Goal: Task Accomplishment & Management: Use online tool/utility

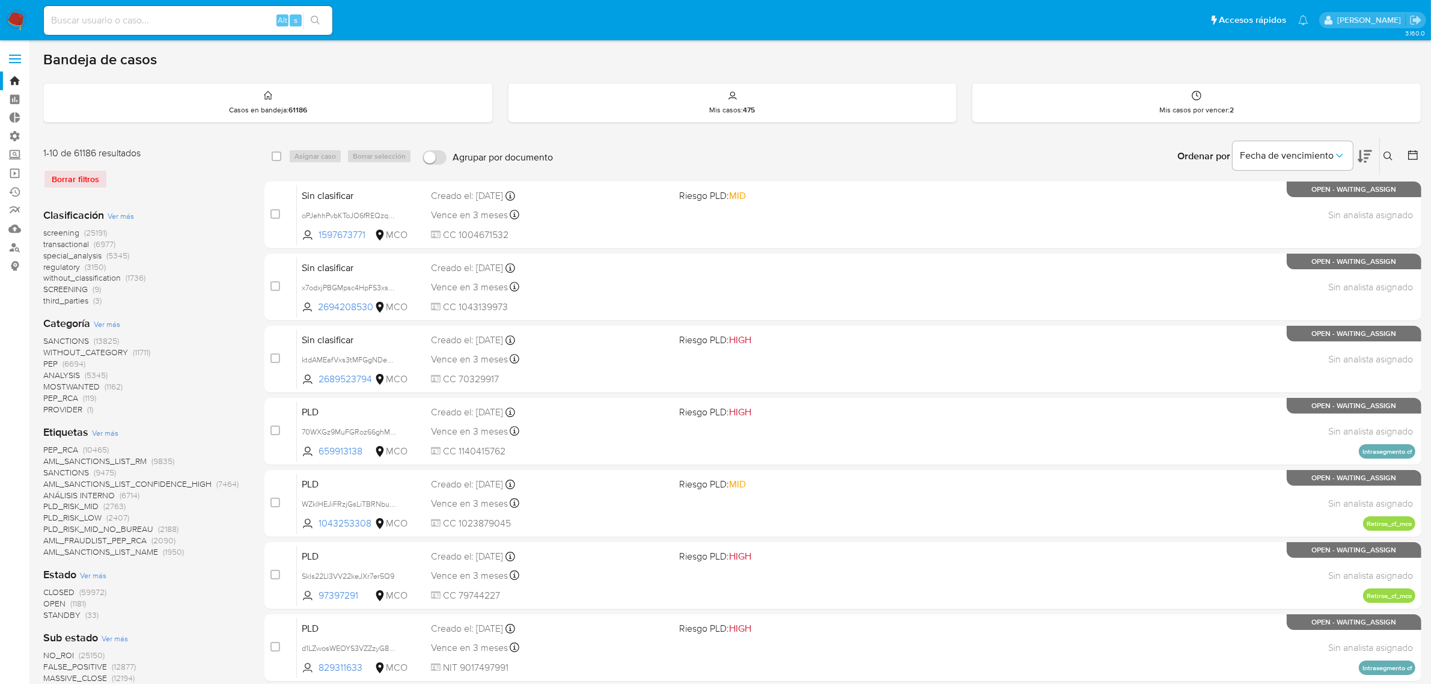
click at [13, 60] on label at bounding box center [15, 58] width 30 height 25
click at [0, 0] on input "checkbox" at bounding box center [0, 0] width 0 height 0
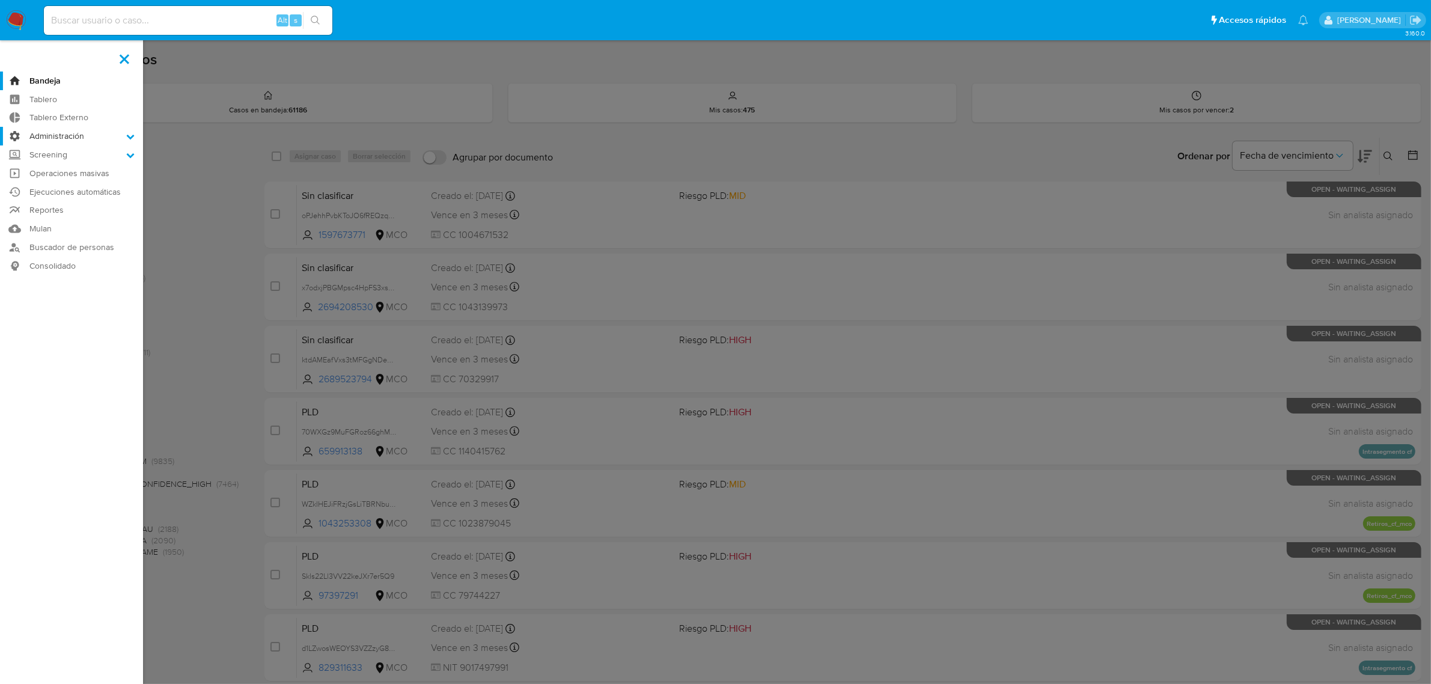
click at [127, 140] on label "Administración" at bounding box center [71, 136] width 143 height 19
click at [0, 0] on input "Administración" at bounding box center [0, 0] width 0 height 0
click at [51, 183] on link "Usuarios" at bounding box center [71, 183] width 143 height 15
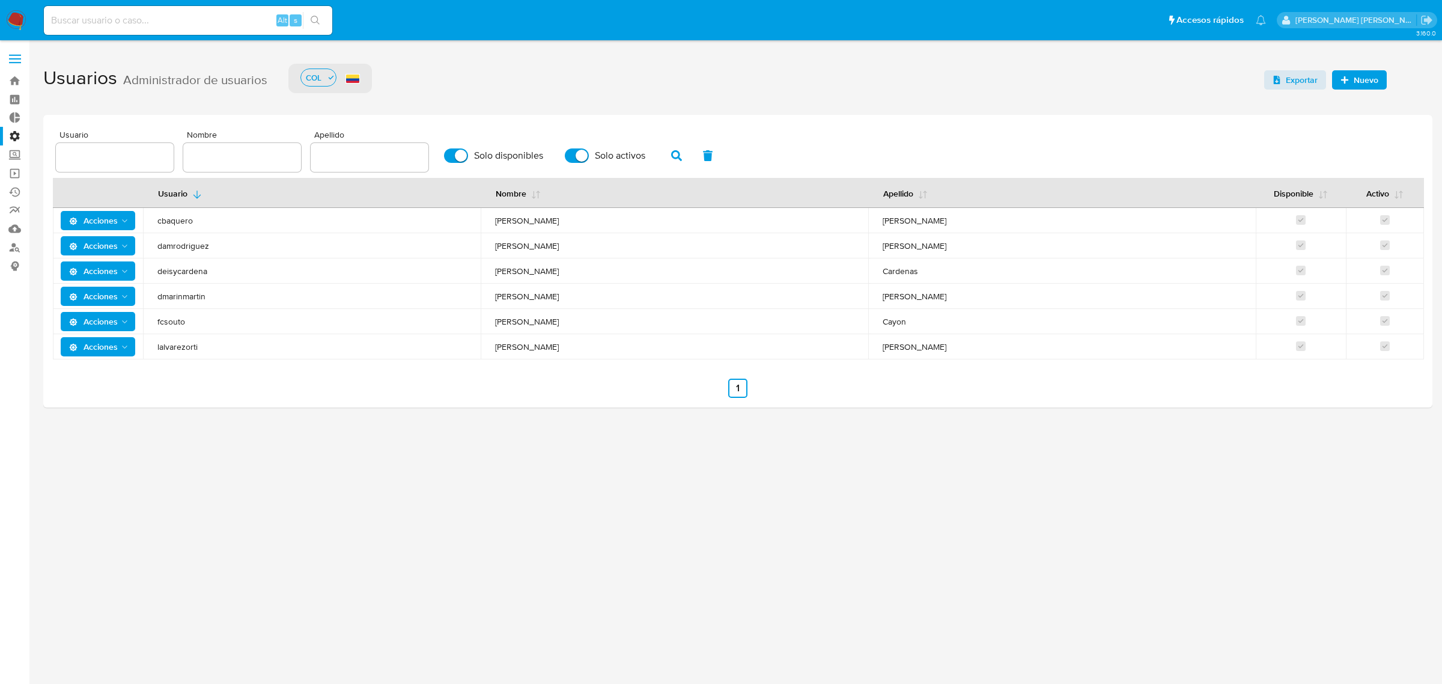
click at [1356, 79] on span "Nuevo" at bounding box center [1366, 79] width 25 height 19
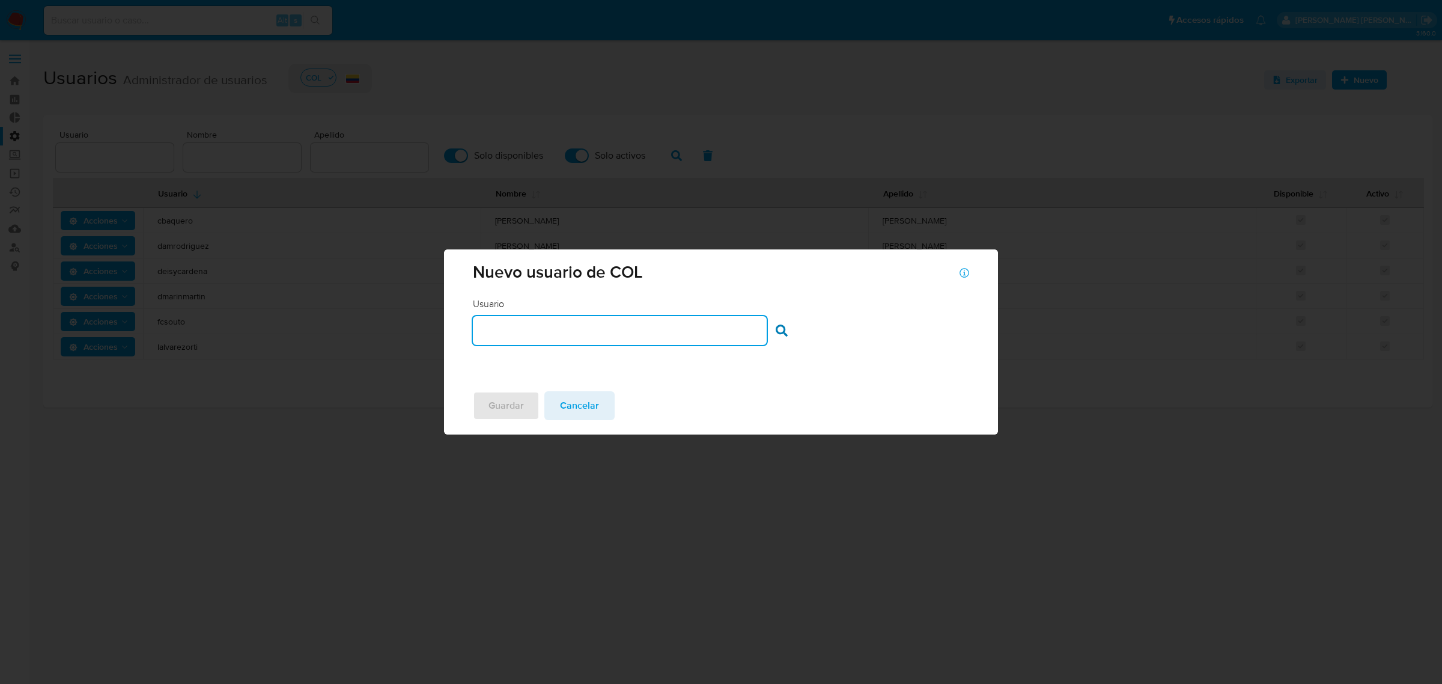
click at [582, 329] on input "text" at bounding box center [619, 331] width 293 height 16
click at [561, 329] on input "text" at bounding box center [619, 331] width 293 height 16
paste input "marperdomo"
click at [765, 333] on input "marperdomo" at bounding box center [619, 331] width 293 height 16
type input "marperdomo"
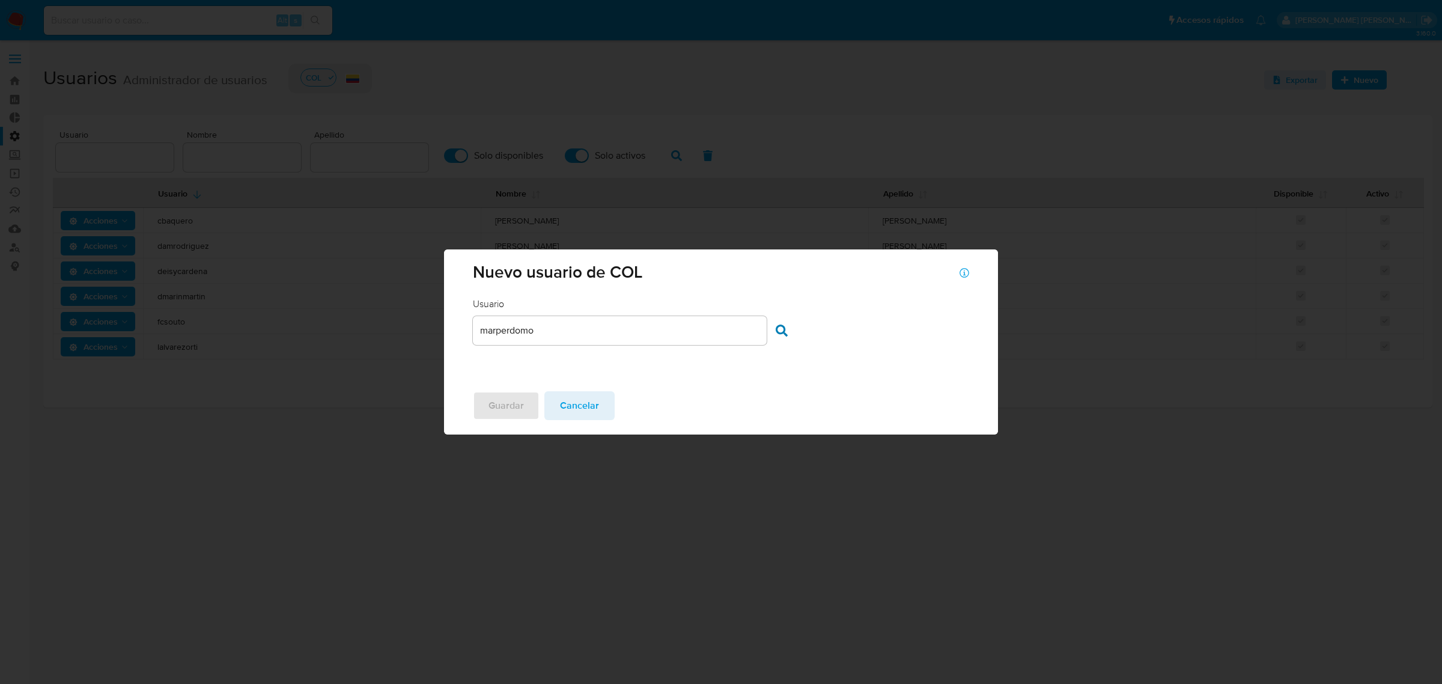
click at [772, 332] on div "Usuario Usuario marperdomo Buscar usuario" at bounding box center [721, 321] width 496 height 48
click at [782, 324] on icon at bounding box center [782, 330] width 12 height 12
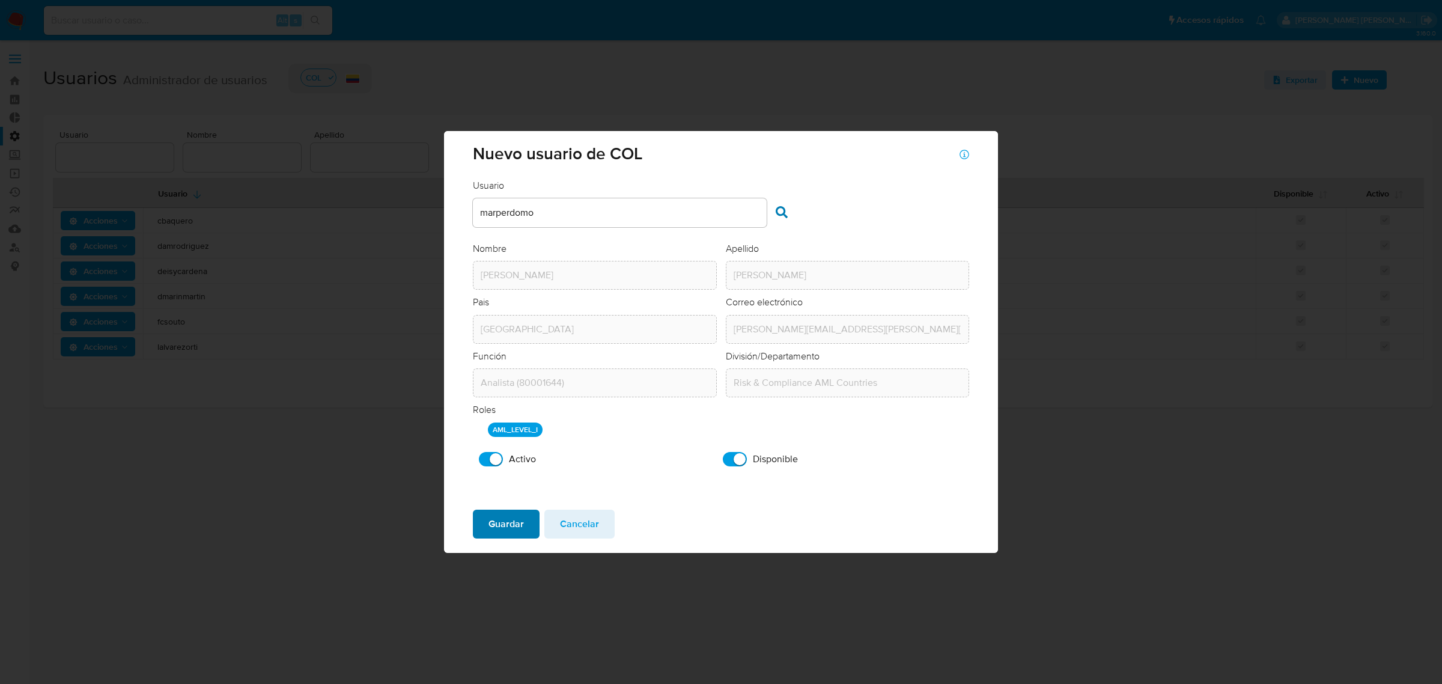
click at [500, 534] on span "Guardar" at bounding box center [505, 524] width 35 height 26
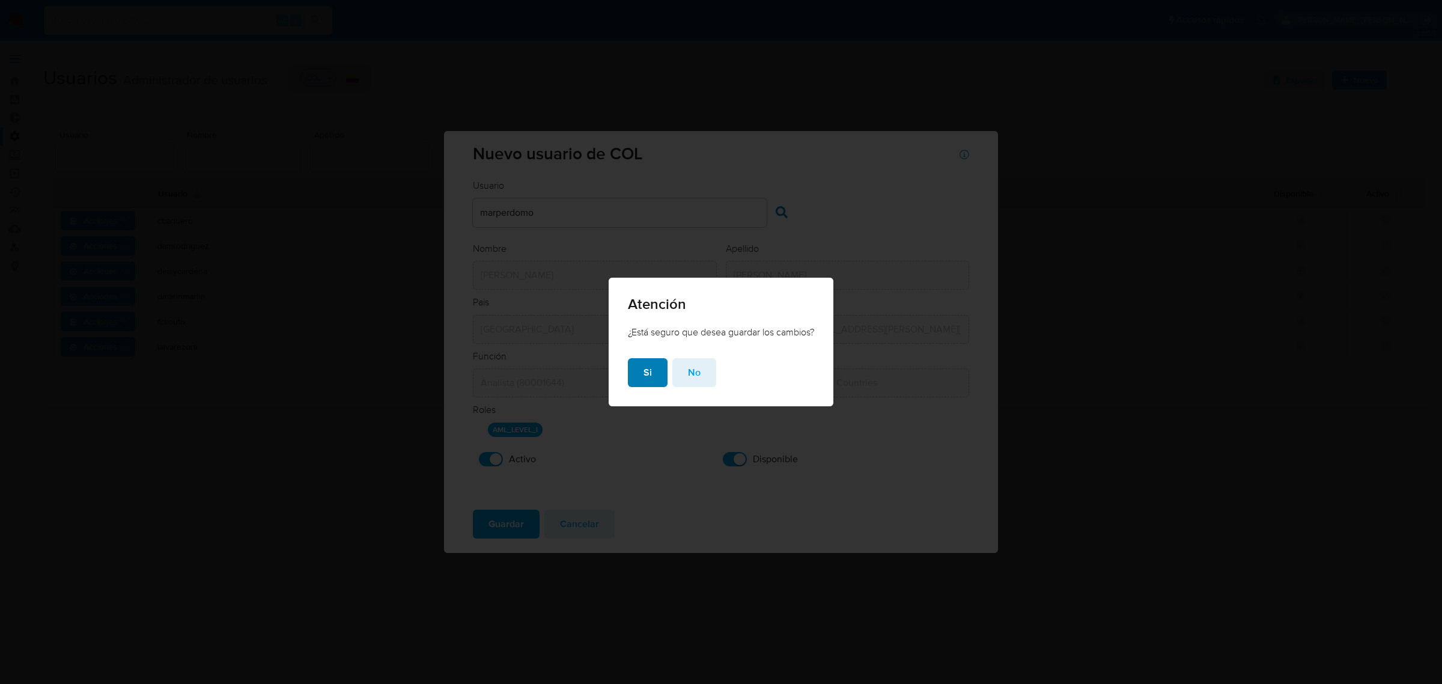
click at [644, 382] on span "Si" at bounding box center [648, 372] width 8 height 26
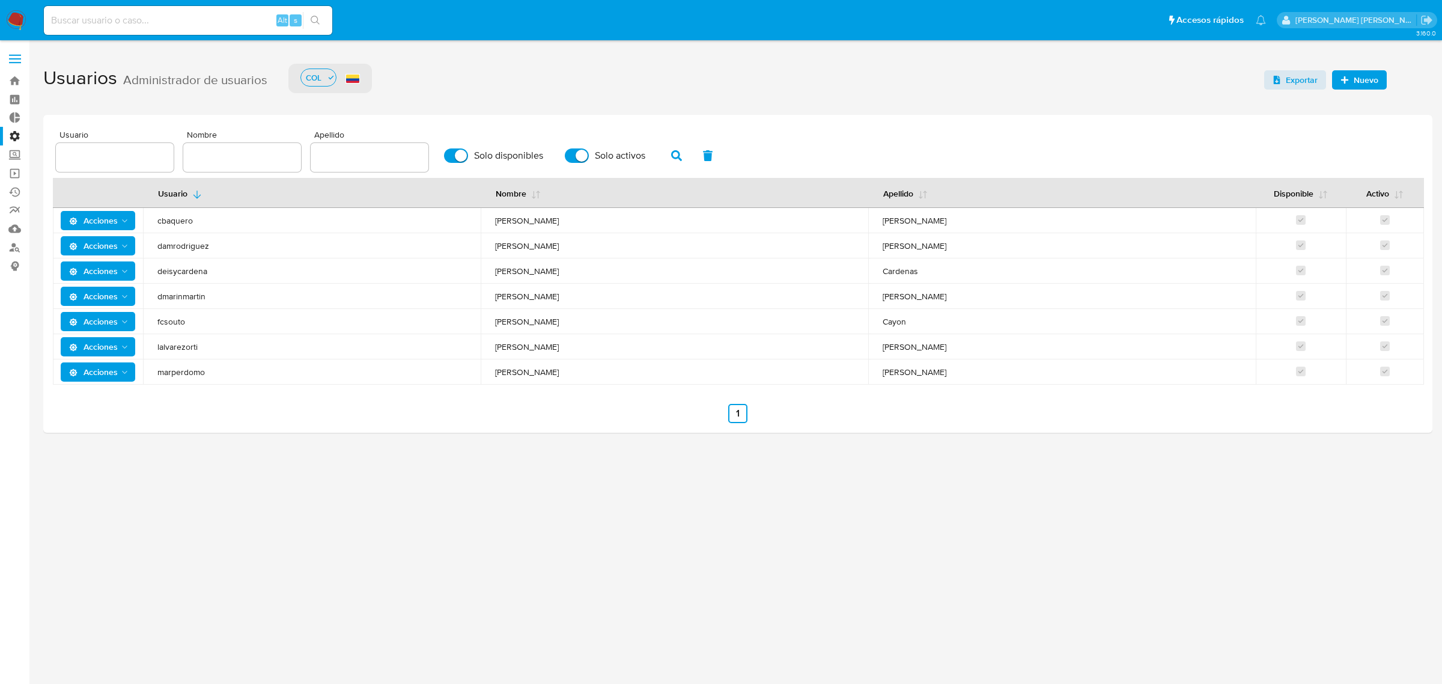
click at [21, 15] on img at bounding box center [16, 20] width 20 height 20
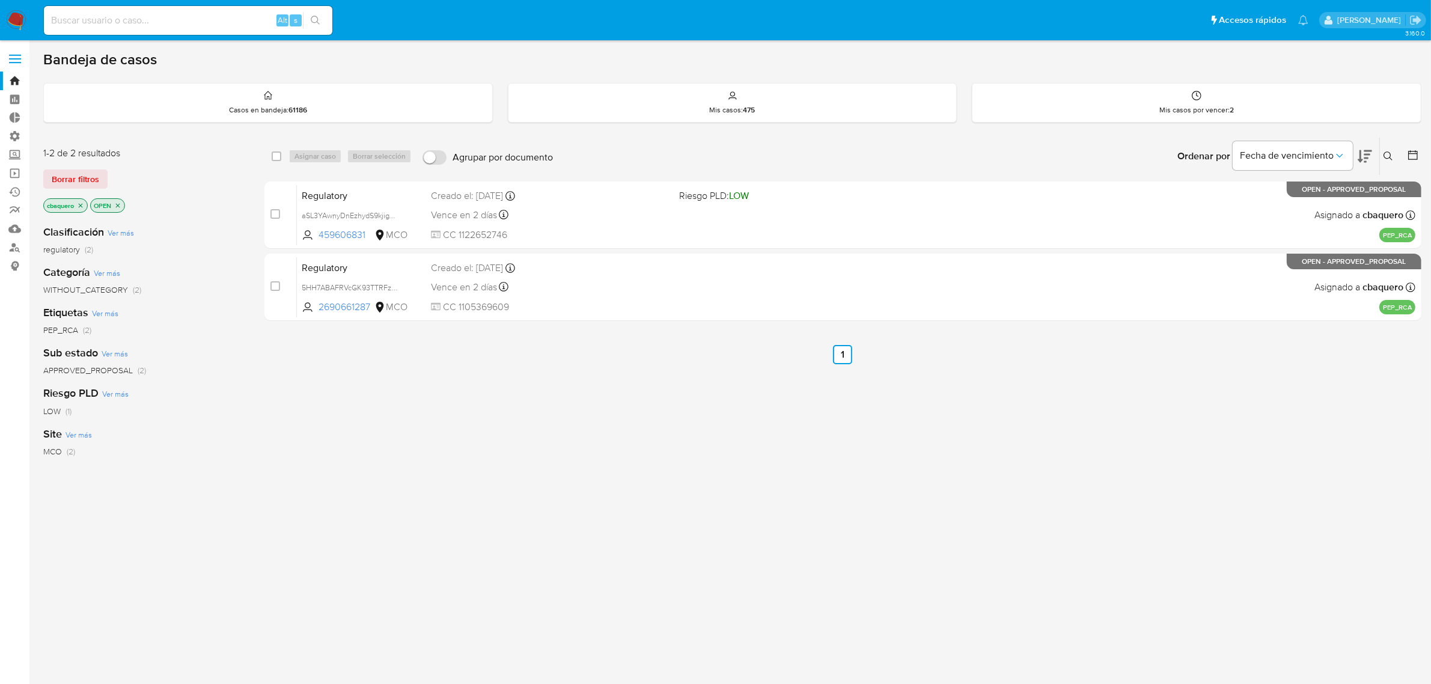
click at [25, 22] on img at bounding box center [16, 20] width 20 height 20
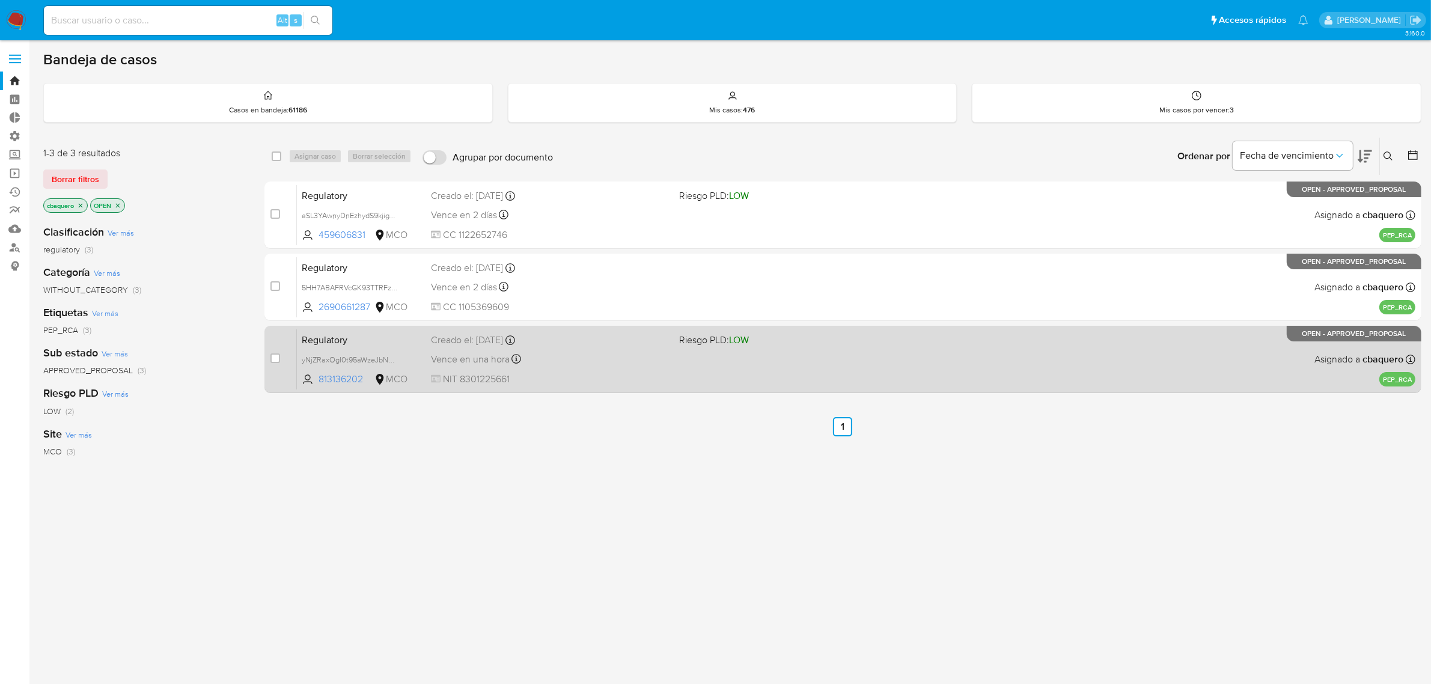
click at [593, 380] on span "NIT 8301225661" at bounding box center [550, 379] width 239 height 13
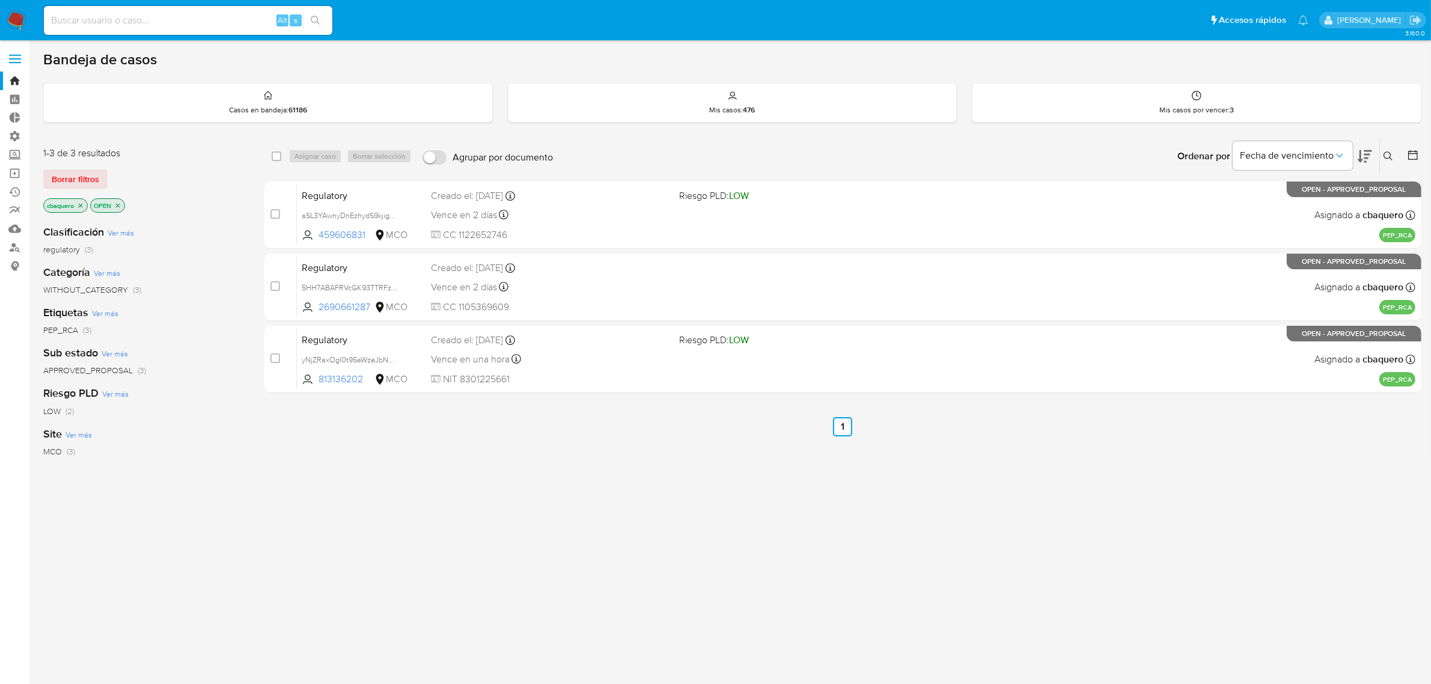
click at [16, 13] on img at bounding box center [16, 20] width 20 height 20
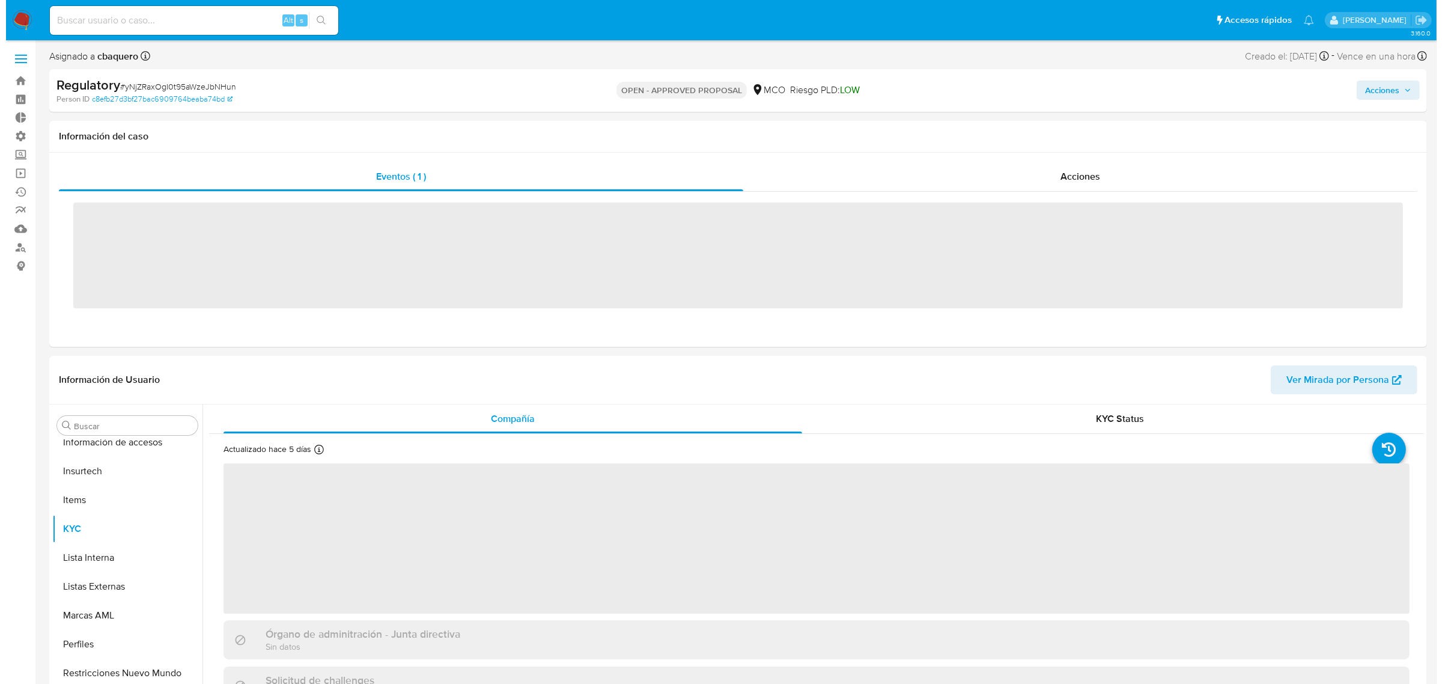
scroll to position [507, 0]
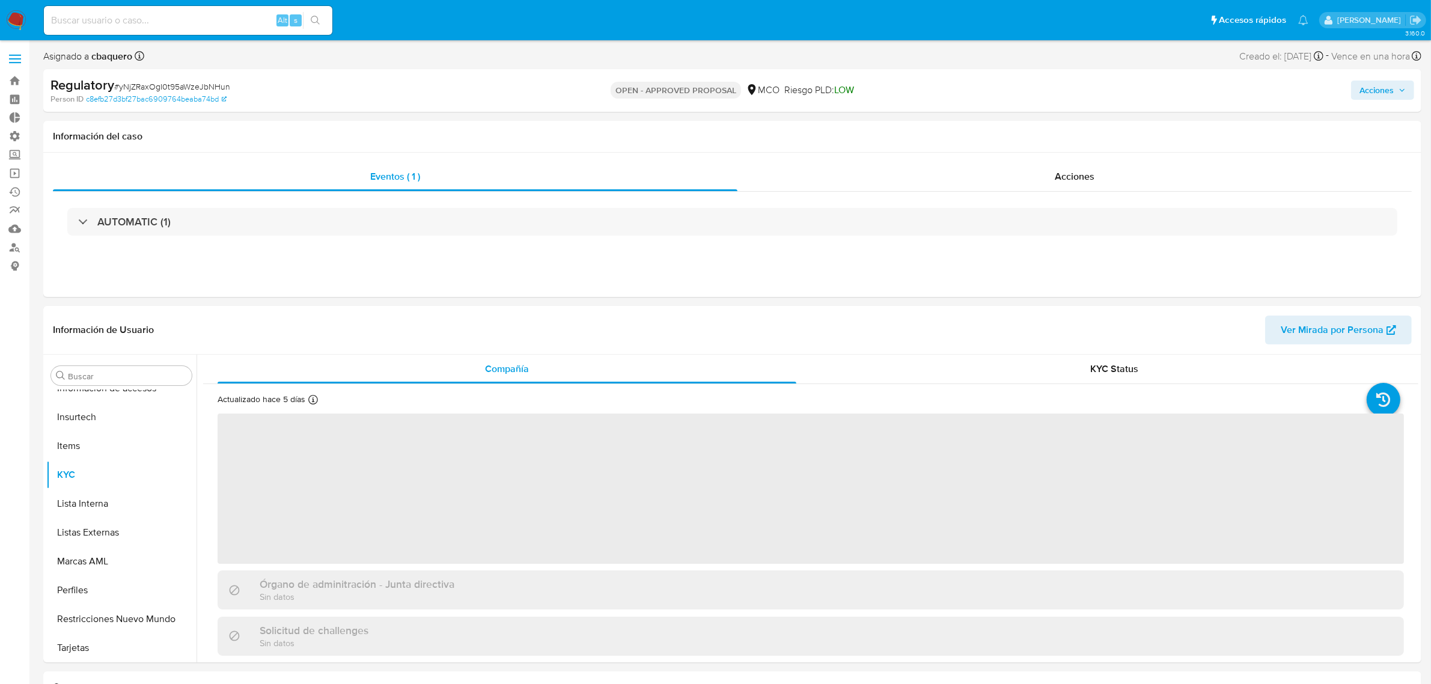
select select "10"
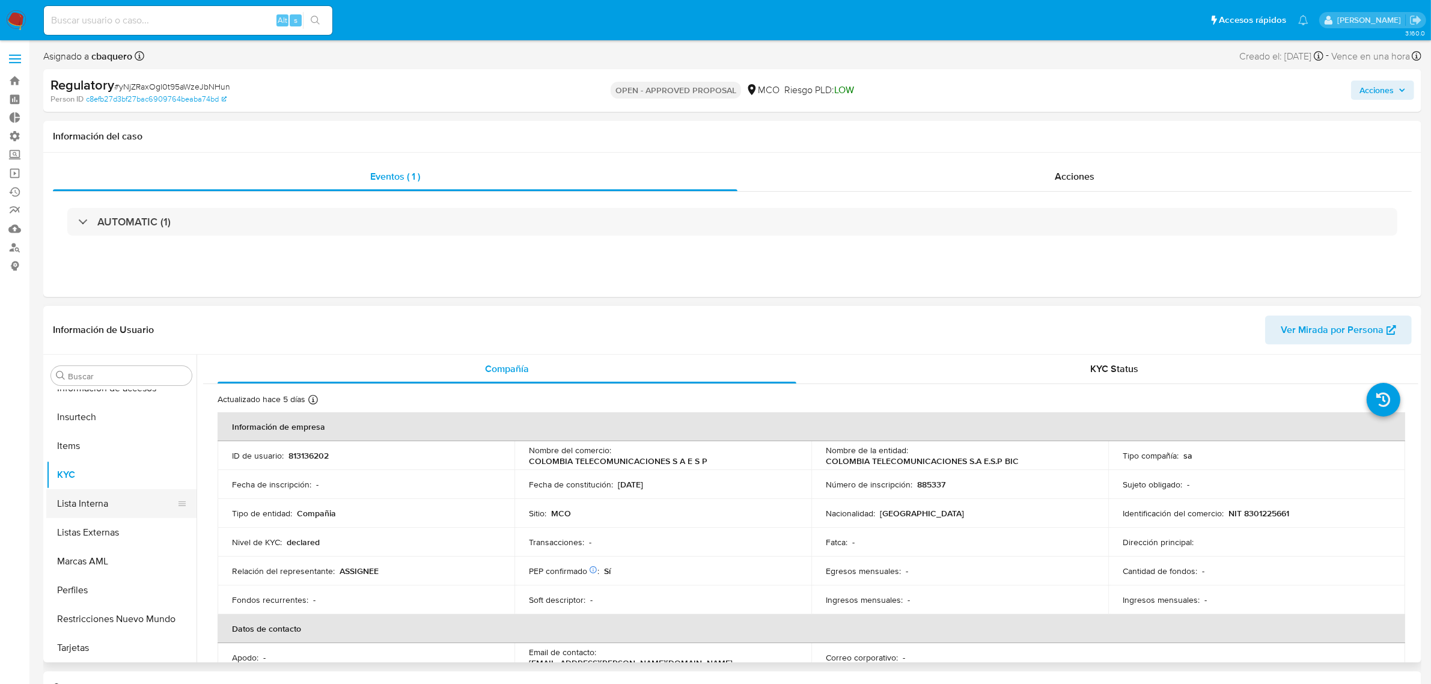
click at [78, 512] on button "Lista Interna" at bounding box center [116, 503] width 141 height 29
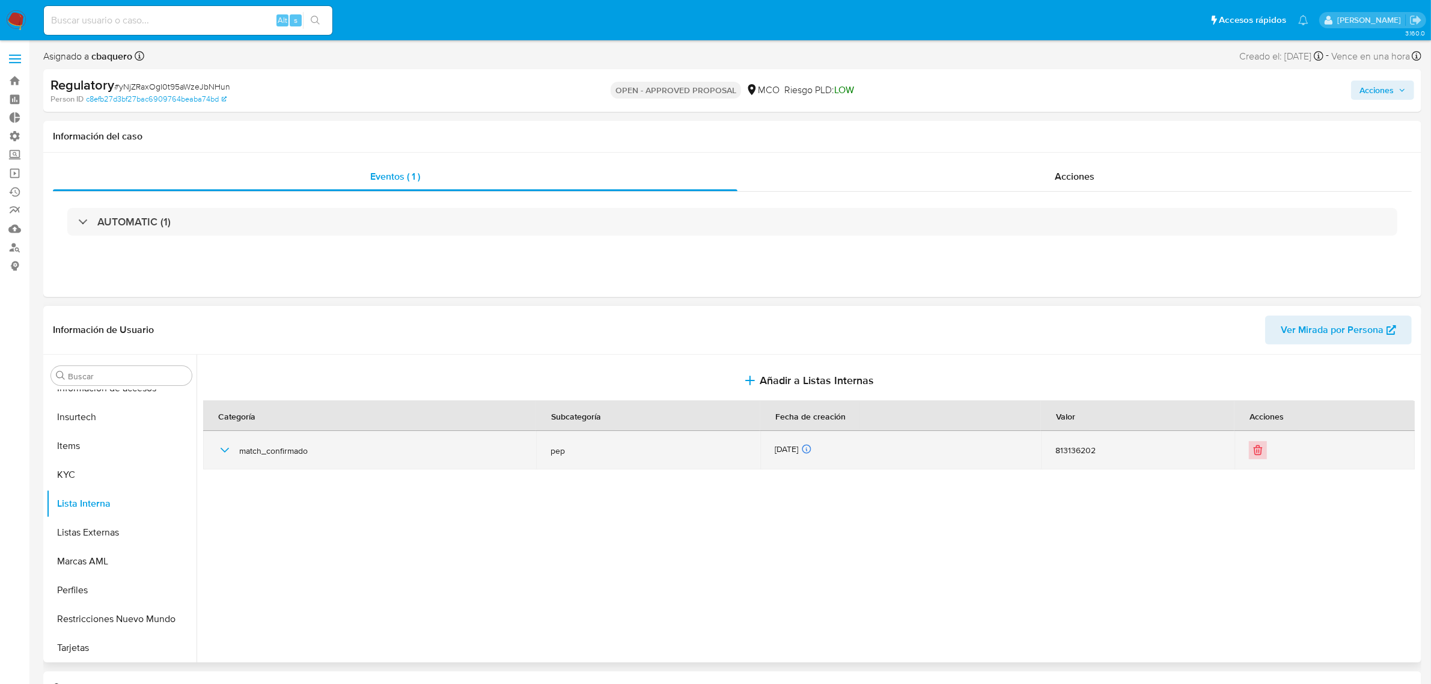
click at [1255, 455] on icon "Eliminar" at bounding box center [1258, 451] width 7 height 7
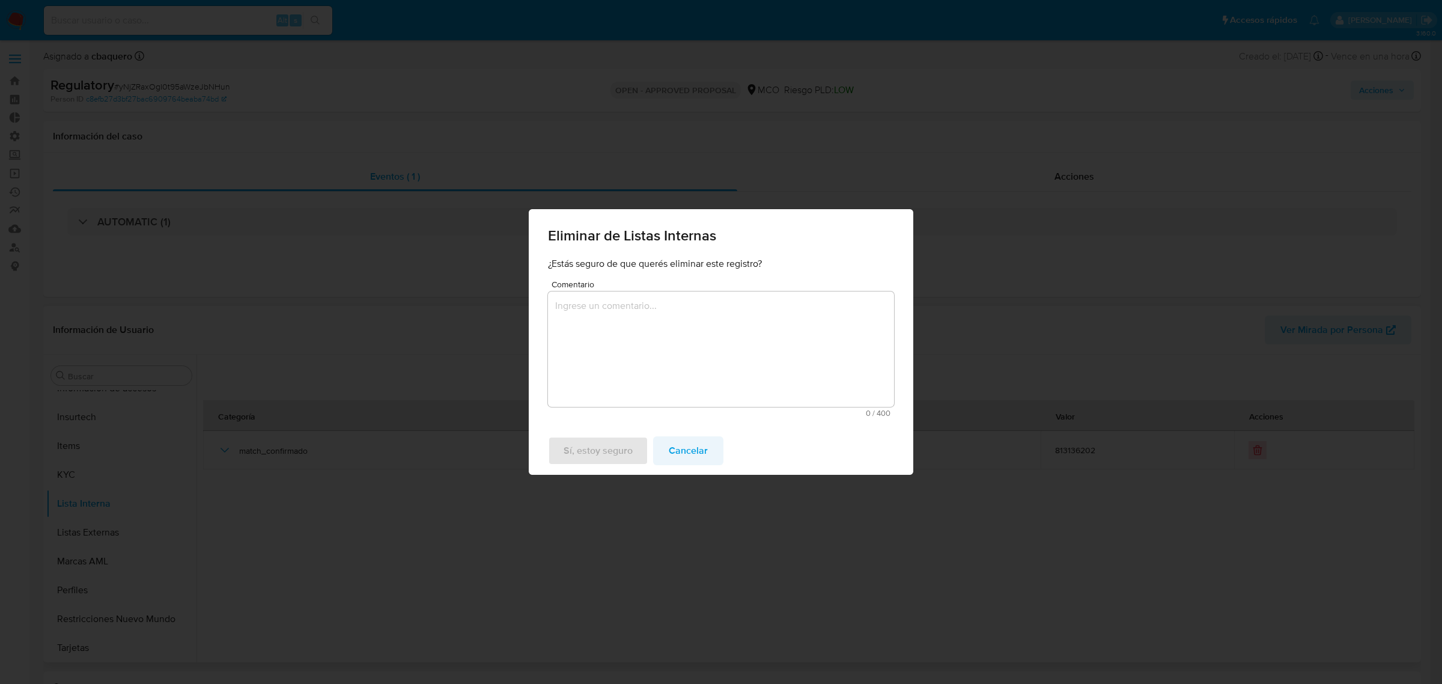
click at [674, 448] on span "Cancelar" at bounding box center [688, 450] width 39 height 26
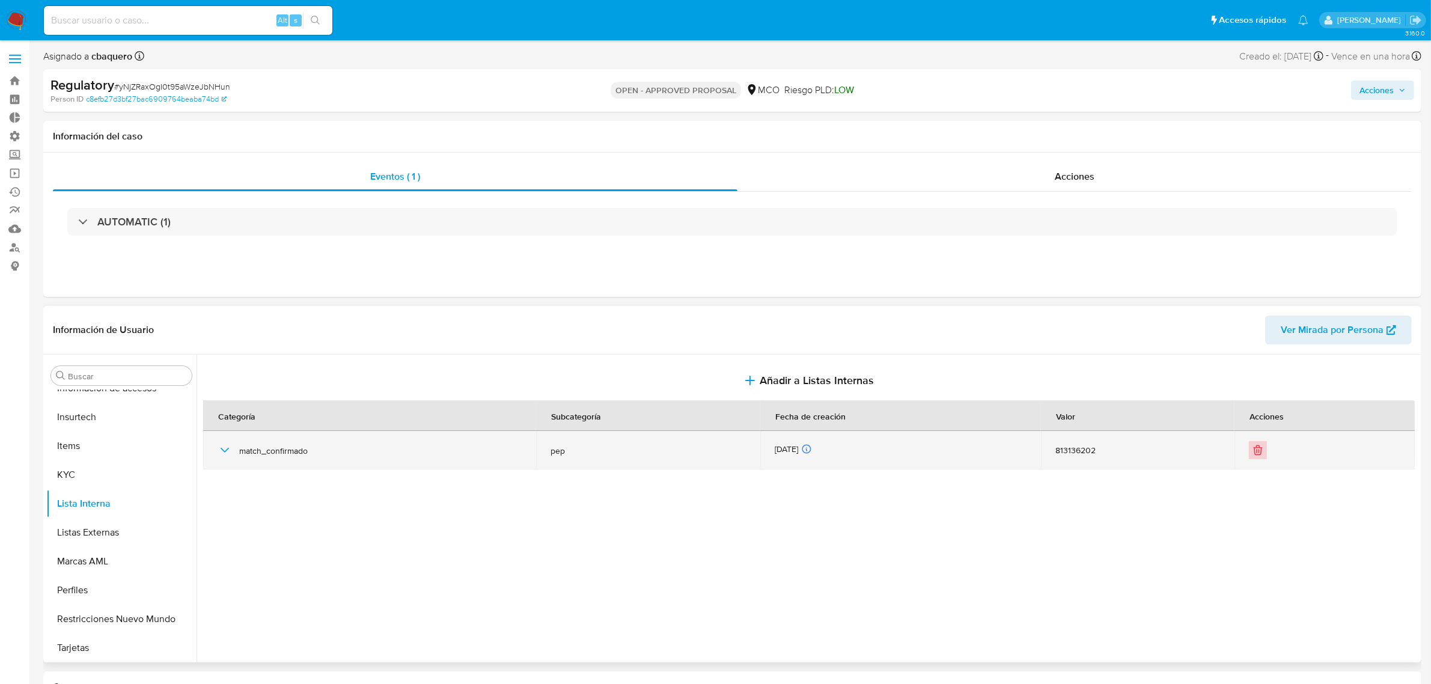
click at [1256, 451] on icon "Eliminar" at bounding box center [1258, 450] width 12 height 12
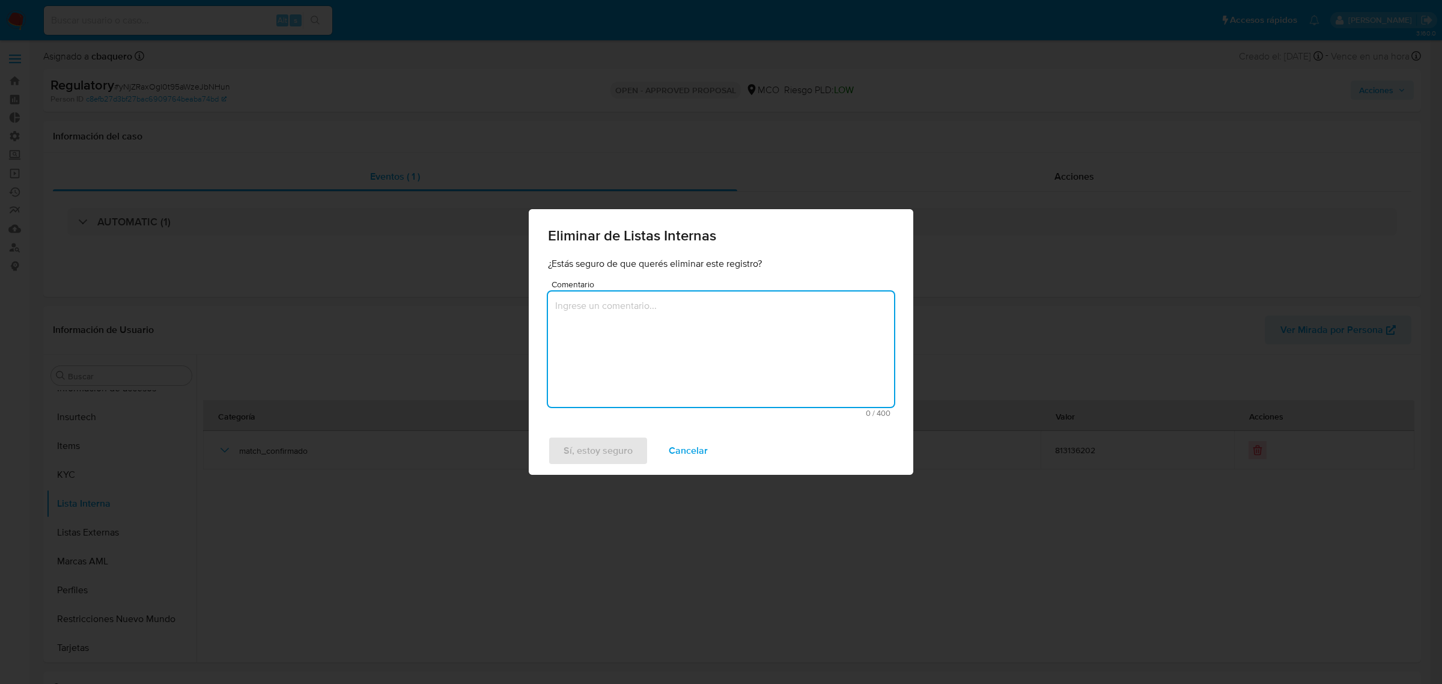
click at [578, 338] on textarea "Comentario" at bounding box center [721, 348] width 346 height 115
click at [690, 329] on textarea "Comentario" at bounding box center [721, 348] width 346 height 115
click at [674, 350] on textarea "Comentario" at bounding box center [721, 348] width 346 height 115
paste textarea "se marcó como PEP por ser empresa del estado pero revisando es una empresa priv…"
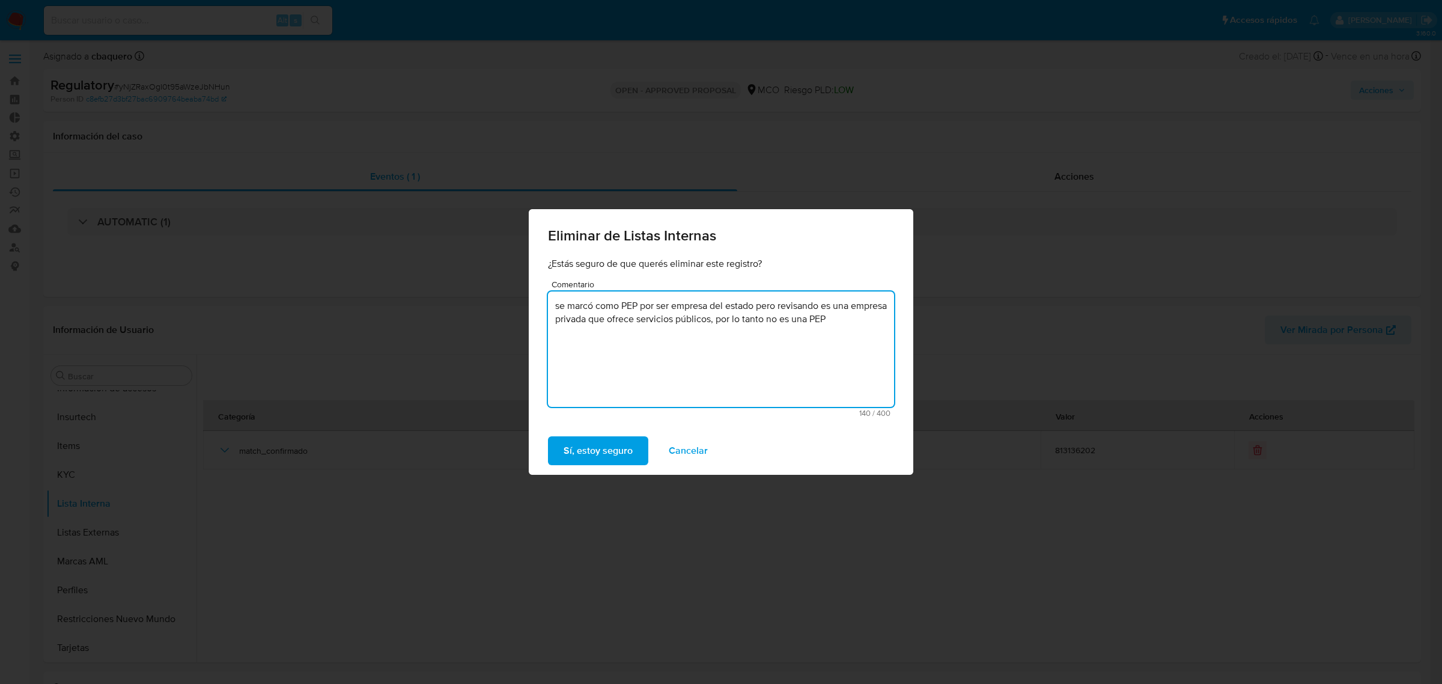
drag, startPoint x: 592, startPoint y: 309, endPoint x: 428, endPoint y: 294, distance: 164.7
click at [428, 294] on div "Eliminar de Listas Internas ¿Estás seguro de que querés eliminar este registro?…" at bounding box center [721, 342] width 1442 height 684
click at [791, 314] on textarea "Se realizó marcación como PEP por ser empresa del estado pero revisando es una …" at bounding box center [721, 348] width 346 height 115
click at [856, 308] on textarea "Se realizó marcación como PEP por ser empresa del estado pero revisando es una …" at bounding box center [721, 348] width 346 height 115
click at [625, 314] on textarea "Se realizó marcación como PEP por ser empresa del estado pero revisando es una …" at bounding box center [721, 348] width 346 height 115
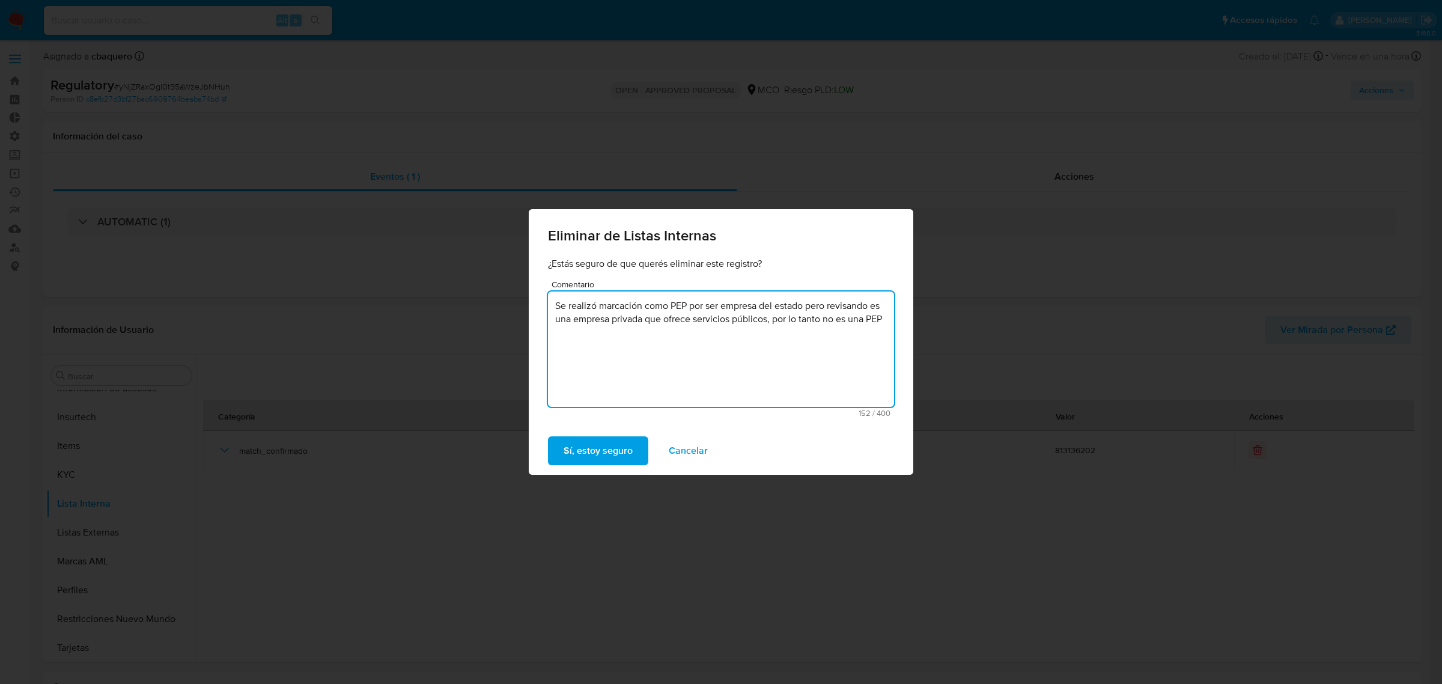
click at [625, 314] on textarea "Se realizó marcación como PEP por ser empresa del estado pero revisando es una …" at bounding box center [721, 348] width 346 height 115
click at [625, 315] on textarea "Se realizó marcación como PEP por ser empresa del estado pero revisando es una …" at bounding box center [721, 348] width 346 height 115
type textarea "Se realizó marcación como PEP por ser empresa del estado pero revisando es una …"
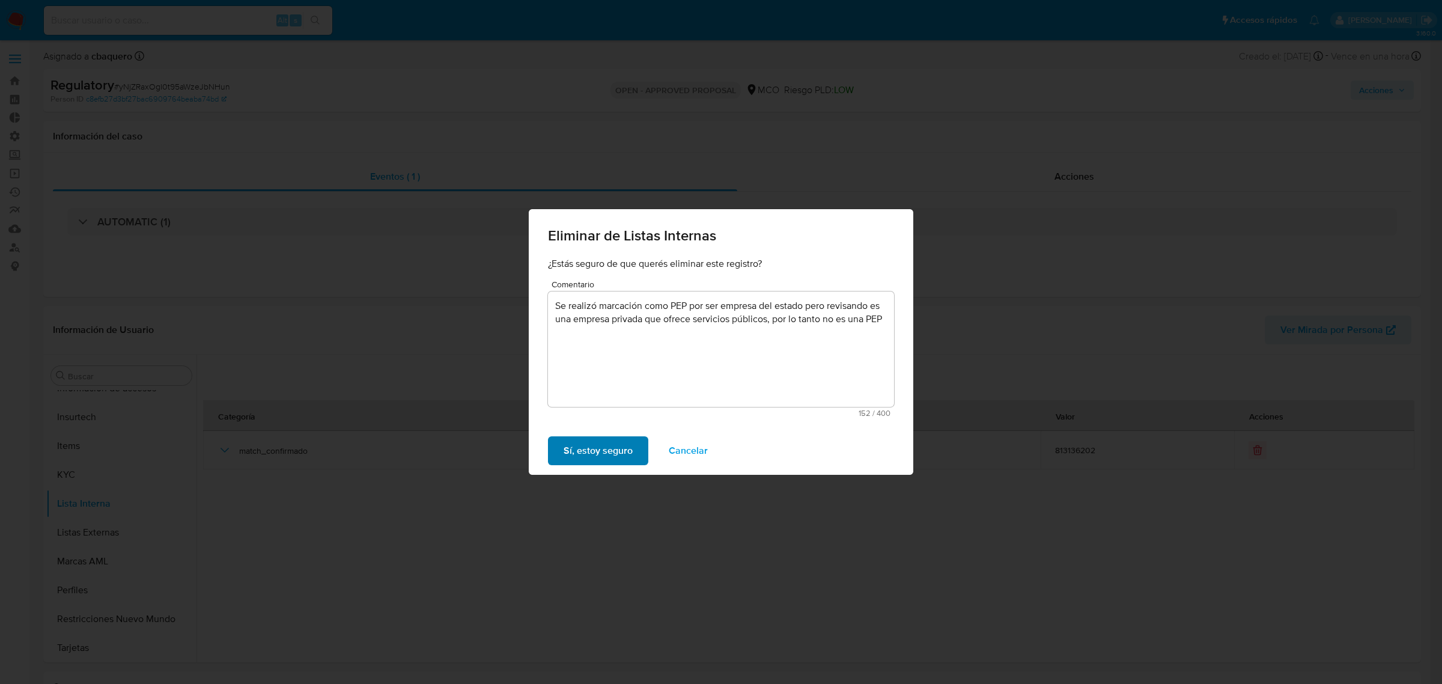
click at [564, 460] on span "Sí, estoy seguro" at bounding box center [598, 450] width 69 height 26
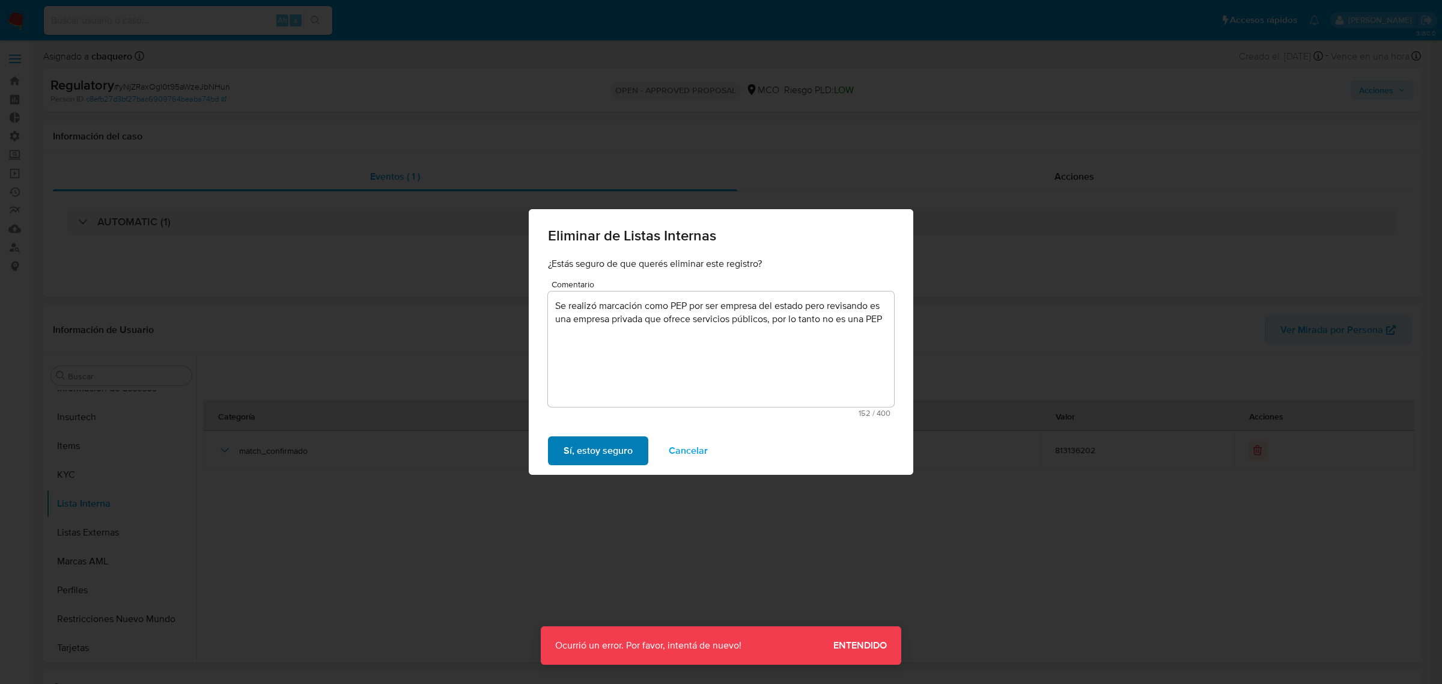
click at [586, 446] on span "Sí, estoy seguro" at bounding box center [598, 450] width 69 height 26
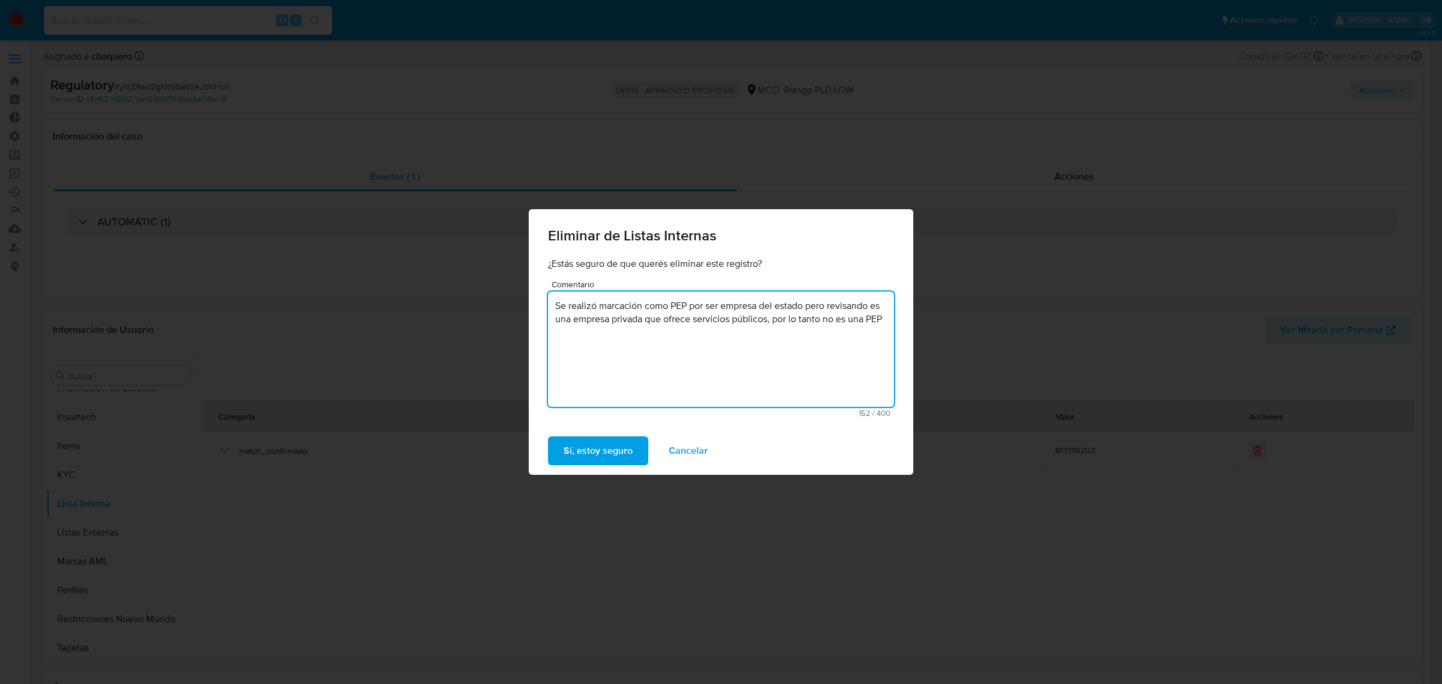
click at [792, 310] on textarea "Se realizó marcación como PEP por ser empresa del estado pero revisando es una …" at bounding box center [721, 348] width 346 height 115
click at [793, 308] on textarea "Se realizó marcación como PEP por ser empresa del estado pero revisando es una …" at bounding box center [721, 348] width 346 height 115
click at [794, 307] on textarea "Se realizó marcación como PEP por ser empresa del estado pero revisando es una …" at bounding box center [721, 348] width 346 height 115
click at [797, 305] on textarea "Se realizó marcación como PEP por ser empresa del estado pero revisando es una …" at bounding box center [721, 348] width 346 height 115
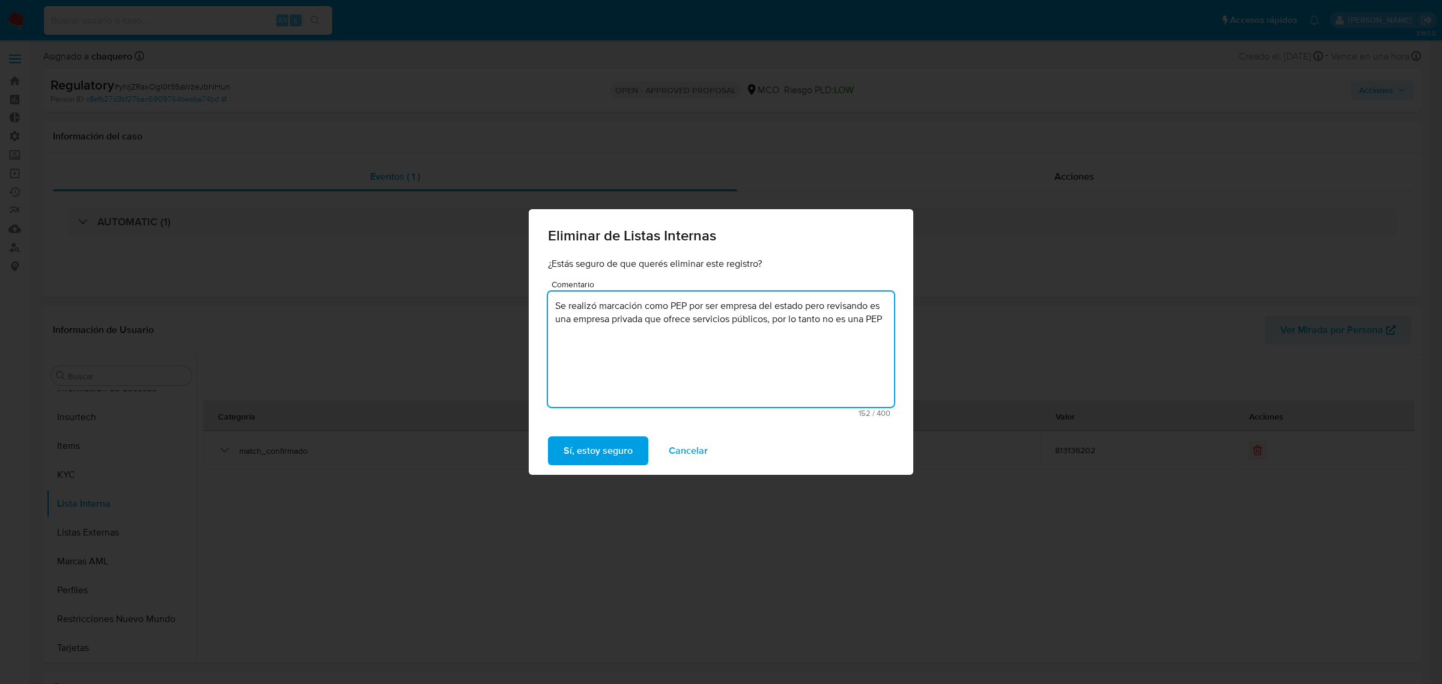
click at [797, 305] on textarea "Se realizó marcación como PEP por ser empresa del estado pero revisando es una …" at bounding box center [721, 348] width 346 height 115
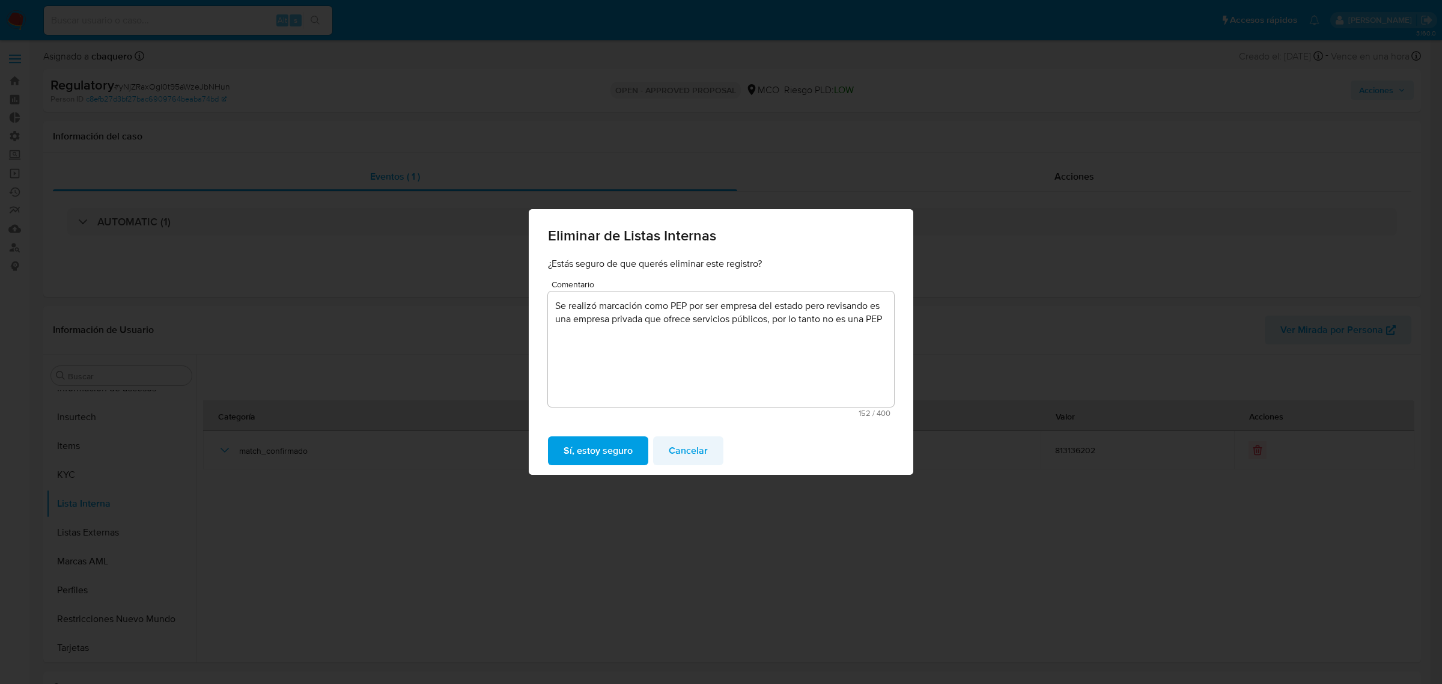
click at [702, 449] on span "Cancelar" at bounding box center [688, 450] width 39 height 26
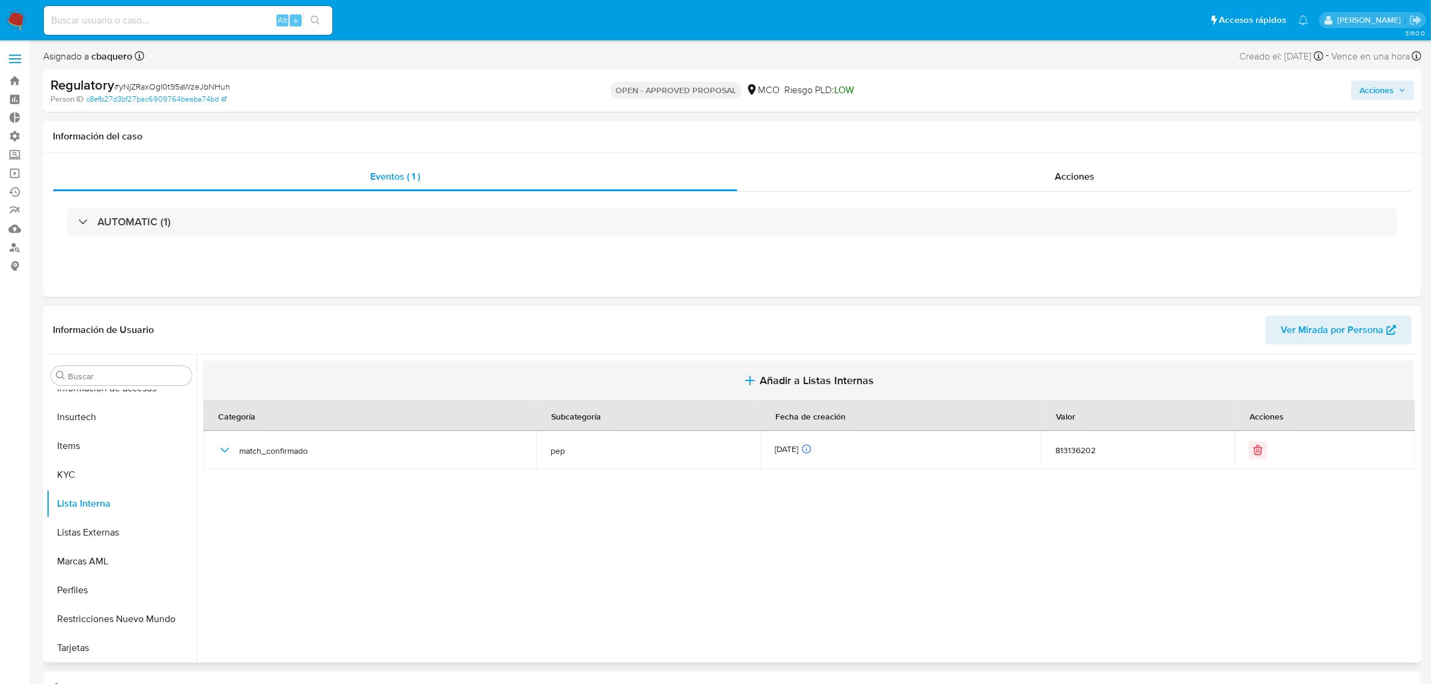
click at [798, 379] on span "Añadir a Listas Internas" at bounding box center [816, 380] width 114 height 13
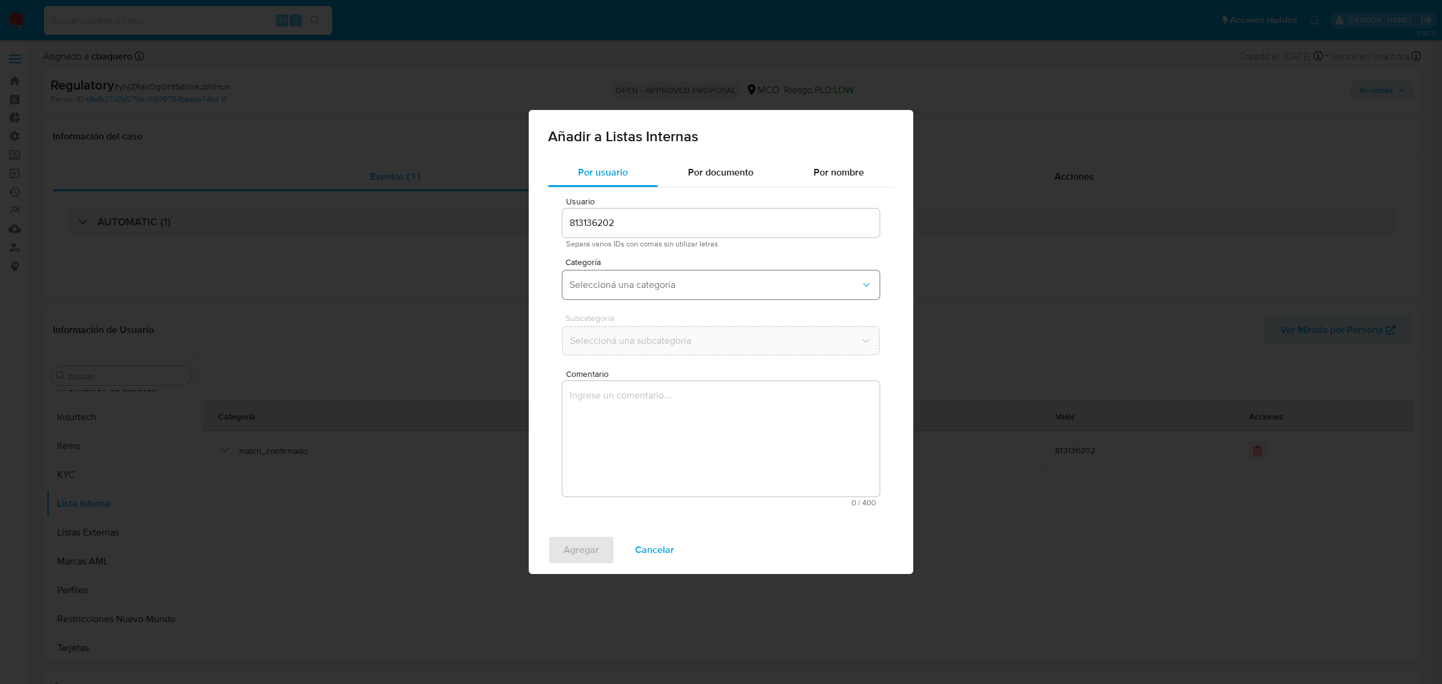
click at [599, 286] on span "Seleccioná una categoría" at bounding box center [715, 285] width 291 height 12
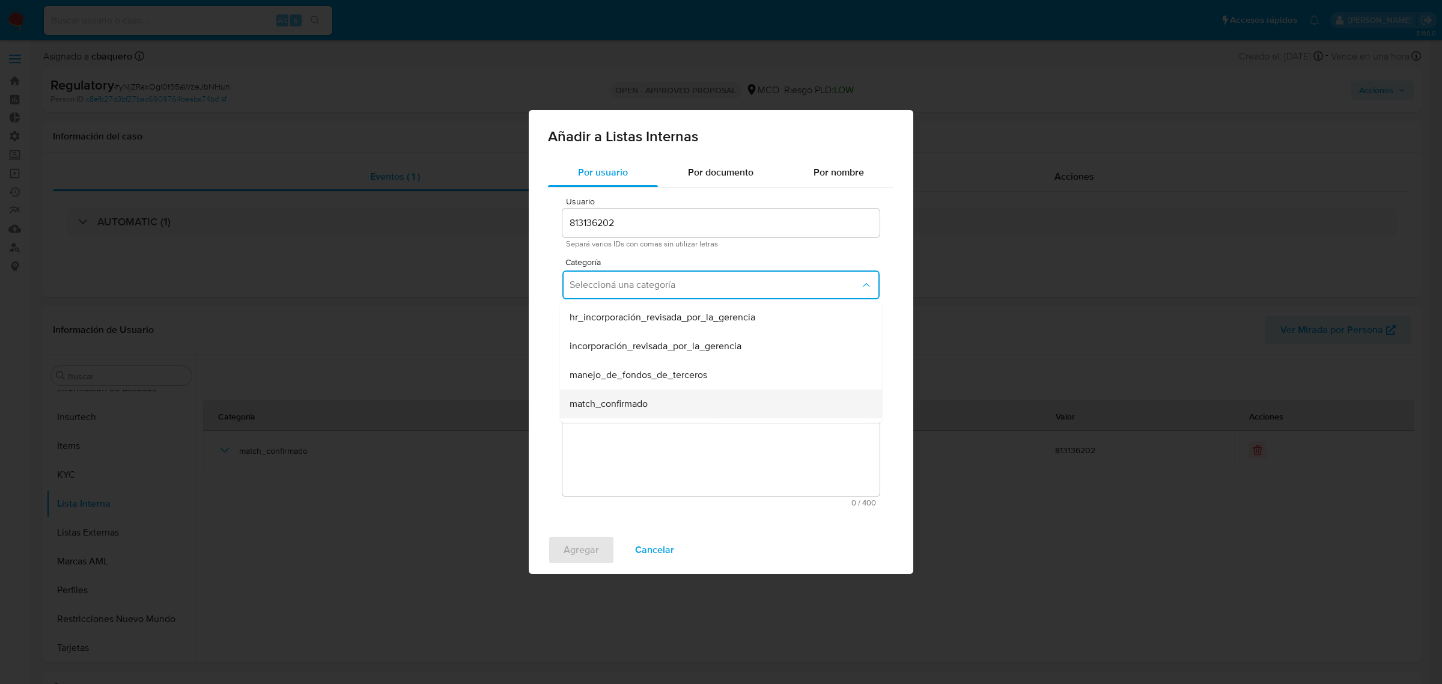
scroll to position [75, 0]
click at [657, 556] on span "Cancelar" at bounding box center [654, 550] width 39 height 26
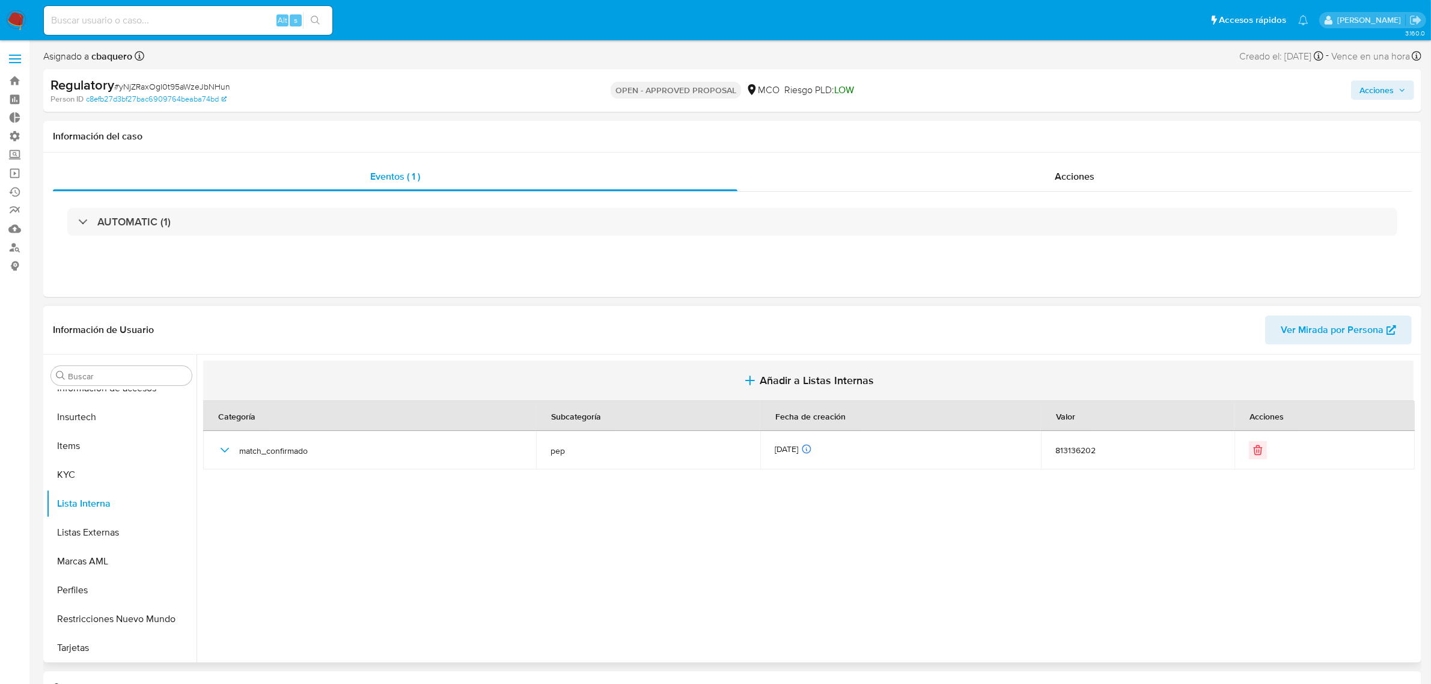
click at [824, 370] on button "Añadir a Listas Internas" at bounding box center [808, 381] width 1210 height 40
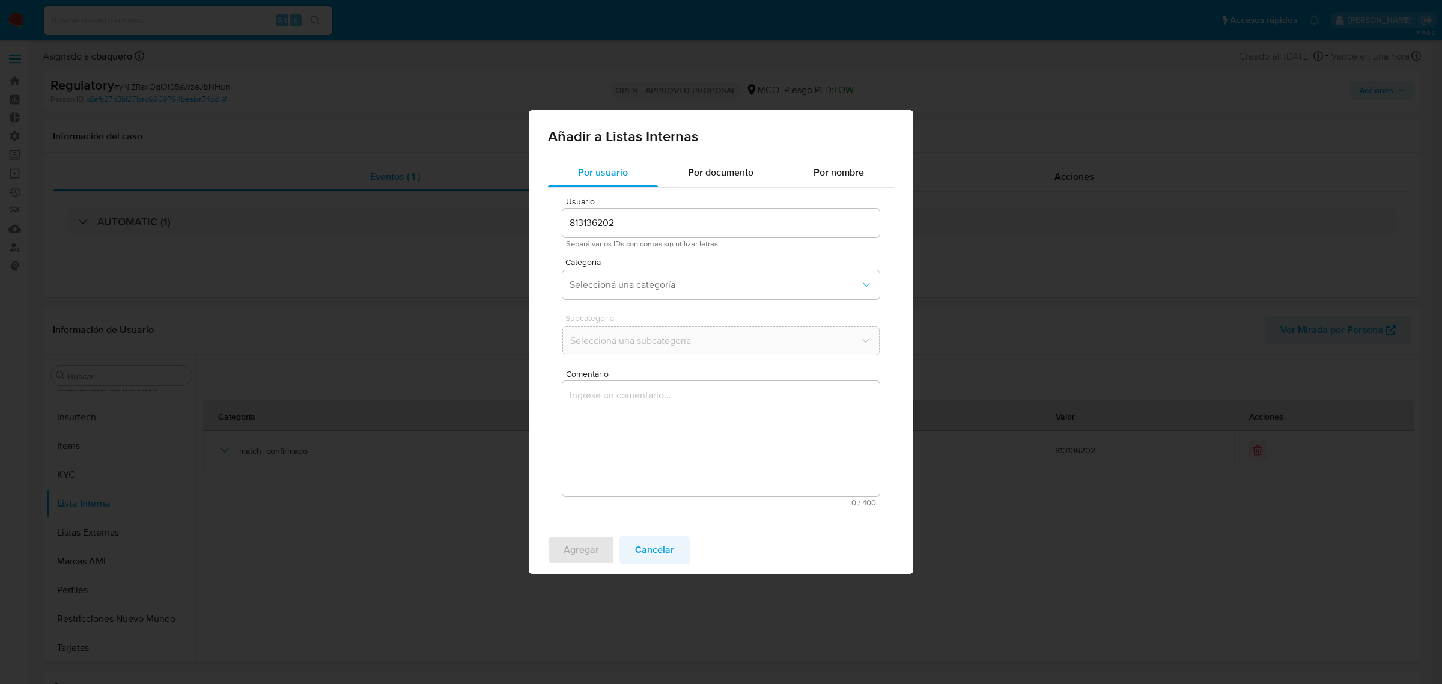
click at [647, 546] on span "Cancelar" at bounding box center [654, 550] width 39 height 26
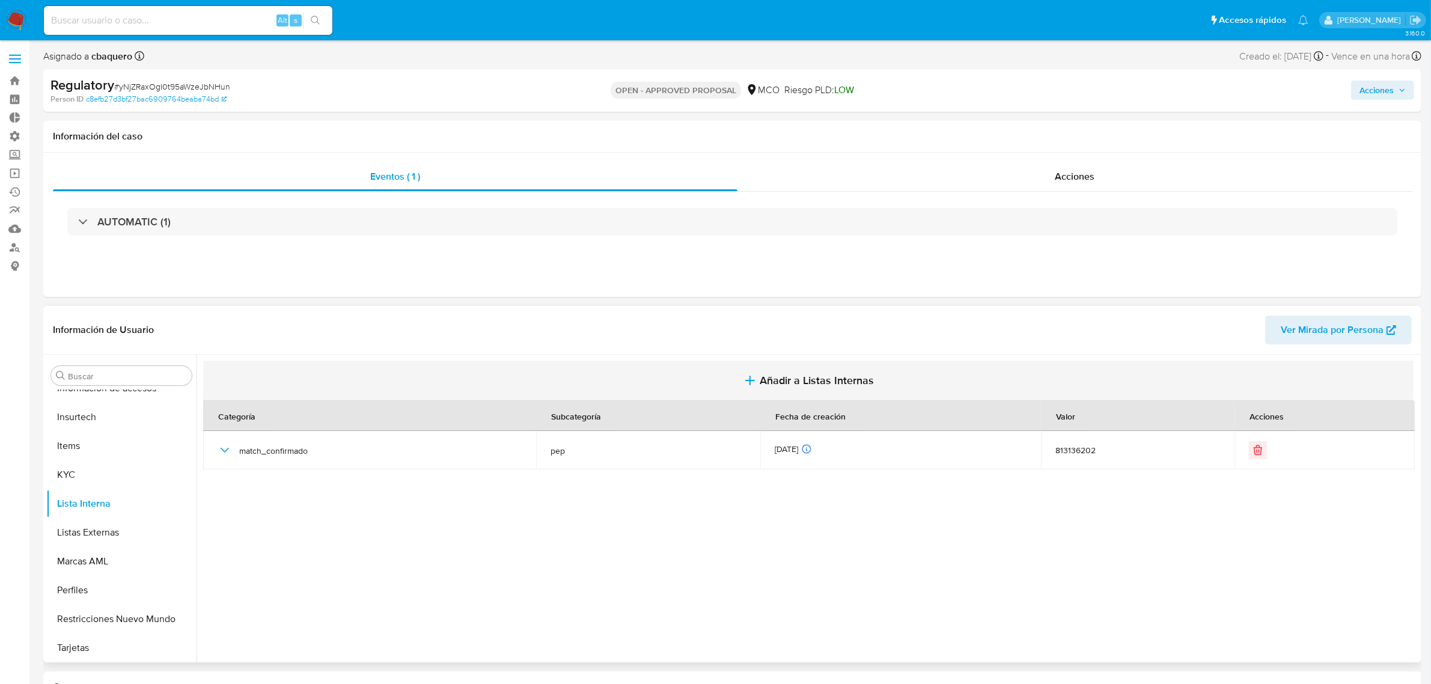
click at [801, 386] on span "Añadir a Listas Internas" at bounding box center [816, 380] width 114 height 13
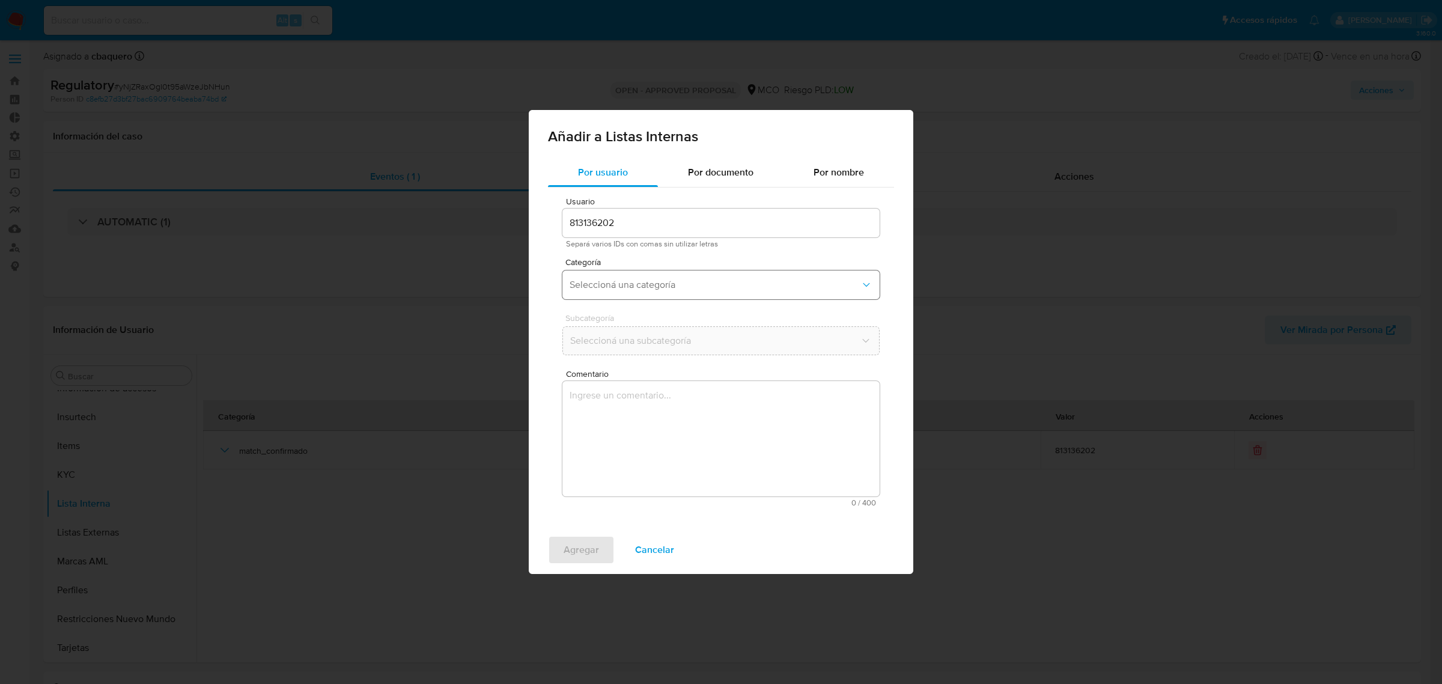
click at [652, 289] on span "Seleccioná una categoría" at bounding box center [715, 285] width 291 height 12
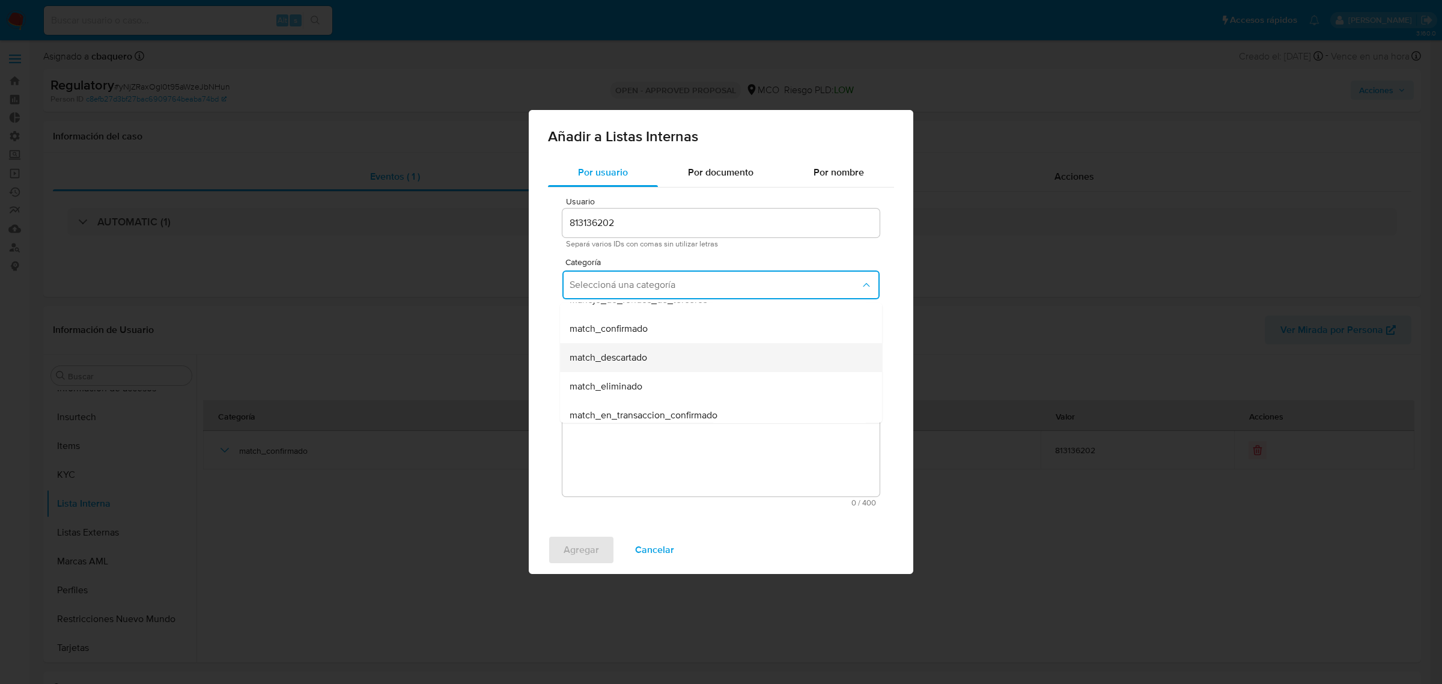
click at [624, 358] on span "match_descartado" at bounding box center [609, 358] width 78 height 12
click at [600, 331] on button "Seleccioná una subcategoría" at bounding box center [720, 340] width 317 height 29
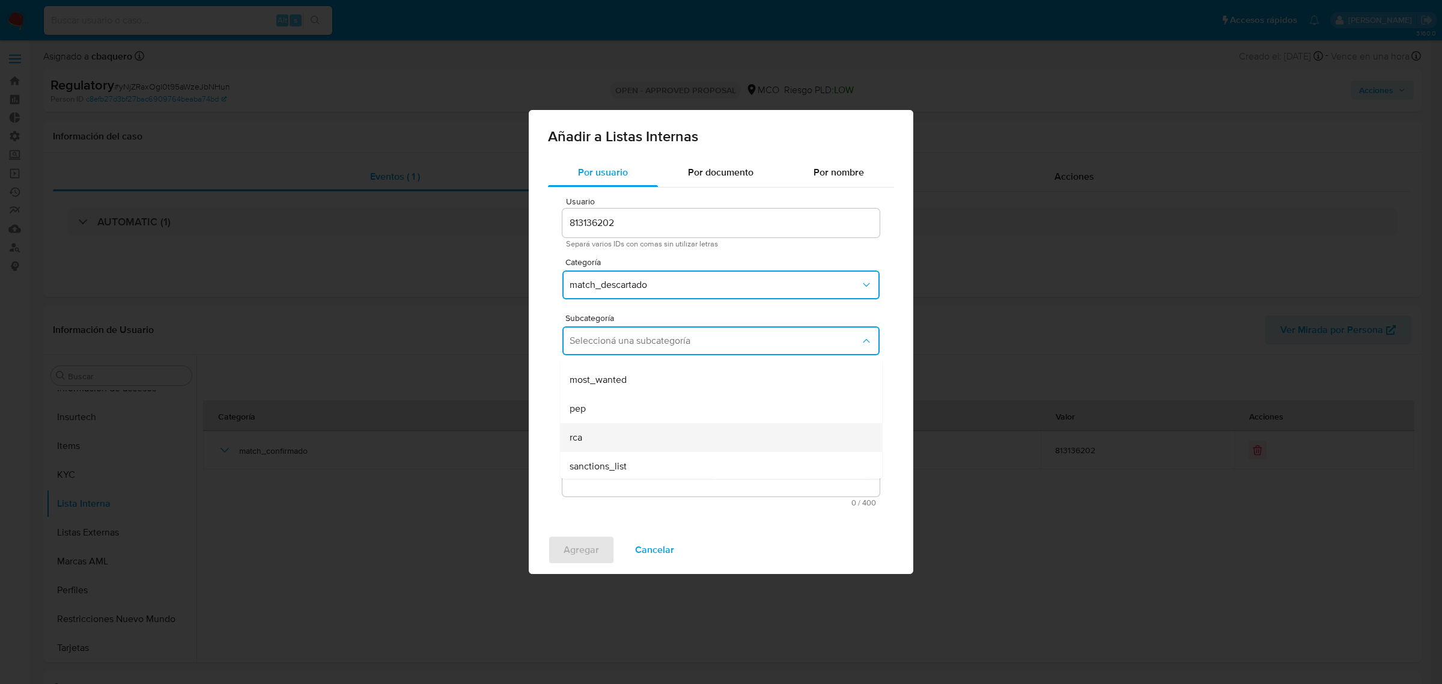
scroll to position [82, 0]
click at [683, 412] on div "pep" at bounding box center [718, 406] width 296 height 29
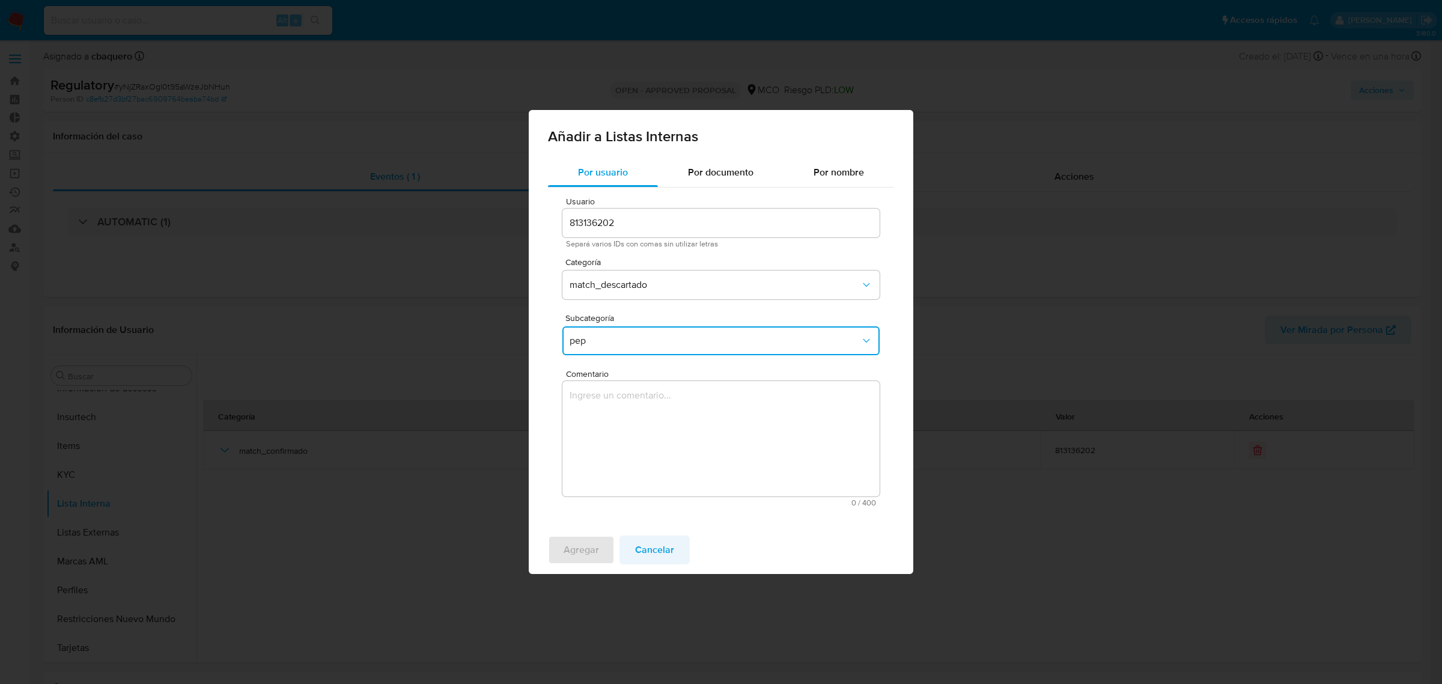
drag, startPoint x: 658, startPoint y: 559, endPoint x: 746, endPoint y: 451, distance: 138.8
click at [659, 556] on span "Cancelar" at bounding box center [654, 550] width 39 height 26
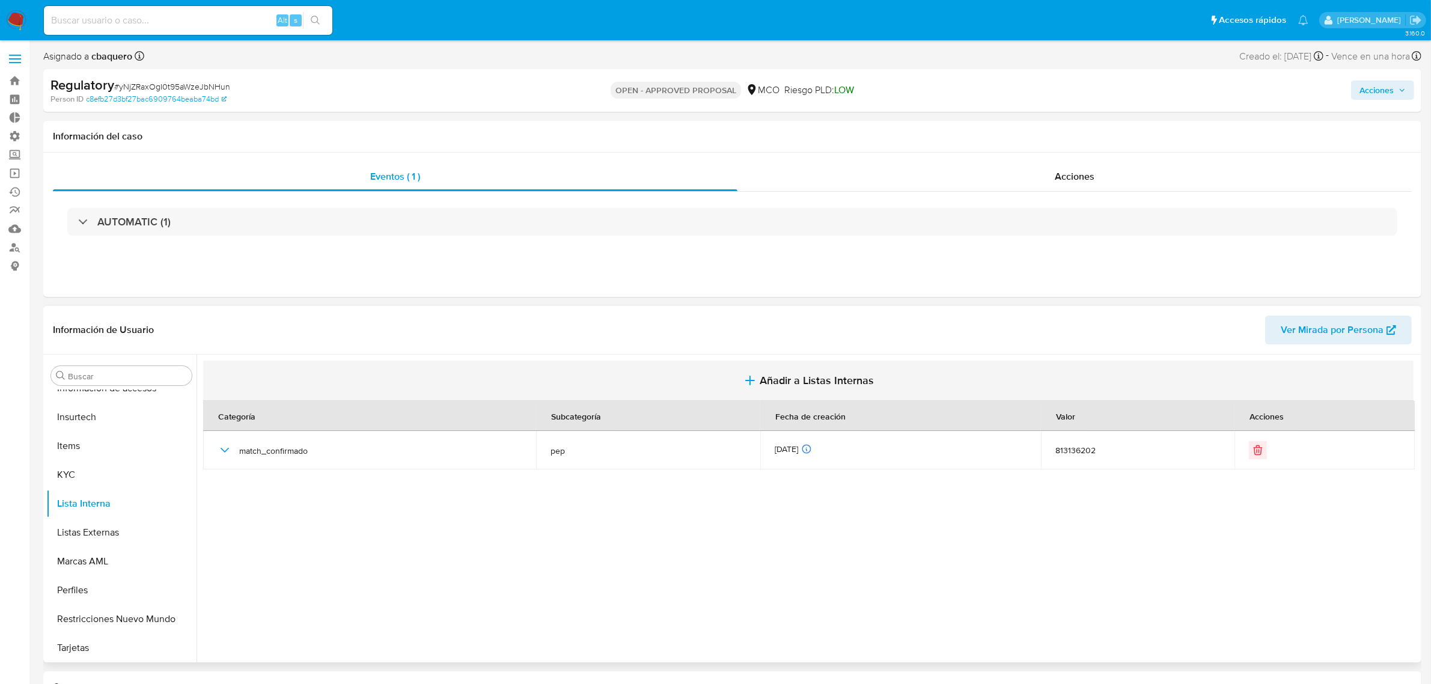
click at [791, 385] on span "Añadir a Listas Internas" at bounding box center [816, 380] width 114 height 13
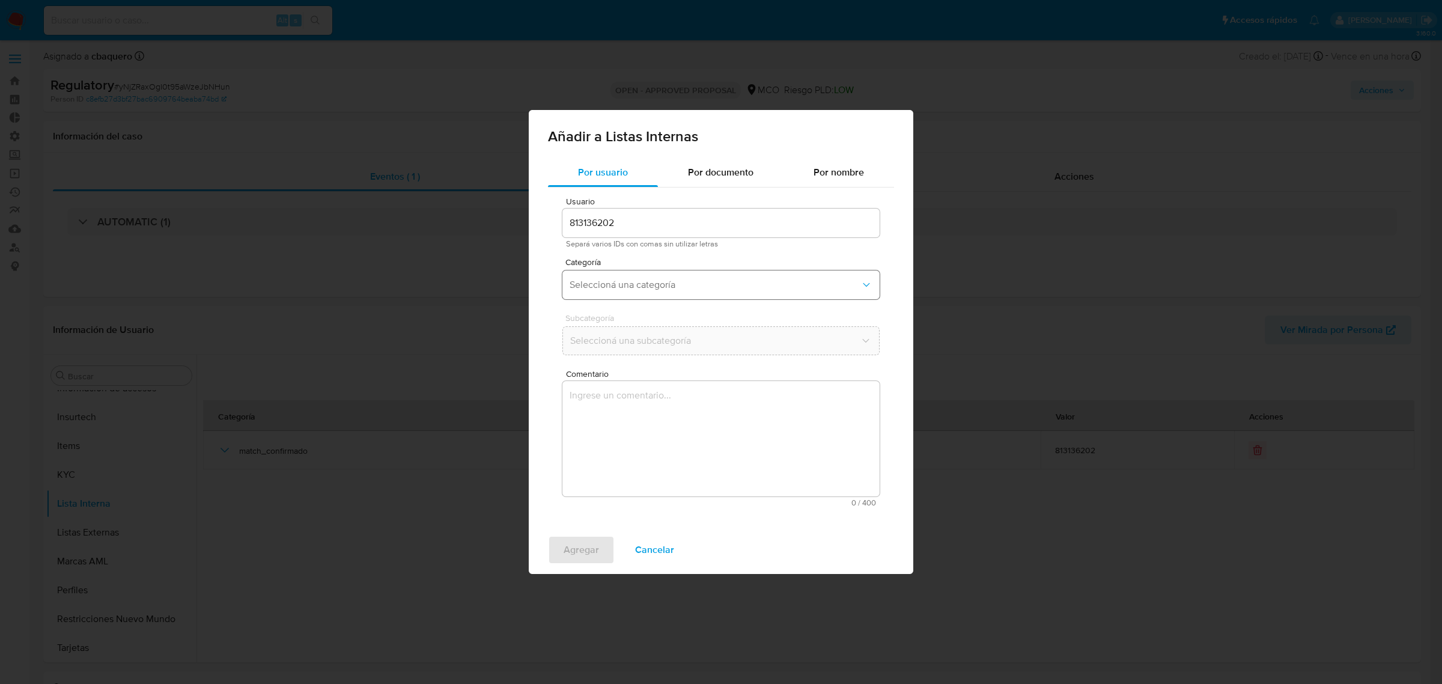
click at [589, 289] on span "Seleccioná una categoría" at bounding box center [715, 285] width 291 height 12
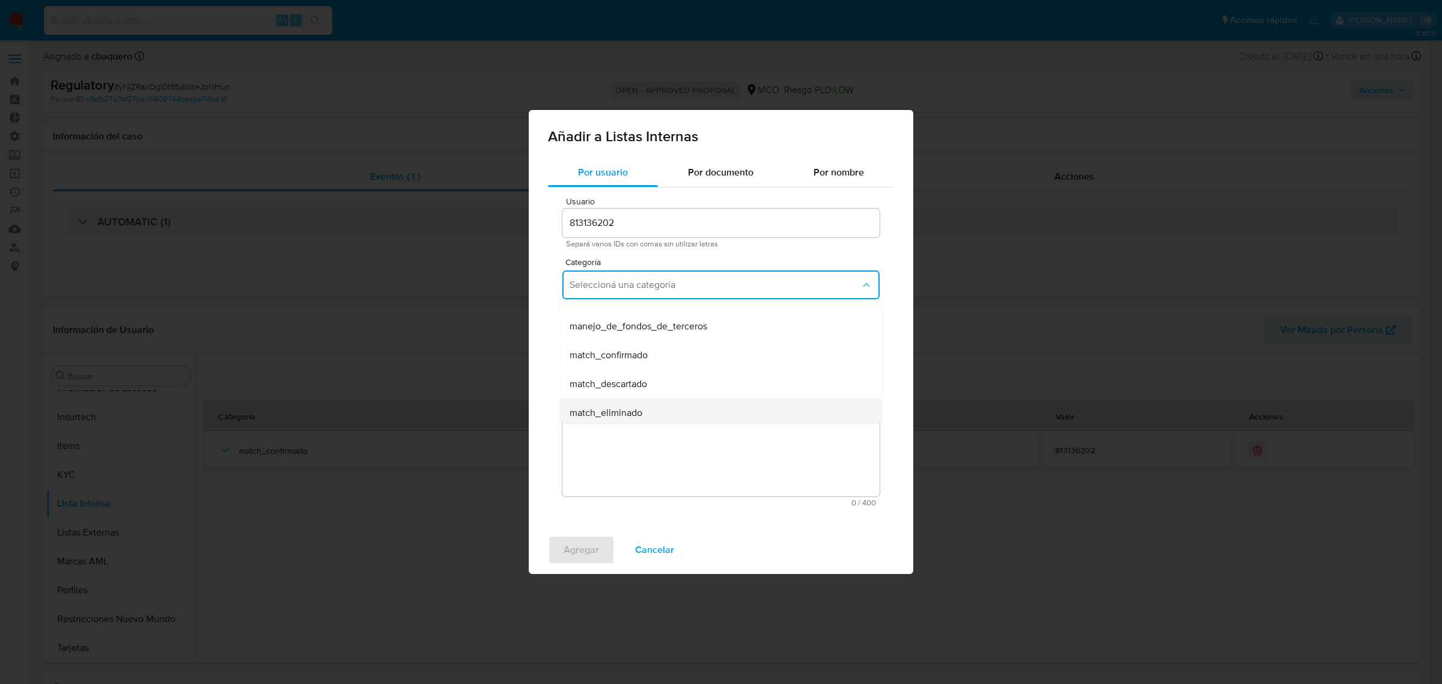
scroll to position [75, 0]
click at [642, 355] on span "match_descartado" at bounding box center [609, 358] width 78 height 12
click at [628, 344] on span "Seleccioná una subcategoría" at bounding box center [715, 341] width 291 height 12
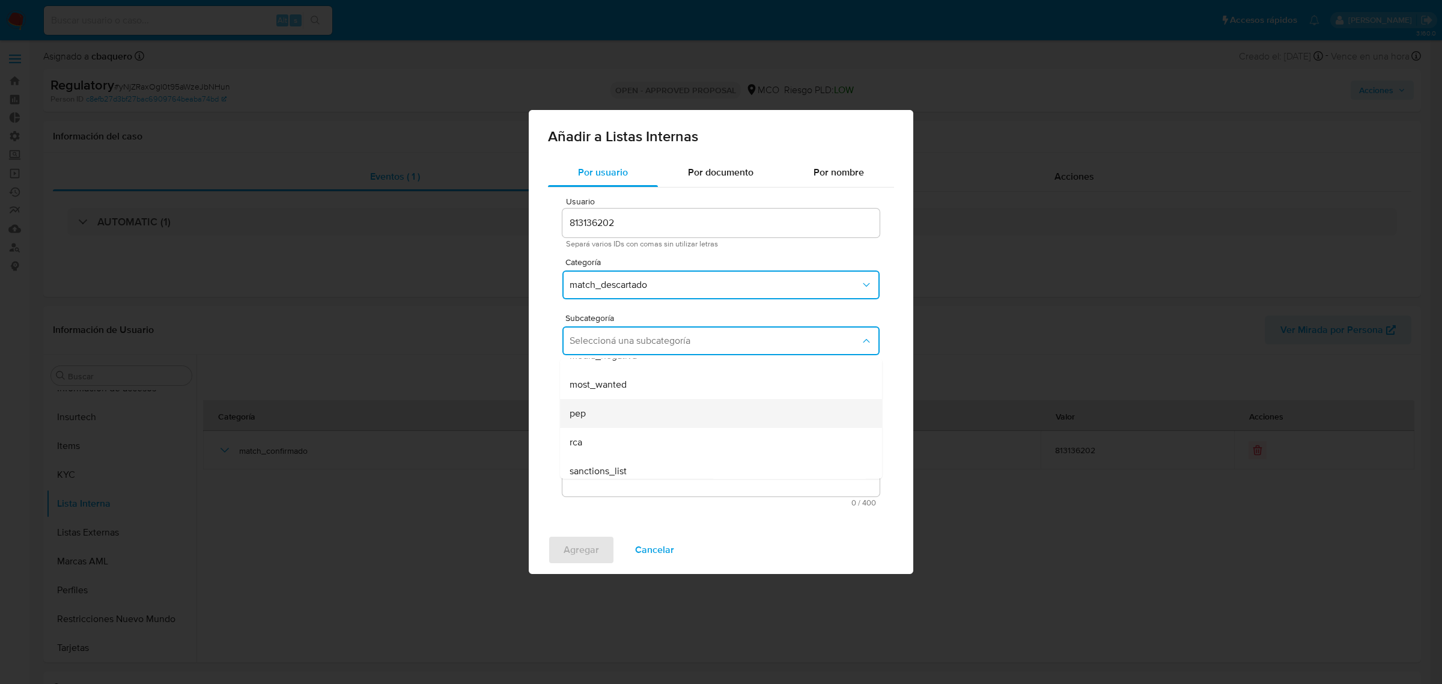
click at [595, 412] on div "pep" at bounding box center [718, 413] width 296 height 29
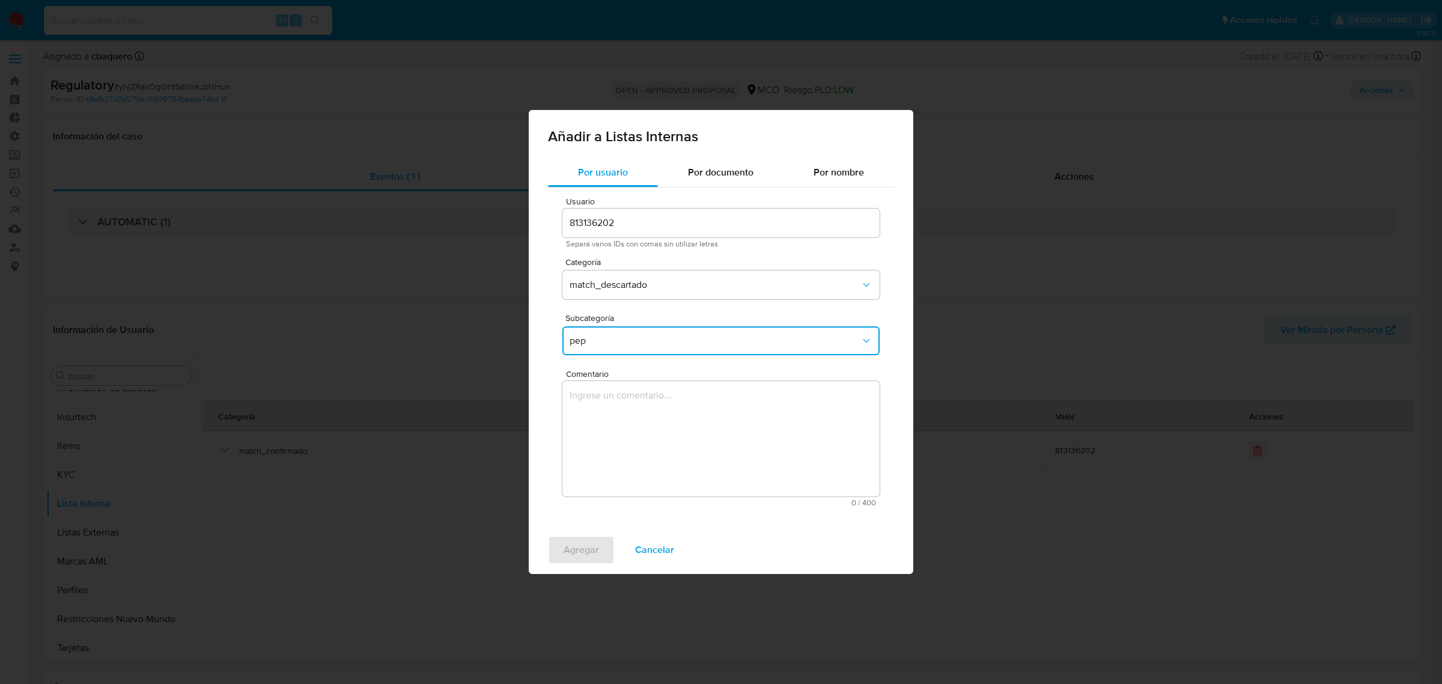
click at [665, 422] on textarea "Comentario" at bounding box center [720, 438] width 317 height 115
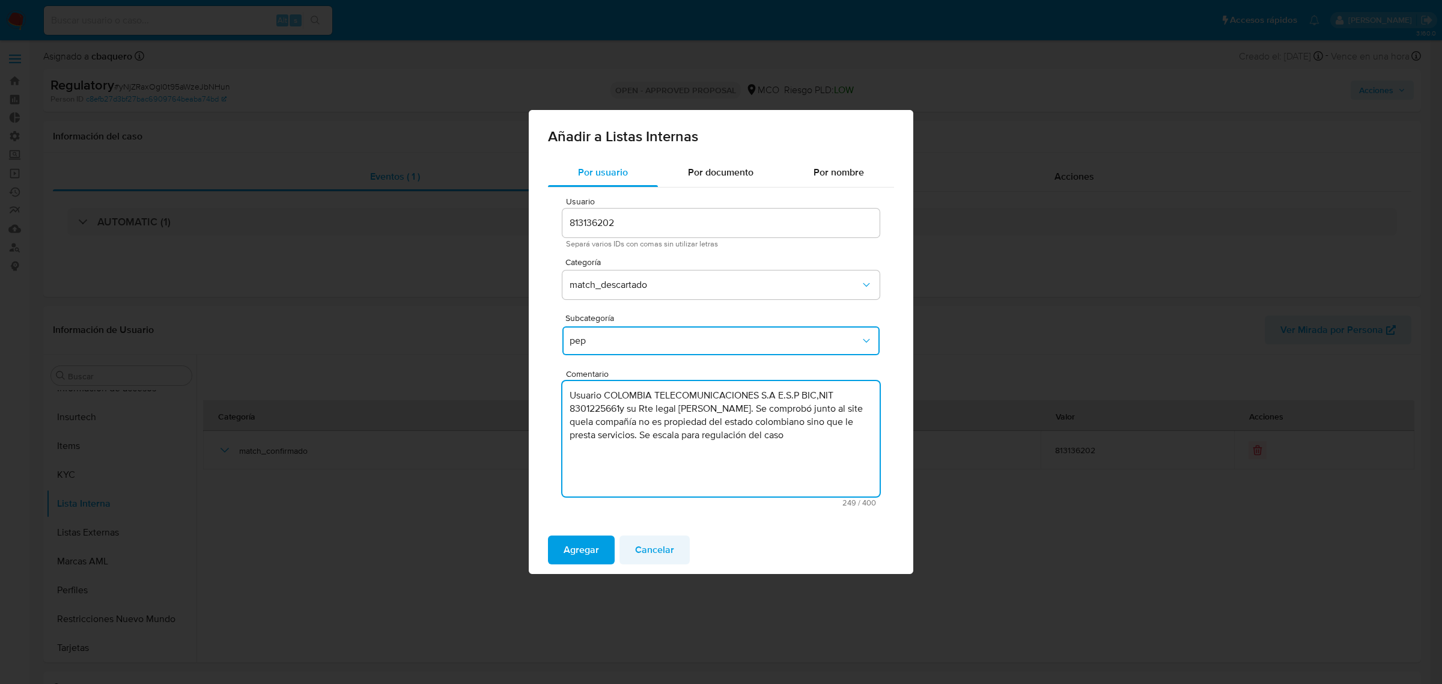
type textarea "Usuario COLOMBIA TELECOMUNICACIONES S.A E.S.P BIC,NIT 8301225661y su Rte legal …"
click at [662, 547] on span "Cancelar" at bounding box center [654, 550] width 39 height 26
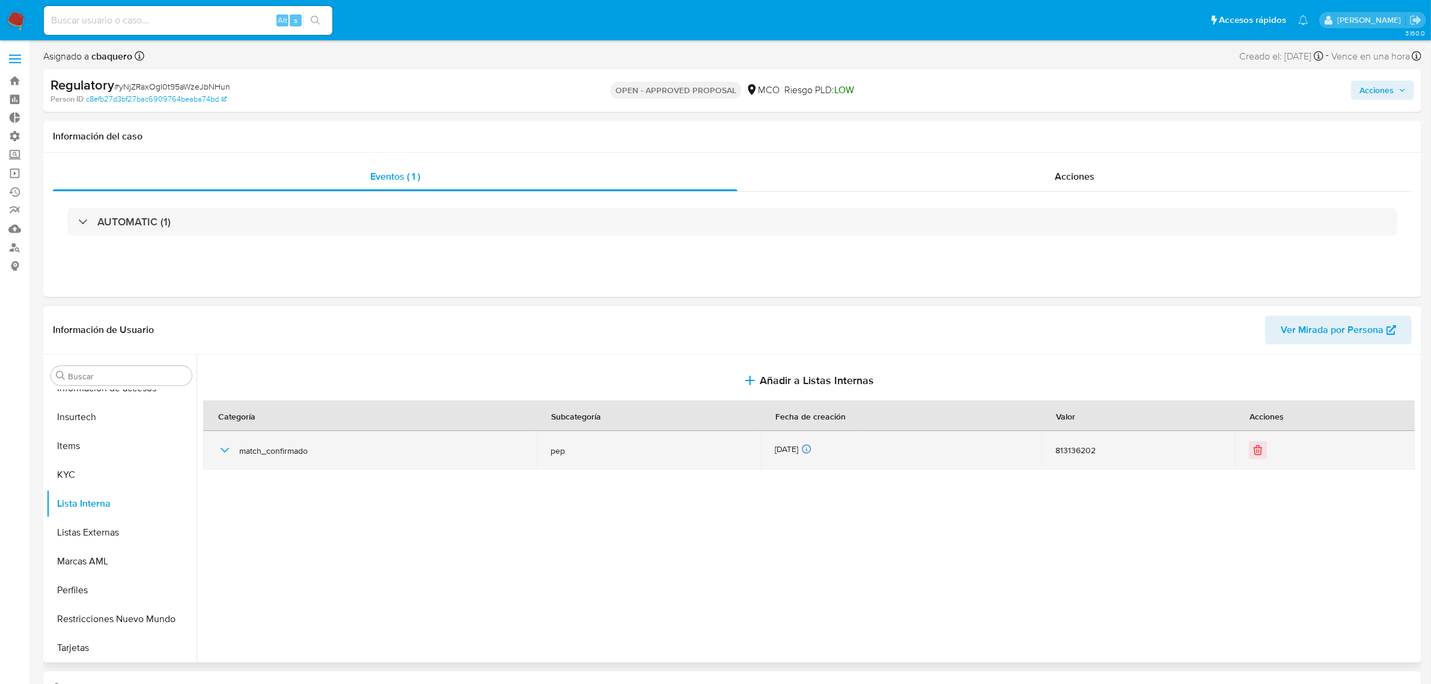
click at [227, 446] on icon "button" at bounding box center [225, 450] width 14 height 14
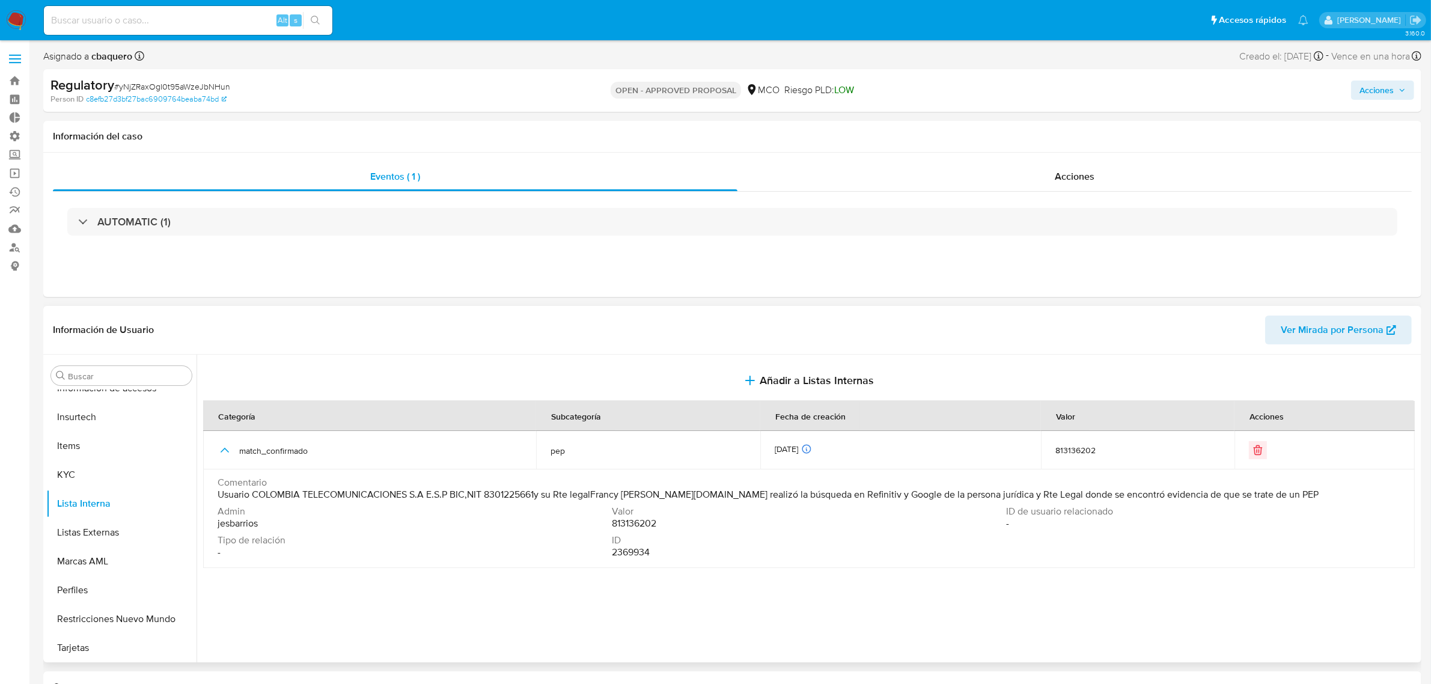
click at [997, 497] on span "Usuario COLOMBIA TELECOMUNICACIONES S.A E.S.P BIC,NIT 8301225661y su Rte legalF…" at bounding box center [768, 494] width 1101 height 12
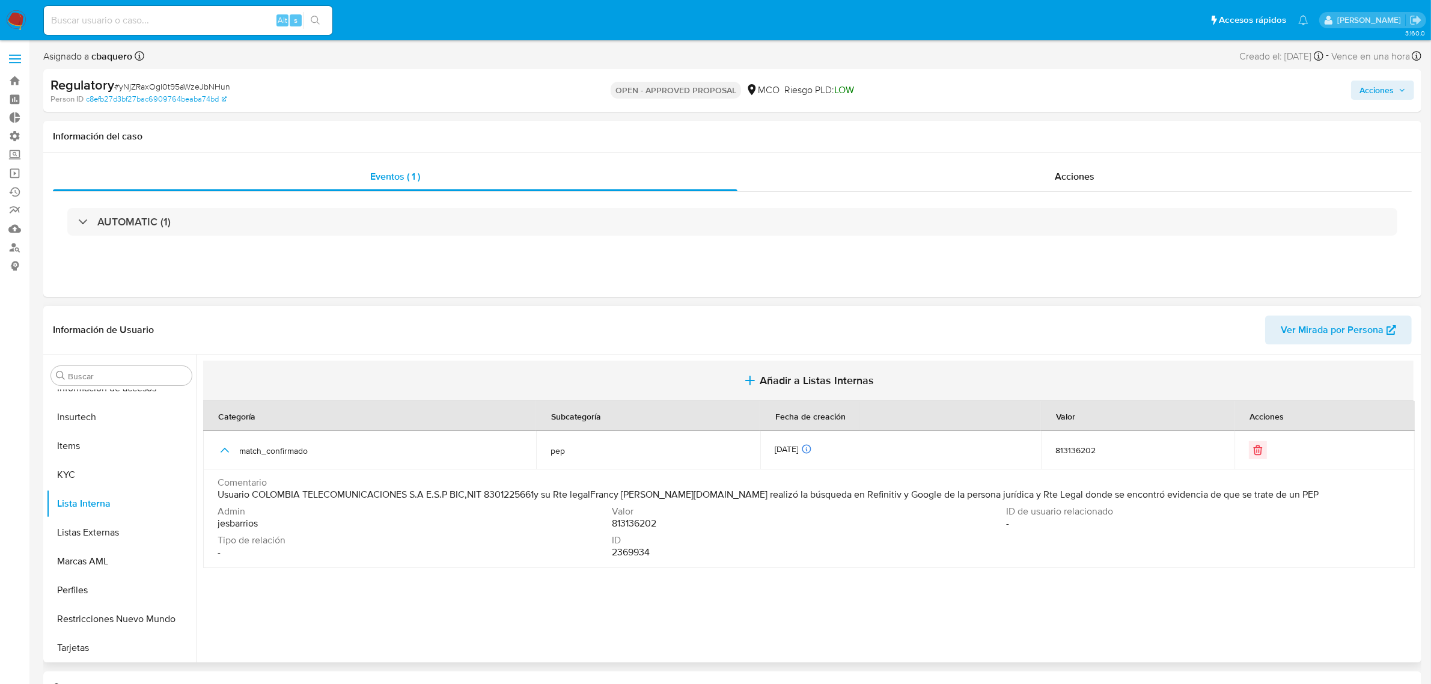
click at [812, 385] on span "Añadir a Listas Internas" at bounding box center [816, 380] width 114 height 13
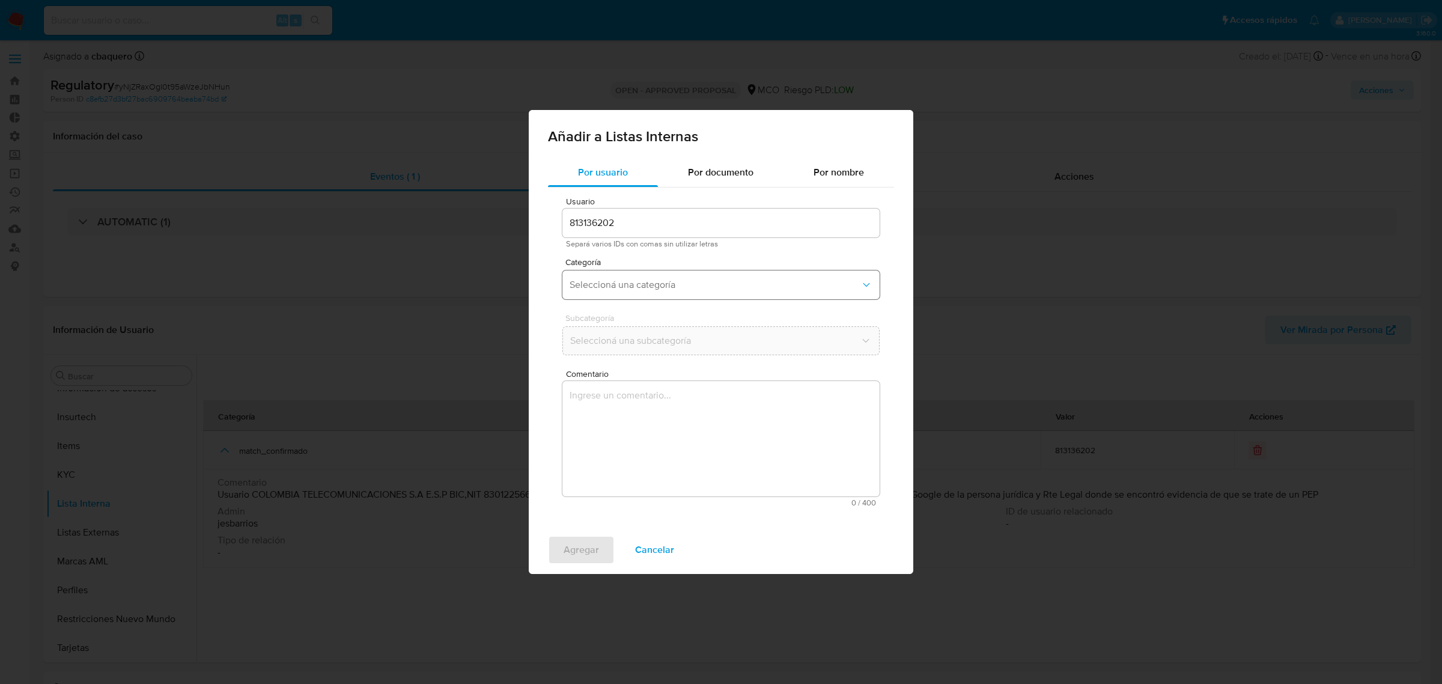
click at [588, 295] on button "Seleccioná una categoría" at bounding box center [720, 284] width 317 height 29
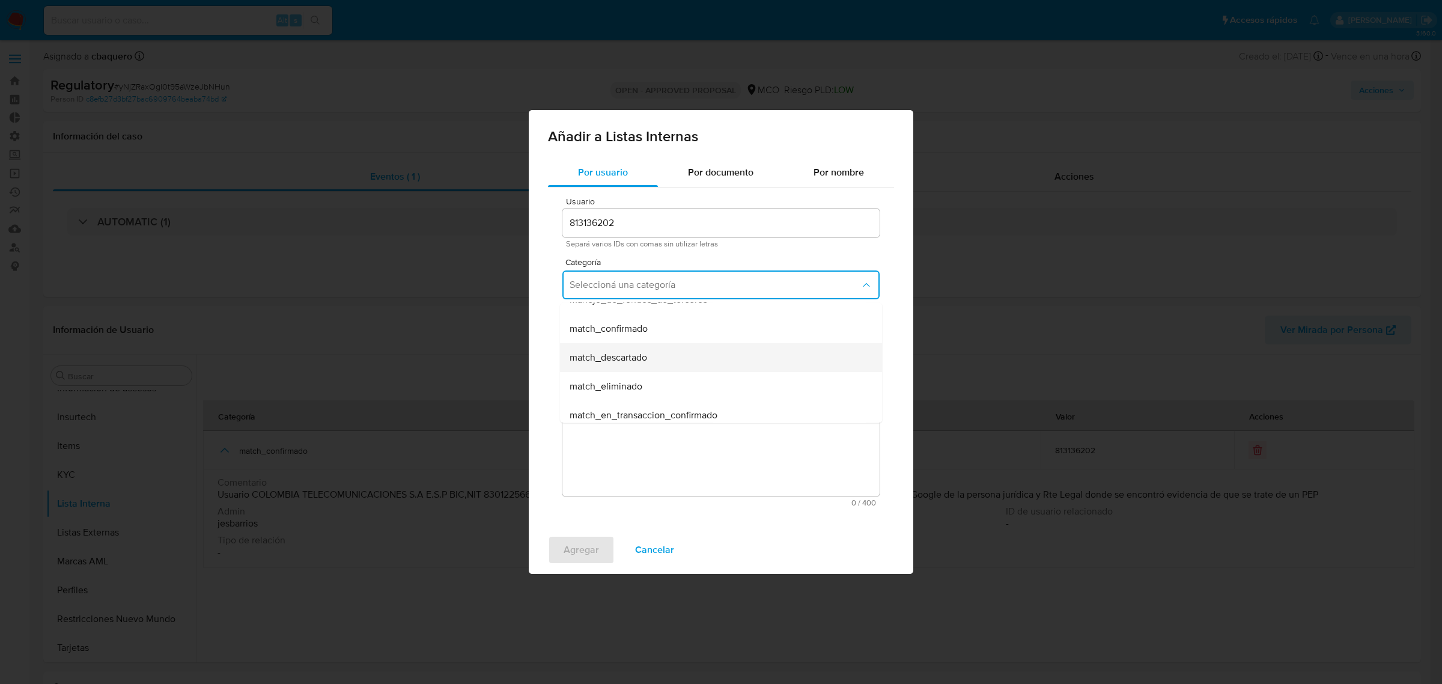
click at [616, 355] on span "match_descartado" at bounding box center [609, 358] width 78 height 12
click at [601, 342] on span "Seleccioná una subcategoría" at bounding box center [715, 341] width 291 height 12
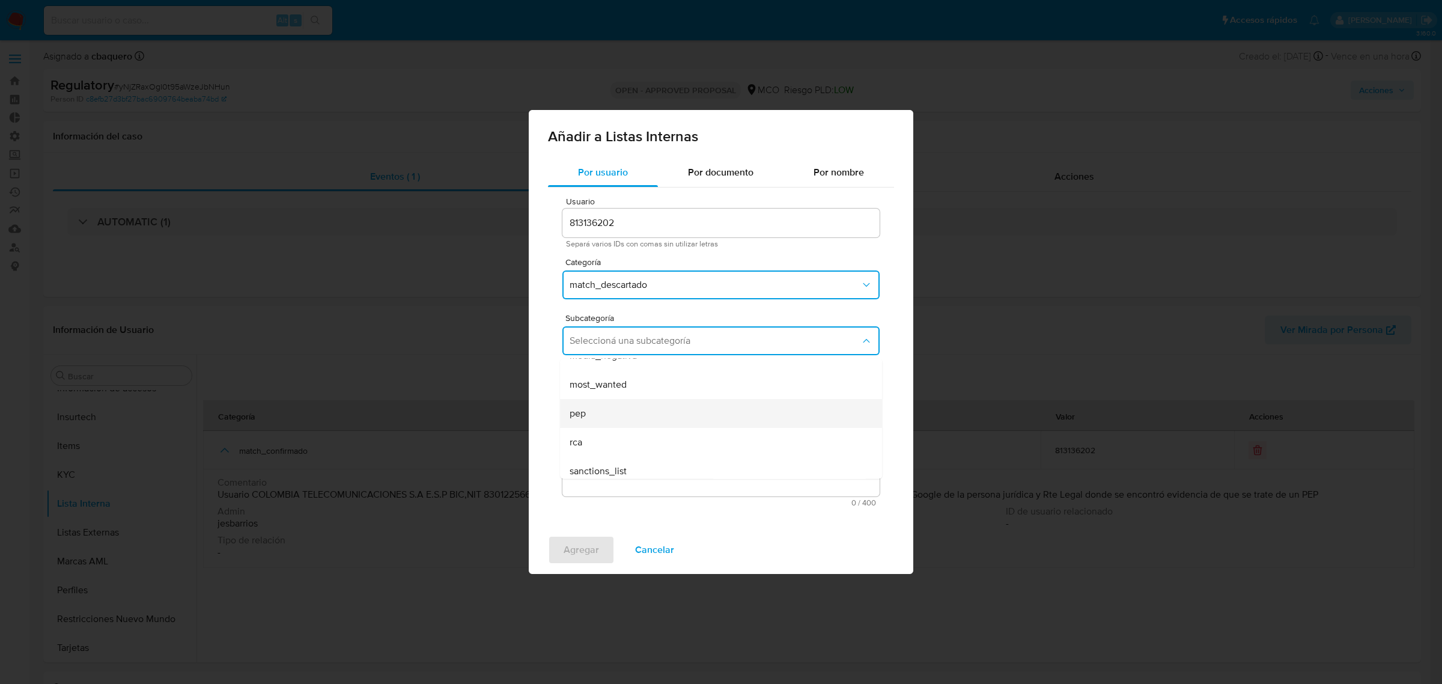
click at [577, 407] on span "pep" at bounding box center [578, 413] width 16 height 12
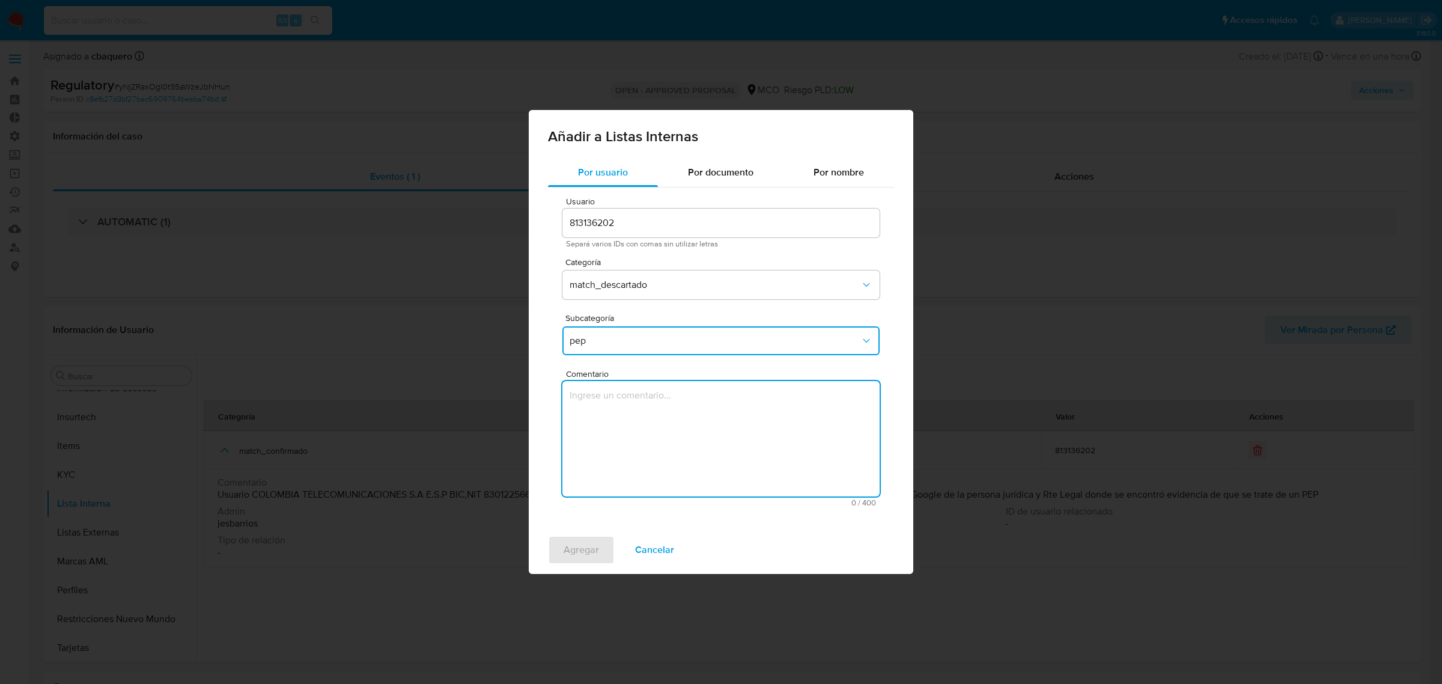
click at [645, 409] on textarea "Comentario" at bounding box center [720, 438] width 317 height 115
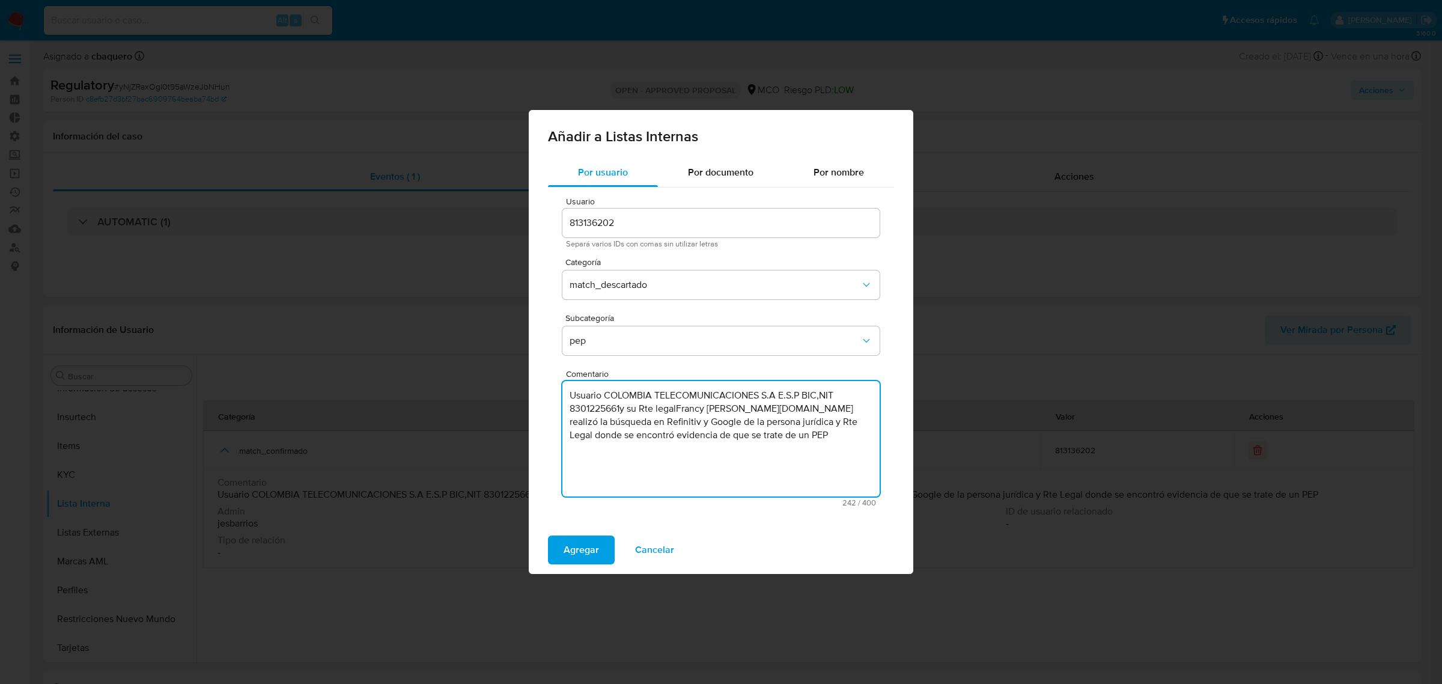
drag, startPoint x: 807, startPoint y: 458, endPoint x: 815, endPoint y: 404, distance: 55.2
click at [815, 404] on textarea "Usuario COLOMBIA TELECOMUNICACIONES S.A E.S.P BIC,NIT 8301225661y su Rte legalF…" at bounding box center [720, 438] width 317 height 115
paste textarea "Se comprobó junto al site quela compañía no es propiedad del estado colombiano …"
drag, startPoint x: 598, startPoint y: 449, endPoint x: 556, endPoint y: 383, distance: 77.8
click at [556, 383] on div "Usuario 813136202 Separá varios IDs con comas sin utilizar letras Categoría mat…" at bounding box center [721, 351] width 346 height 329
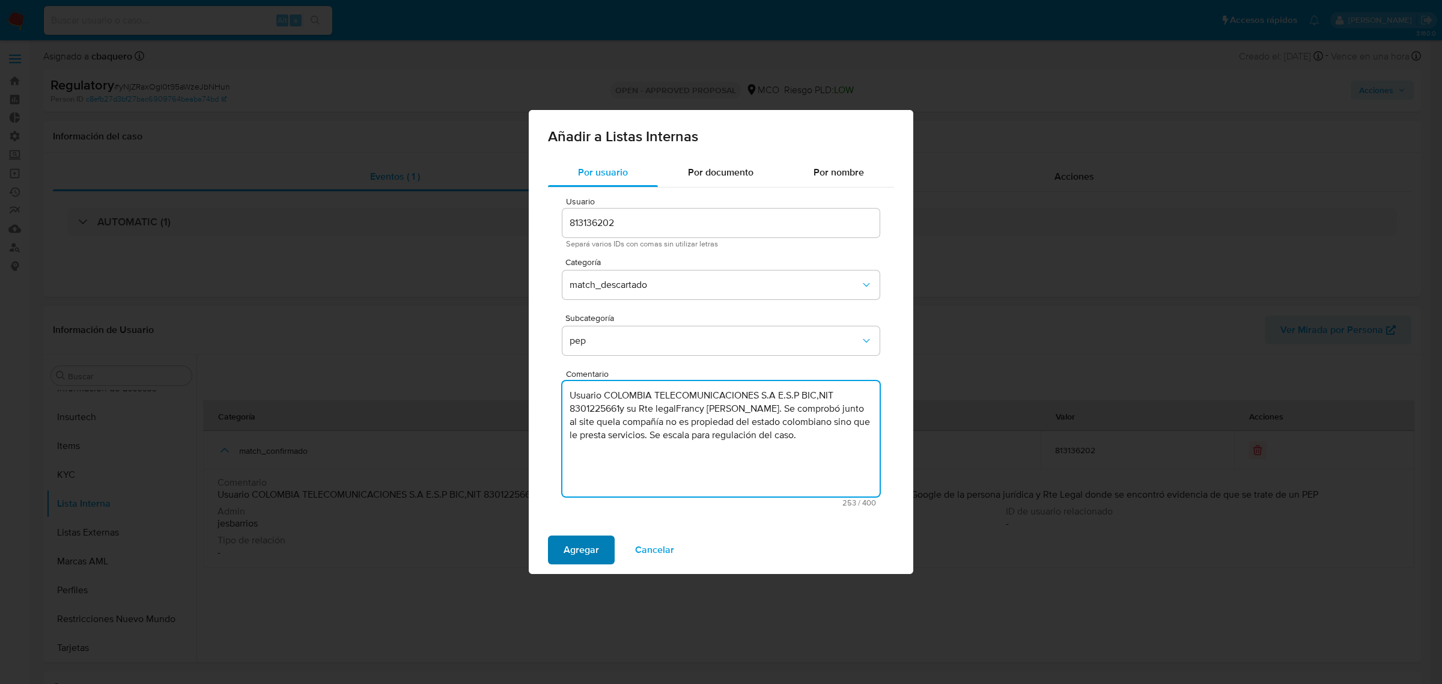
type textarea "Usuario COLOMBIA TELECOMUNICACIONES S.A E.S.P BIC,NIT 8301225661y su Rte legalF…"
click at [570, 539] on span "Agregar" at bounding box center [581, 550] width 35 height 26
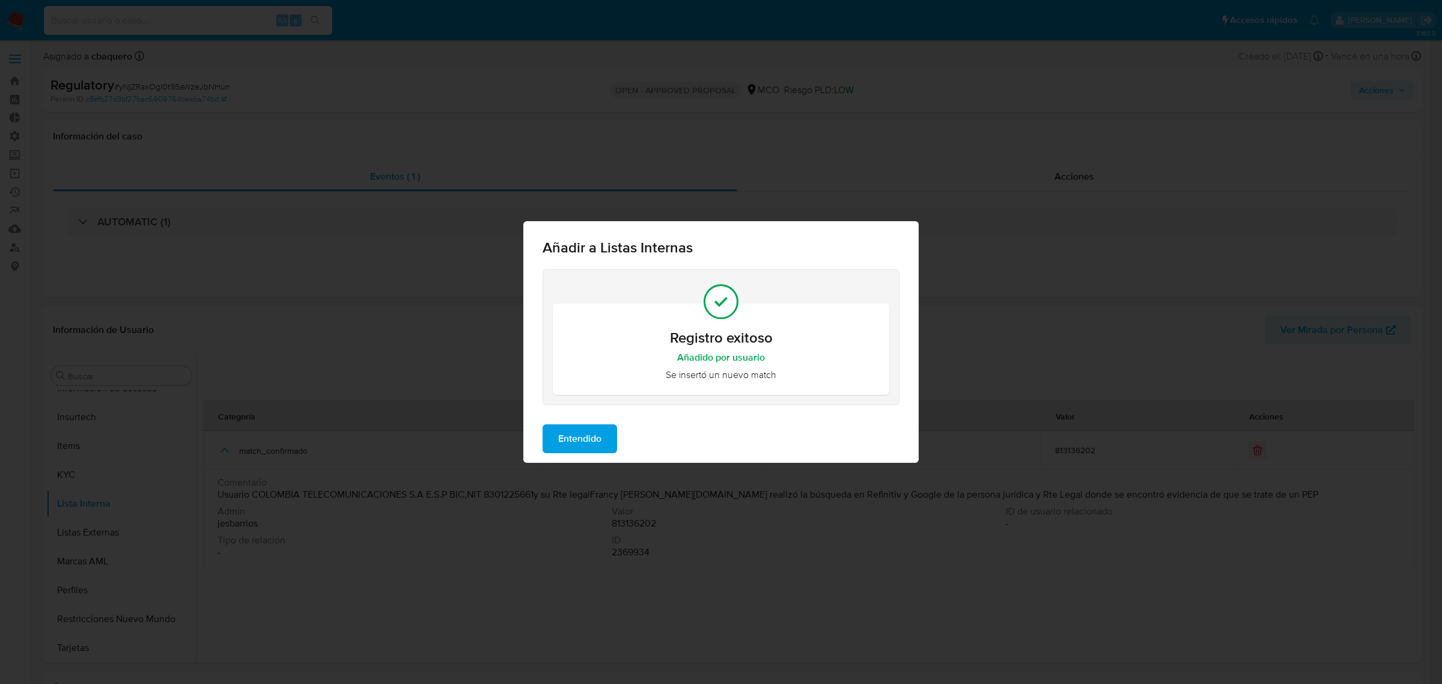
click at [595, 440] on span "Entendido" at bounding box center [579, 438] width 43 height 26
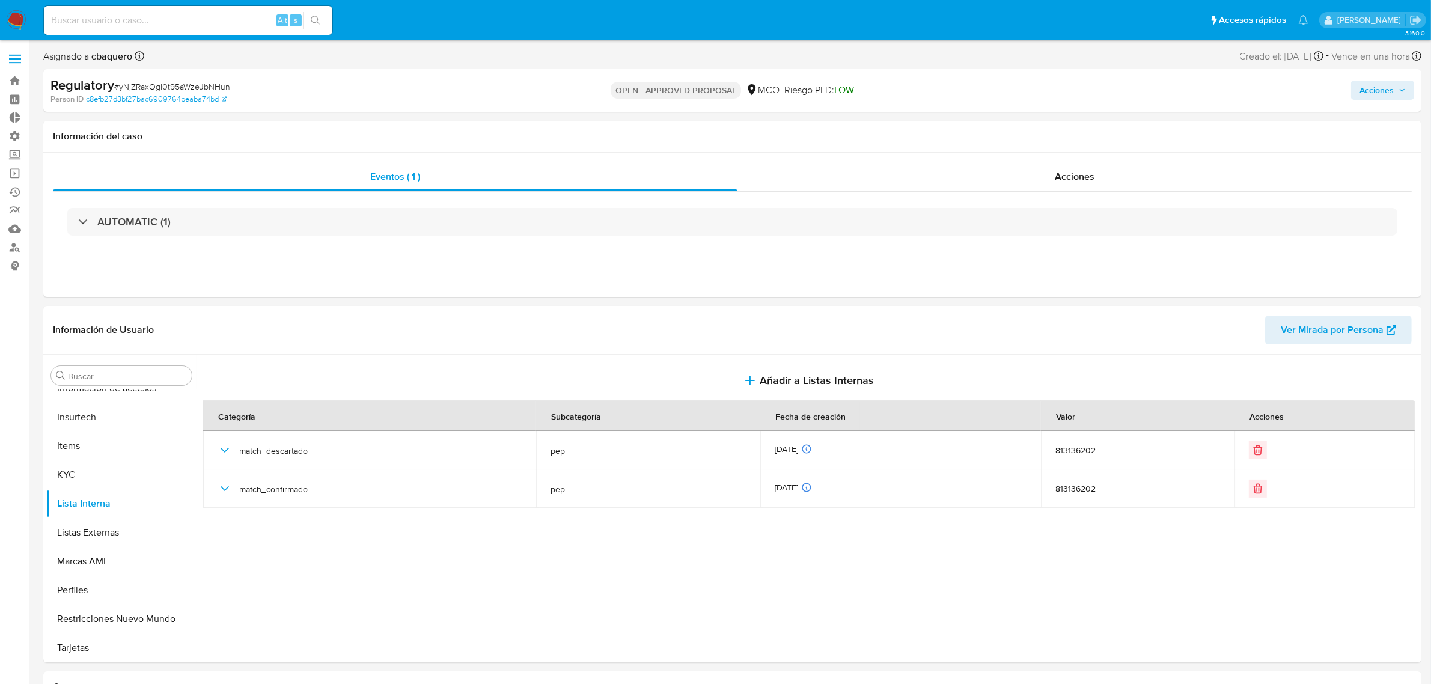
click at [1349, 90] on div "Acciones" at bounding box center [1188, 90] width 451 height 28
drag, startPoint x: 1364, startPoint y: 89, endPoint x: 1348, endPoint y: 88, distance: 16.2
click at [1353, 89] on button "Acciones" at bounding box center [1382, 90] width 63 height 19
click at [1037, 130] on span "Resolución del caso" at bounding box center [1041, 128] width 86 height 14
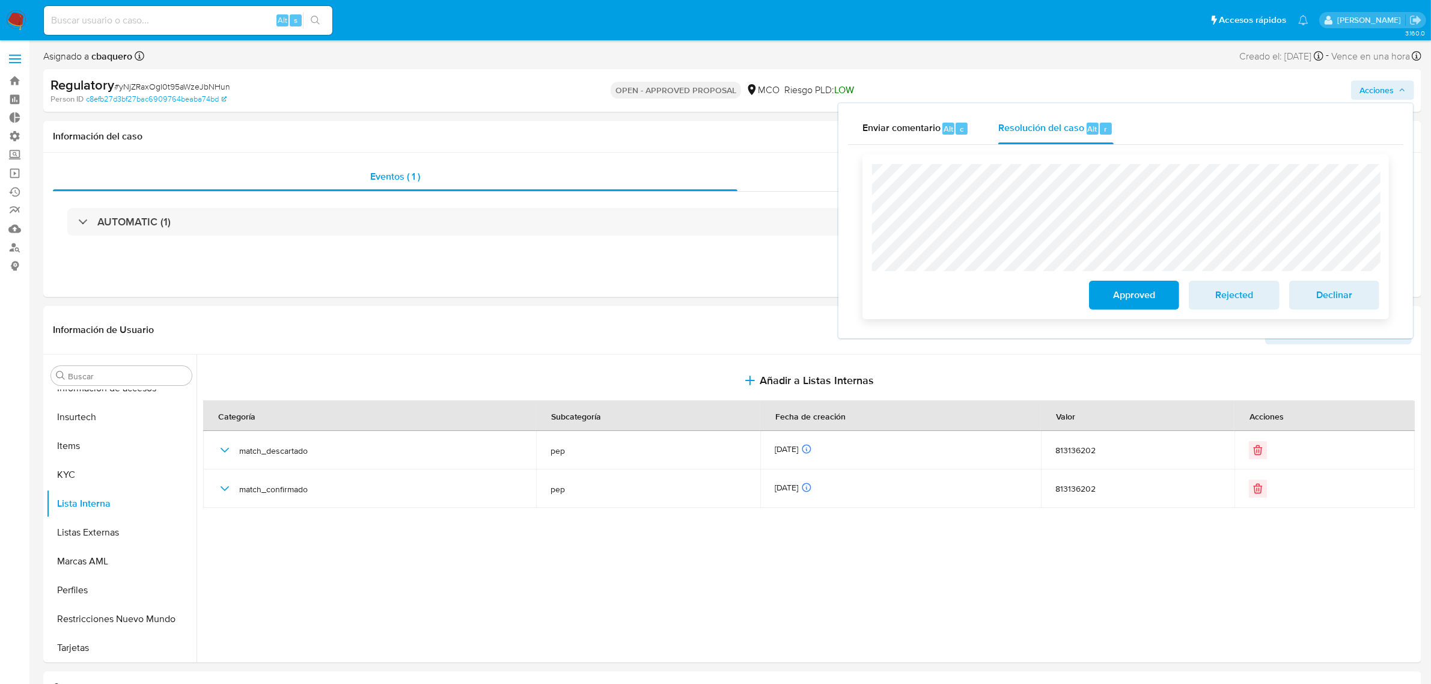
click at [1143, 294] on span "Approved" at bounding box center [1133, 295] width 59 height 26
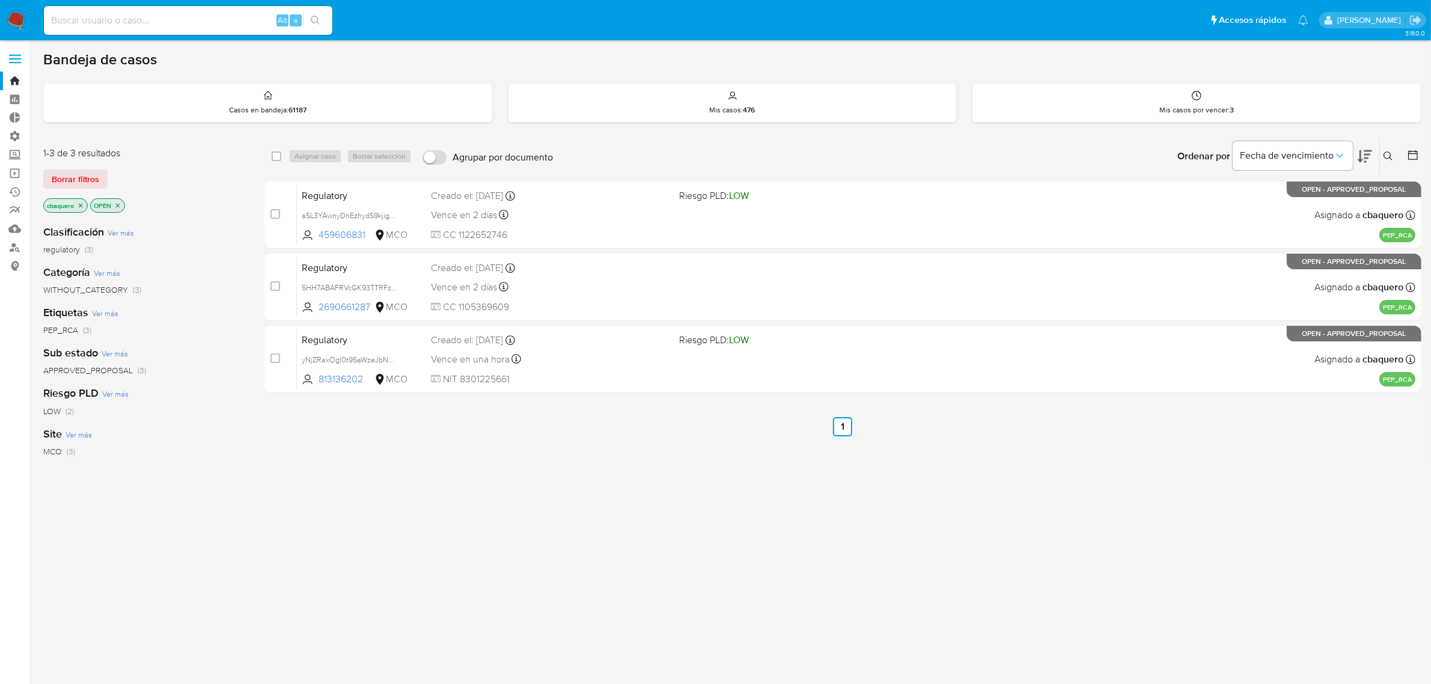
click at [10, 24] on img at bounding box center [16, 20] width 20 height 20
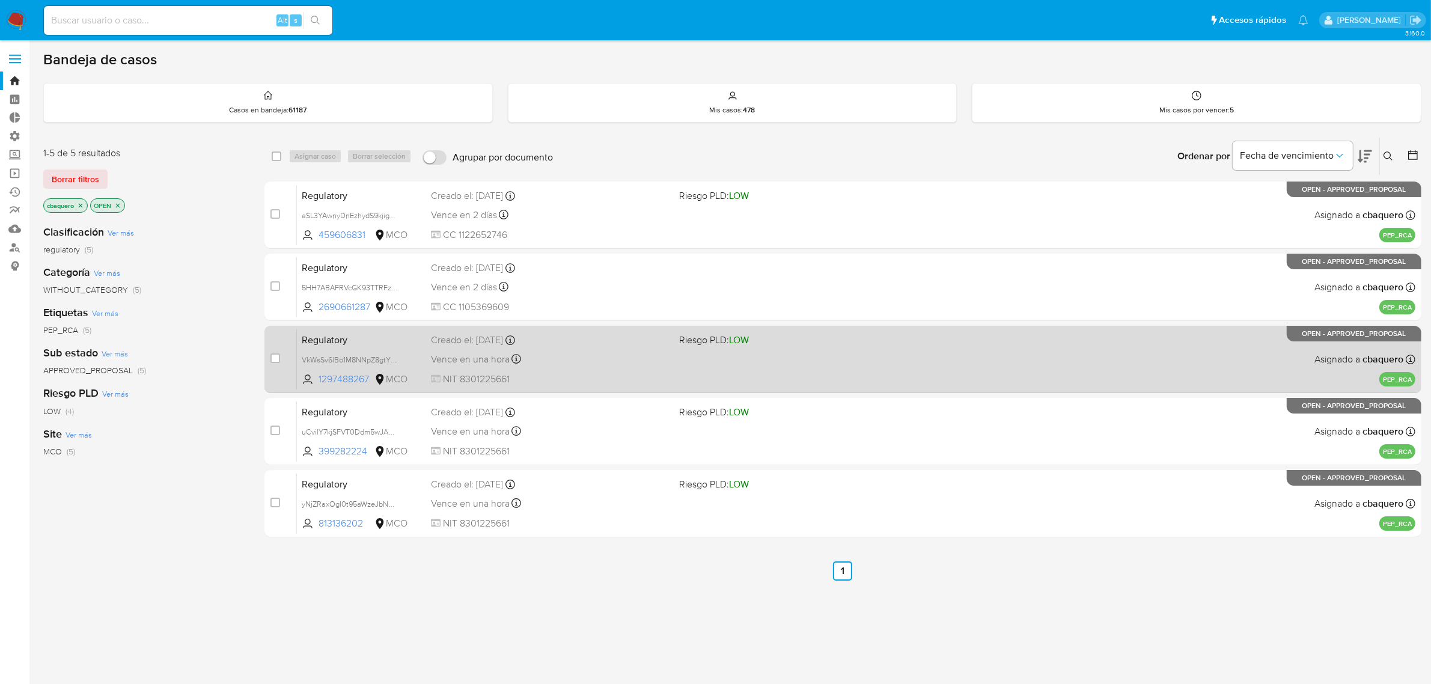
click at [604, 344] on div "Creado el: [DATE] Creado el: [DATE] 11:52:55" at bounding box center [550, 339] width 239 height 13
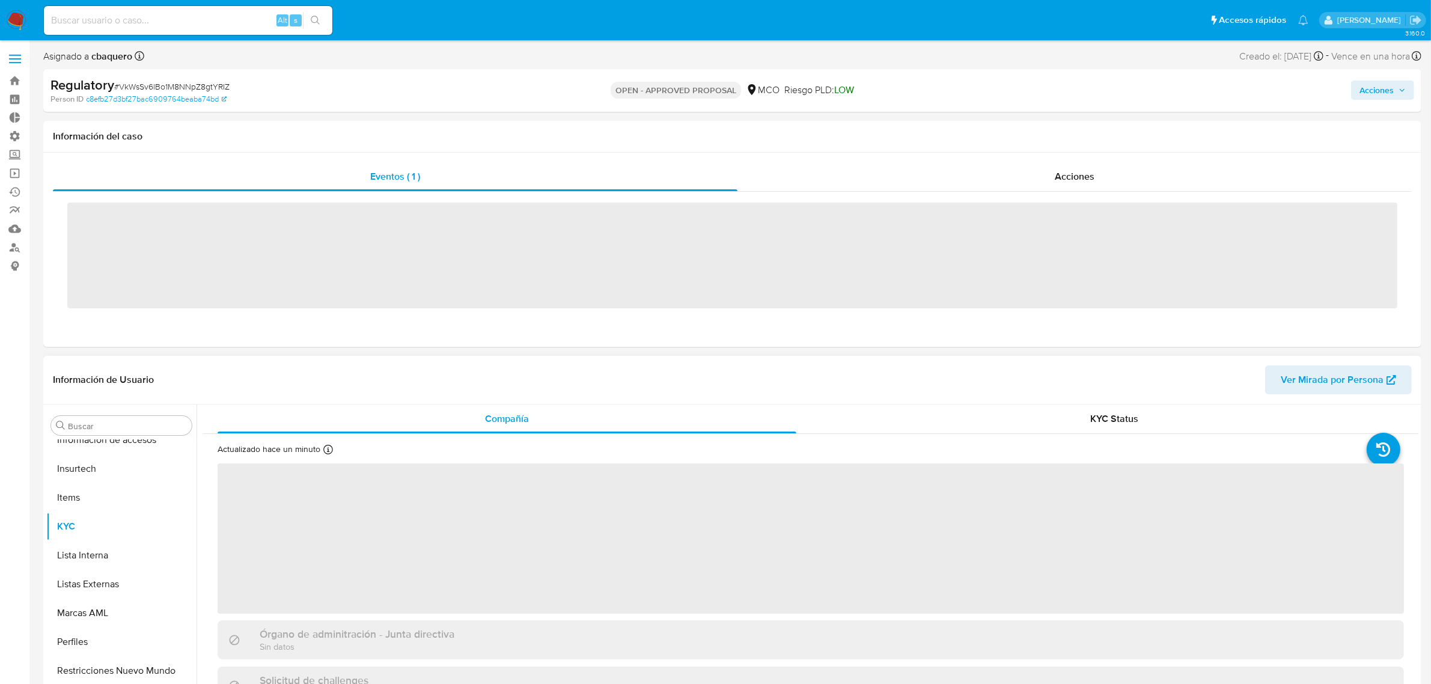
scroll to position [507, 0]
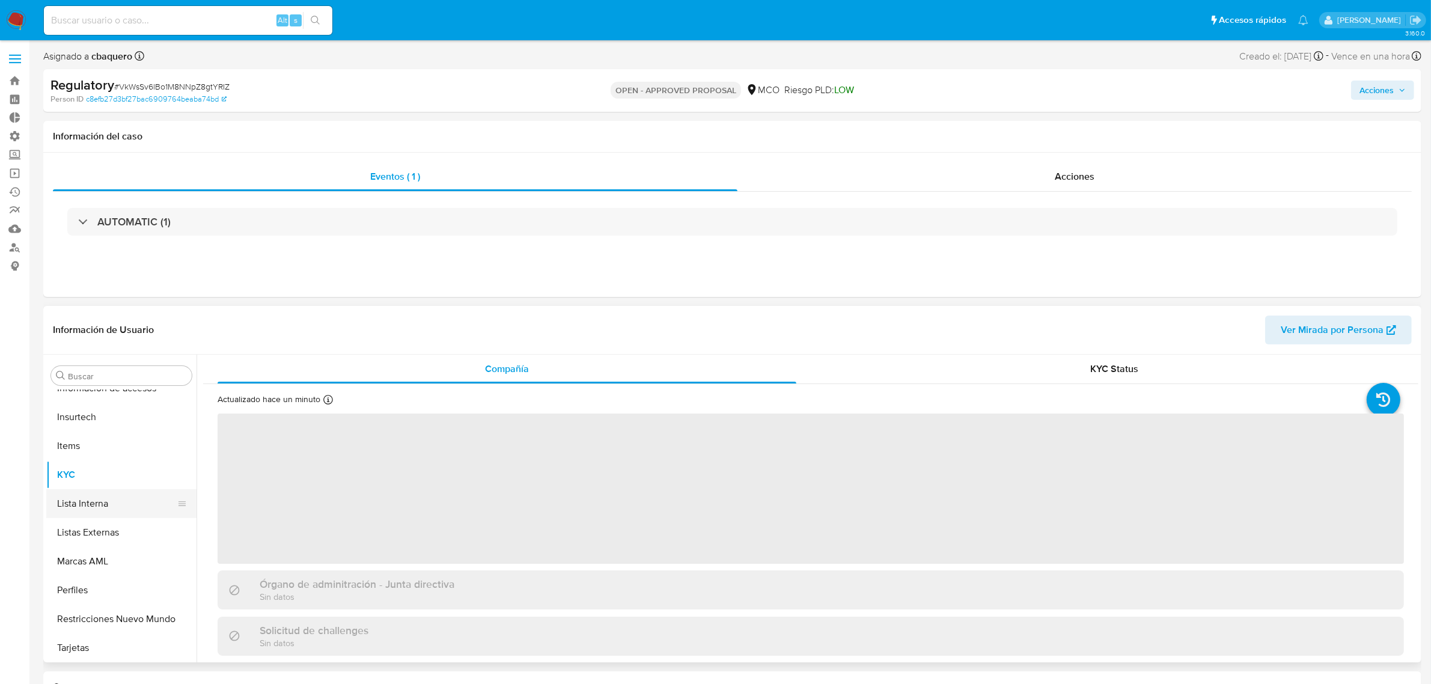
click at [95, 508] on button "Lista Interna" at bounding box center [116, 503] width 141 height 29
select select "10"
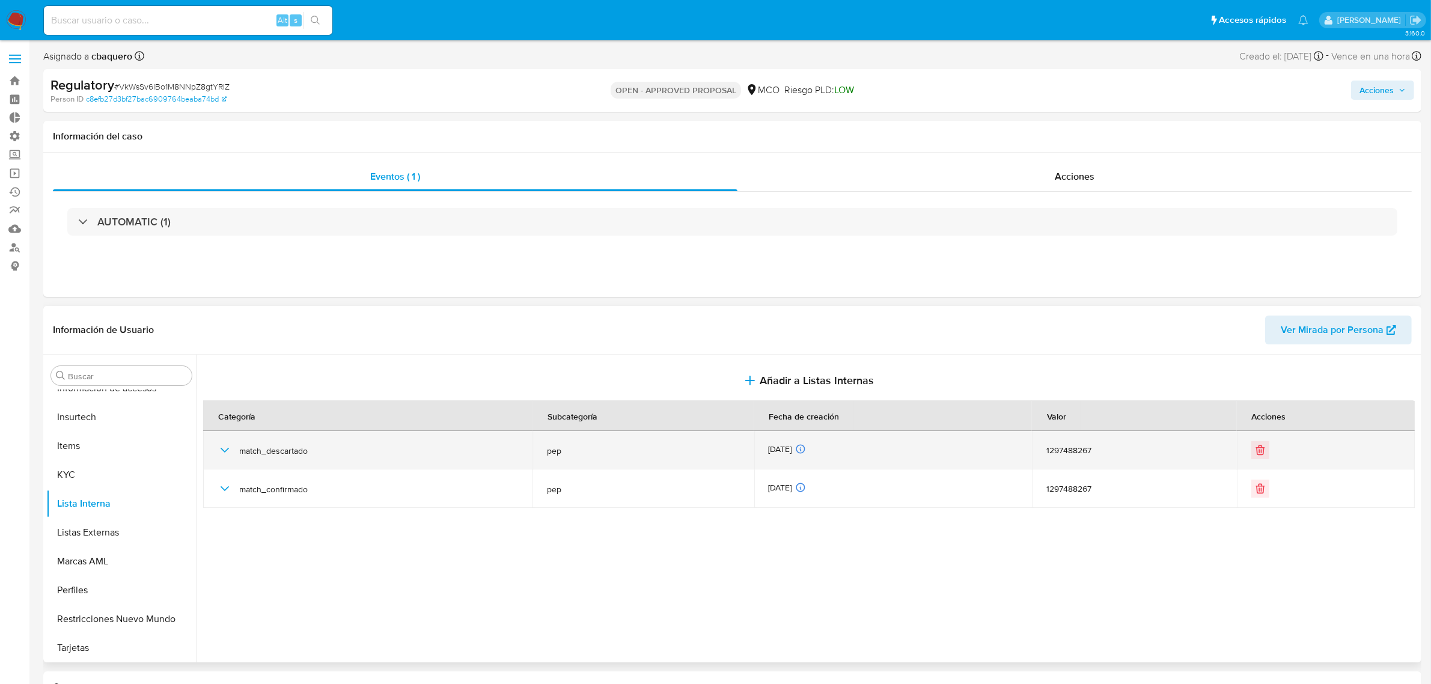
click at [226, 451] on icon "button" at bounding box center [225, 450] width 8 height 5
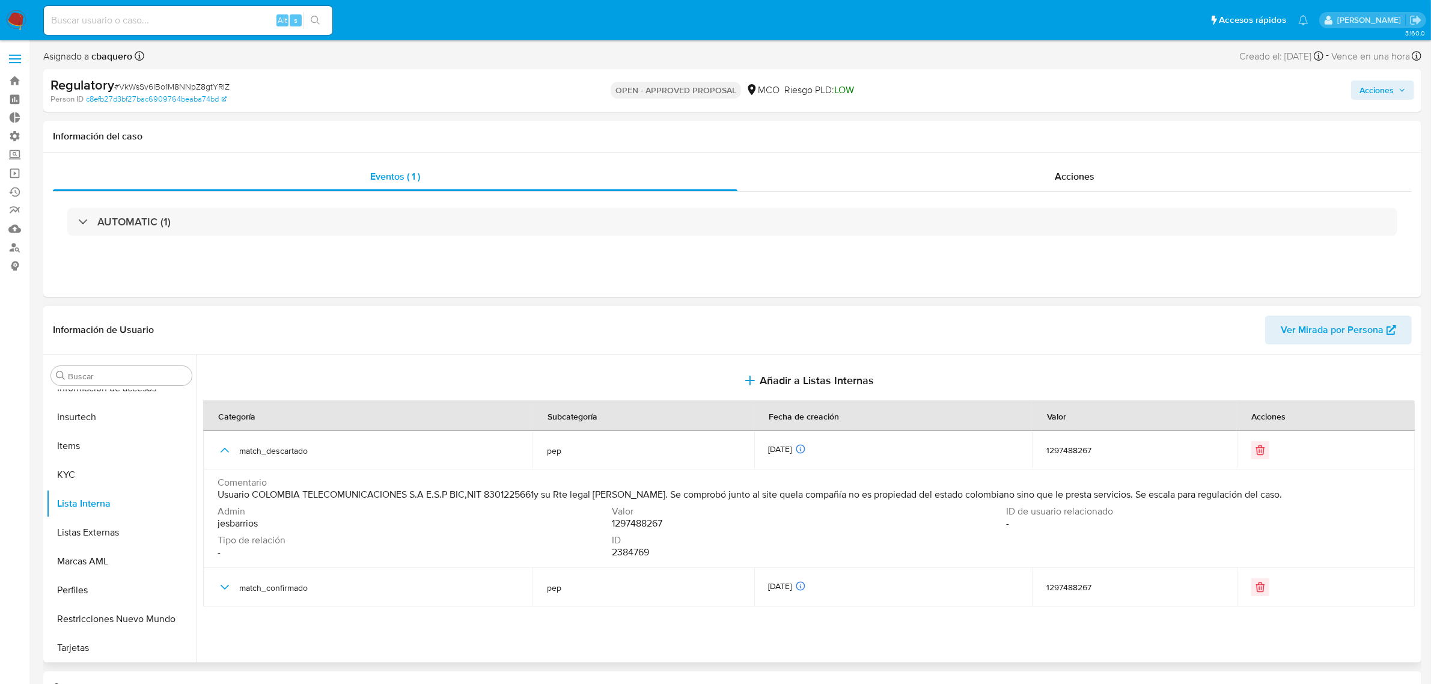
drag, startPoint x: 1328, startPoint y: 499, endPoint x: 213, endPoint y: 499, distance: 1114.6
click at [213, 499] on td "Comentario Usuario COLOMBIA TELECOMUNICACIONES S.A E.S.P BIC,NIT 8301225661y su…" at bounding box center [808, 518] width 1211 height 99
click at [1190, 497] on span "Usuario COLOMBIA TELECOMUNICACIONES S.A E.S.P BIC,NIT 8301225661y su Rte legal …" at bounding box center [750, 494] width 1064 height 12
click at [1341, 493] on div "Comentario Usuario COLOMBIA TELECOMUNICACIONES S.A E.S.P BIC,NIT 8301225661y su…" at bounding box center [809, 488] width 1182 height 24
drag, startPoint x: 1336, startPoint y: 492, endPoint x: 710, endPoint y: 496, distance: 625.5
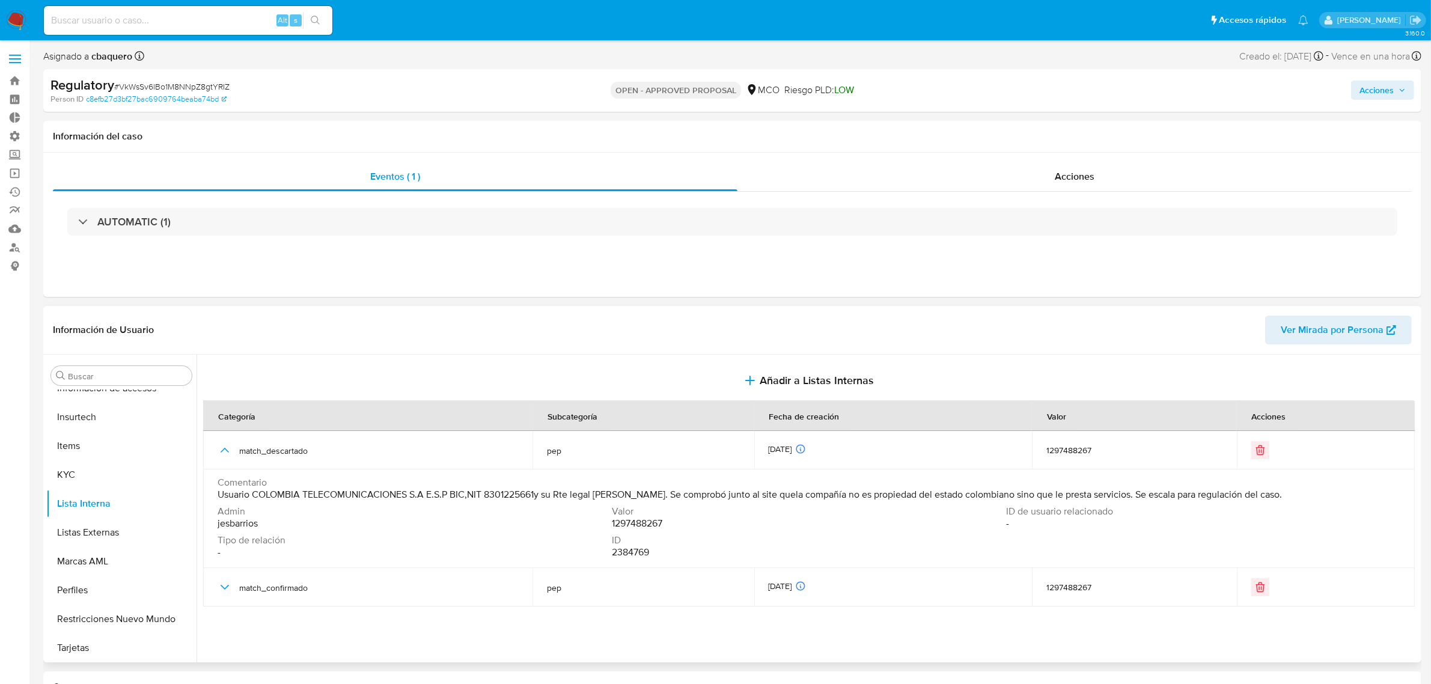
click at [714, 499] on div "Comentario Usuario COLOMBIA TELECOMUNICACIONES S.A E.S.P BIC,NIT 8301225661y su…" at bounding box center [809, 488] width 1182 height 24
click at [710, 496] on span "Usuario COLOMBIA TELECOMUNICACIONES S.A E.S.P BIC,NIT 8301225661y su Rte legal …" at bounding box center [750, 494] width 1064 height 12
drag, startPoint x: 713, startPoint y: 496, endPoint x: 1328, endPoint y: 495, distance: 615.3
click at [1282, 495] on span "Usuario COLOMBIA TELECOMUNICACIONES S.A E.S.P BIC,NIT 8301225661y su Rte legal …" at bounding box center [750, 494] width 1064 height 12
drag, startPoint x: 1374, startPoint y: 99, endPoint x: 1331, endPoint y: 99, distance: 42.7
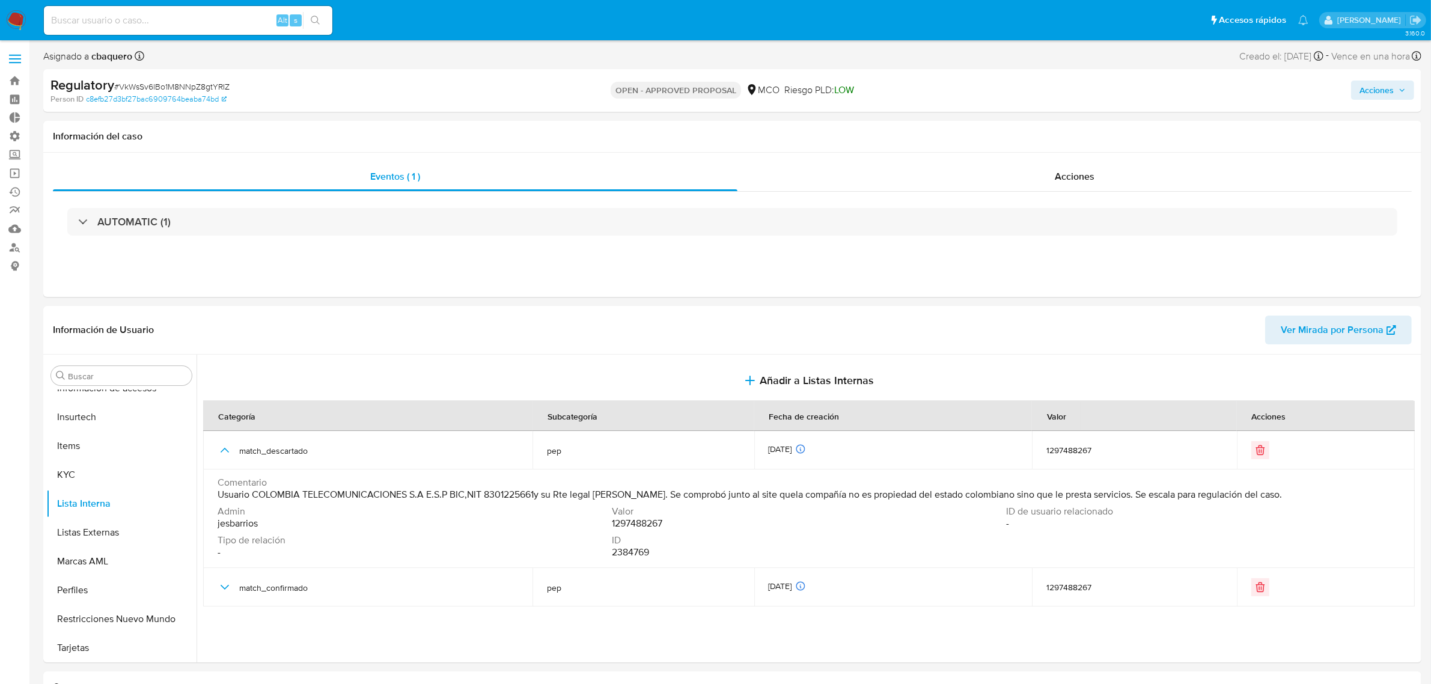
click at [1368, 97] on span "Acciones" at bounding box center [1376, 90] width 34 height 19
click at [1056, 129] on span "Resolución del caso" at bounding box center [1041, 128] width 86 height 14
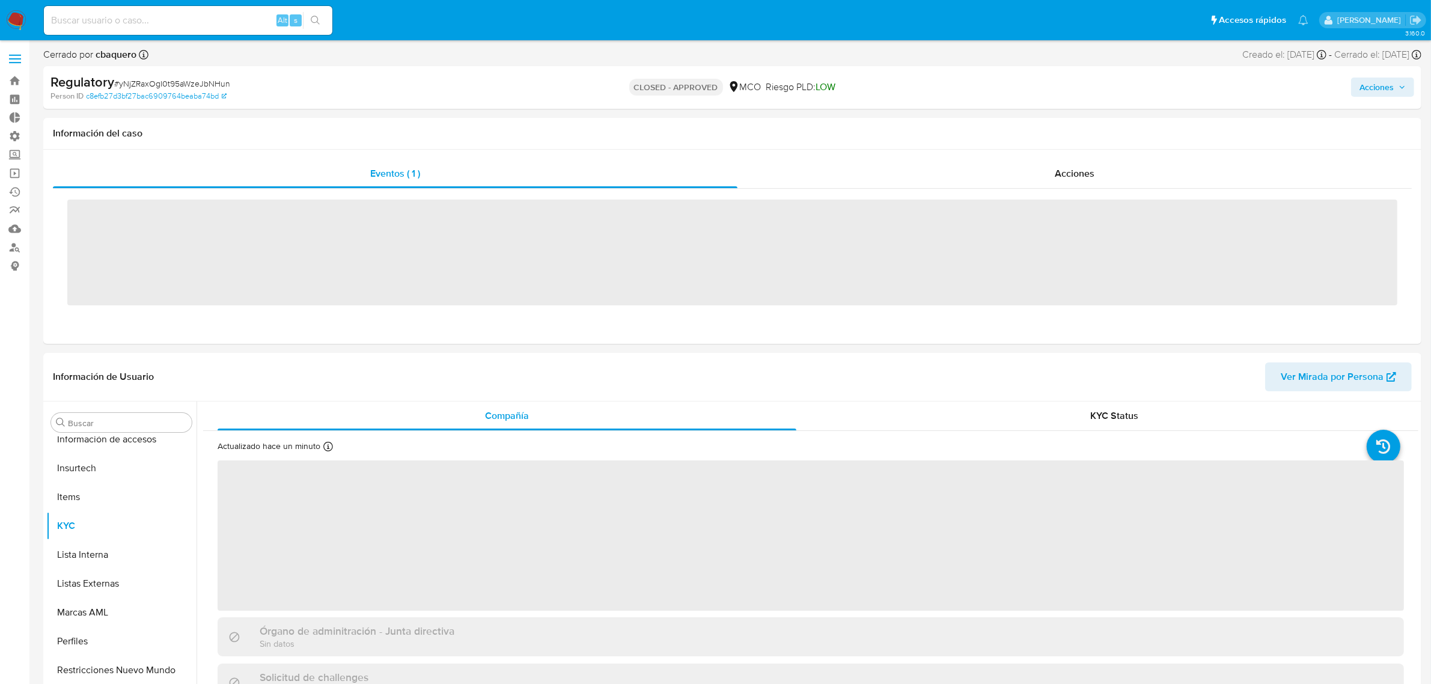
scroll to position [507, 0]
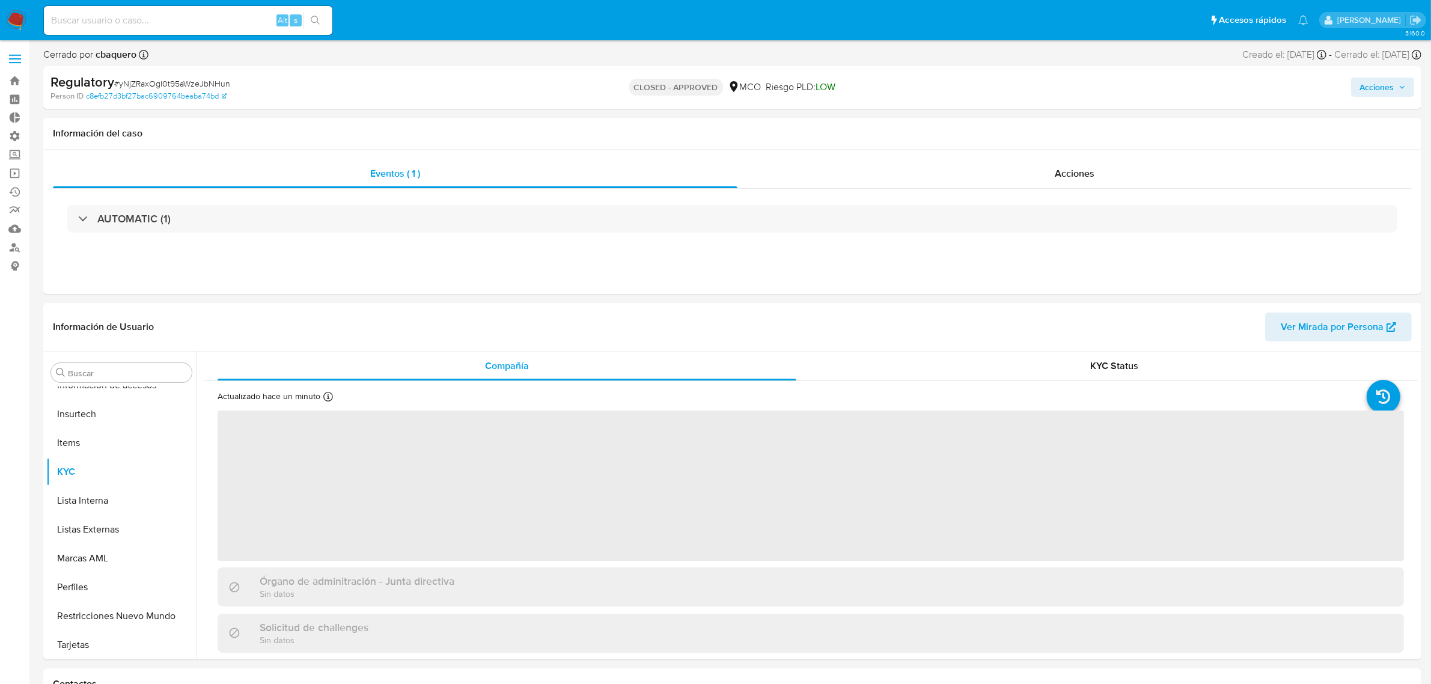
click at [18, 19] on img at bounding box center [16, 20] width 20 height 20
select select "10"
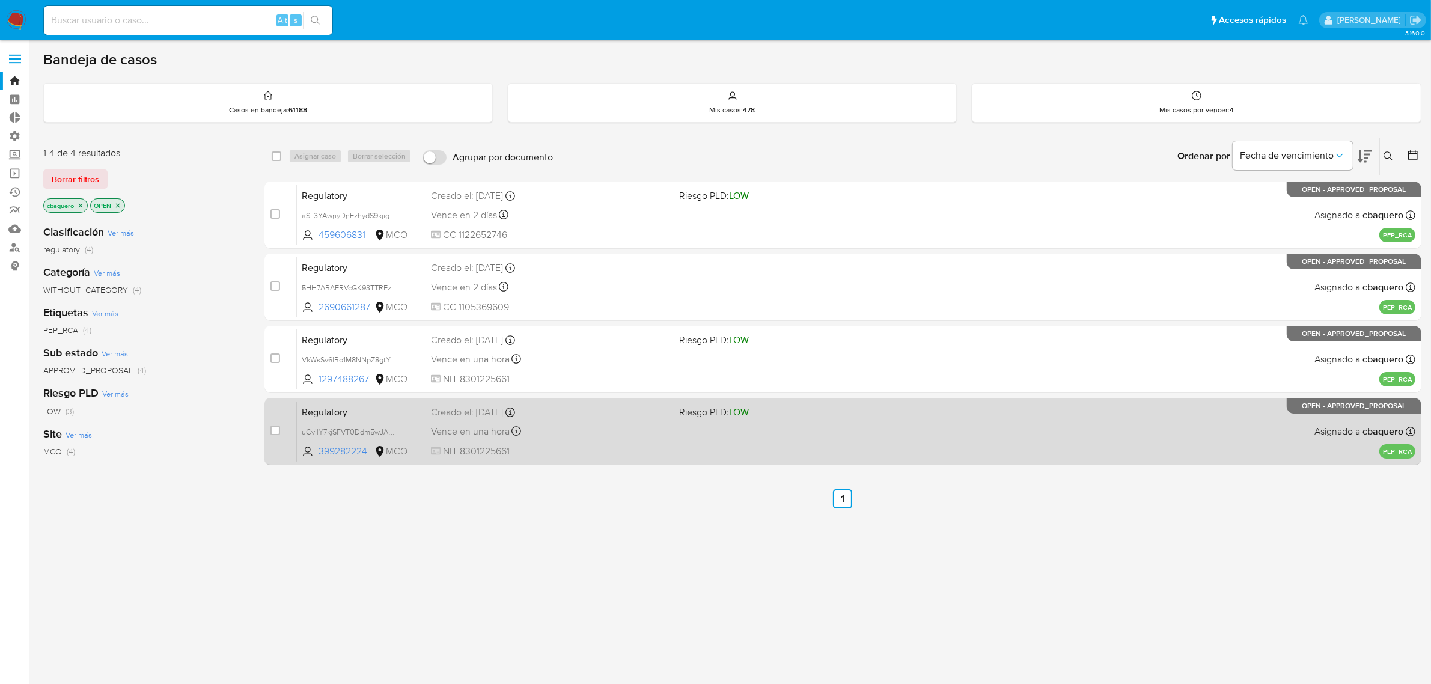
click at [610, 440] on div "Regulatory uCvilY7kjSFVT0Ddm5wJA5hp 399282224 MCO Riesgo PLD: LOW Creado el: [D…" at bounding box center [856, 431] width 1118 height 61
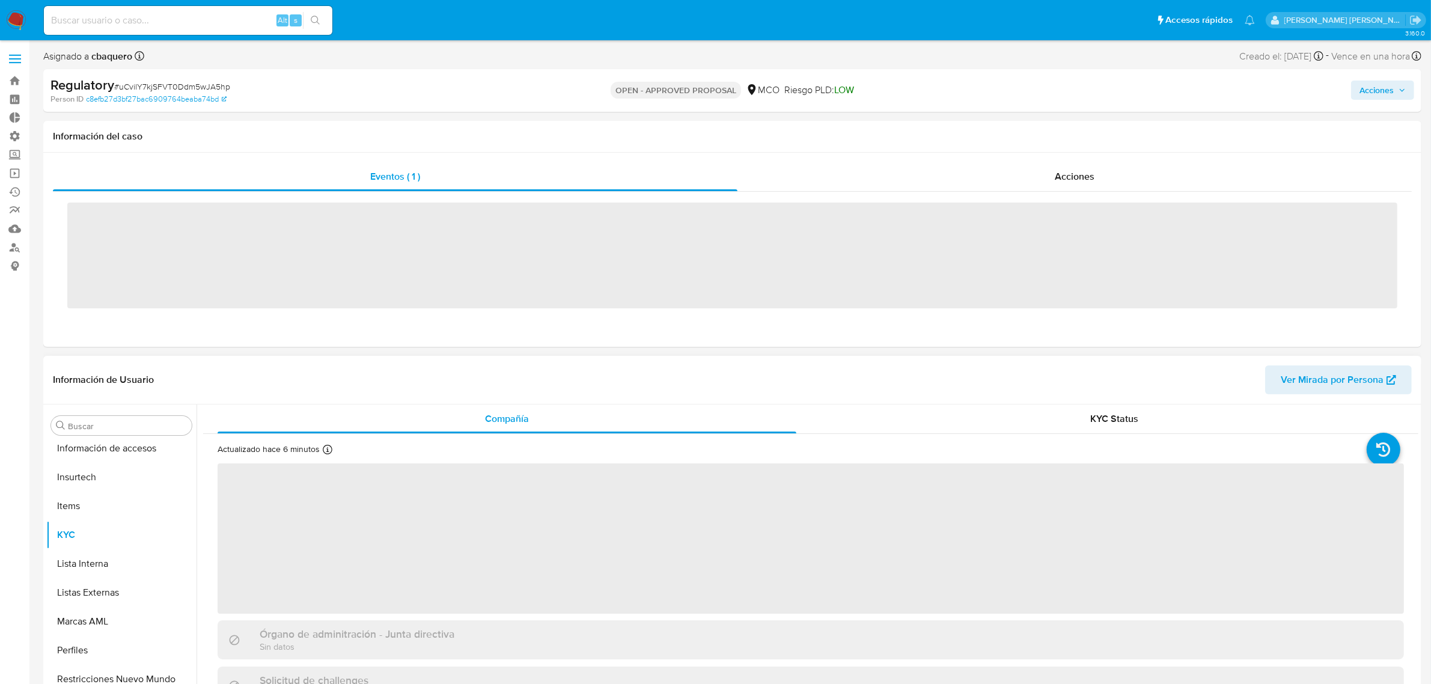
scroll to position [507, 0]
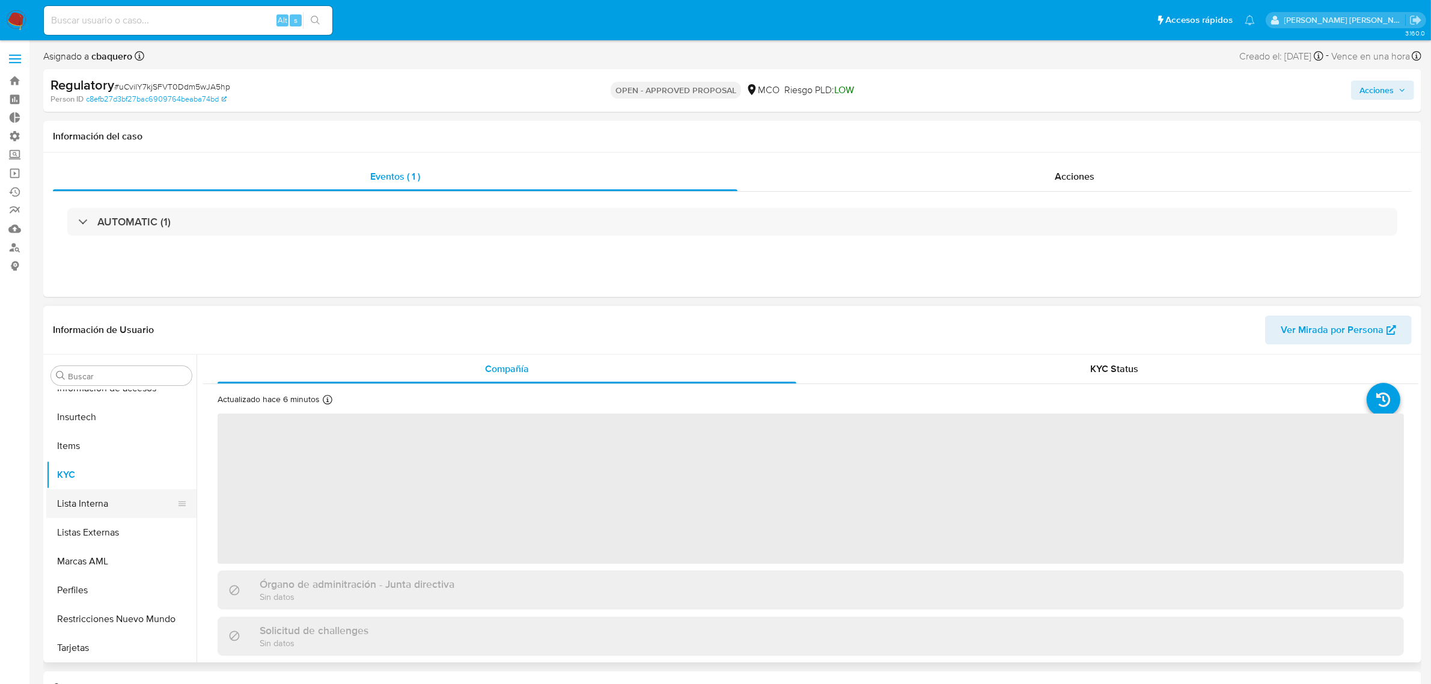
select select "10"
click at [90, 499] on button "Lista Interna" at bounding box center [116, 503] width 141 height 29
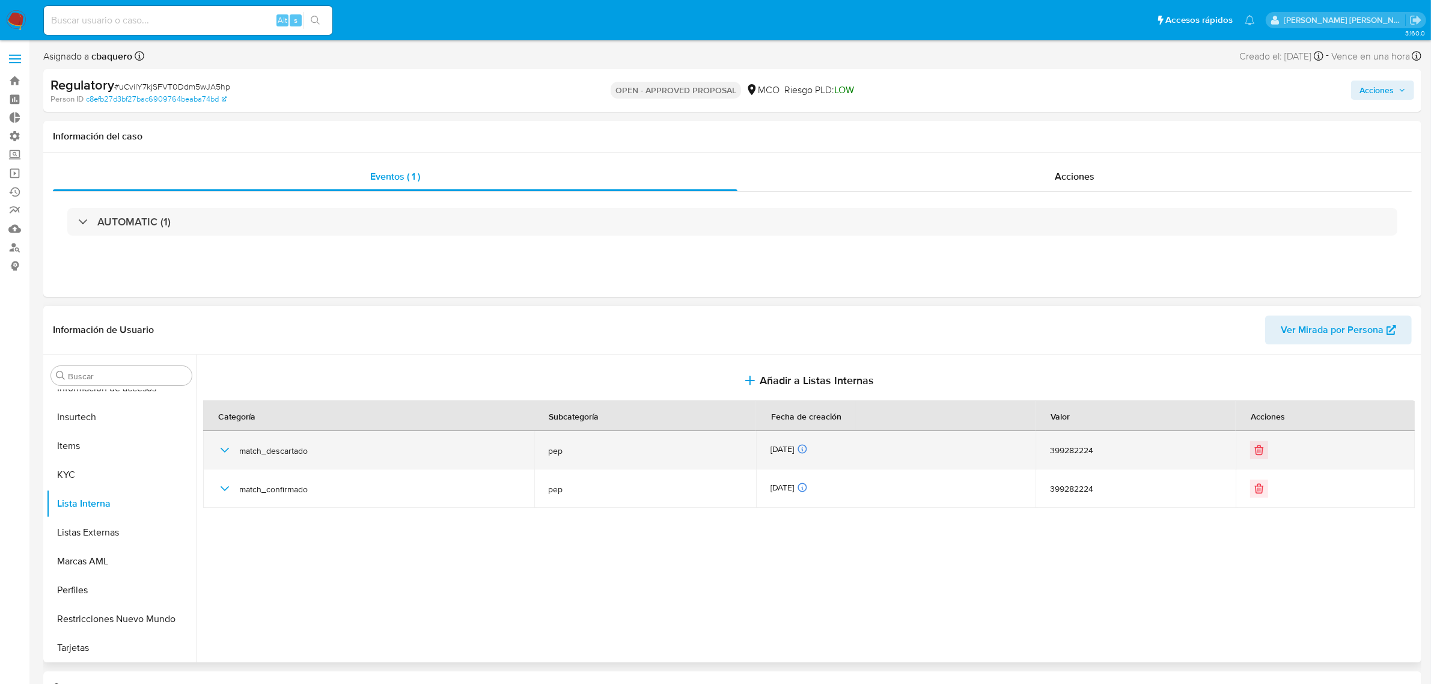
click at [222, 449] on icon "button" at bounding box center [225, 450] width 8 height 5
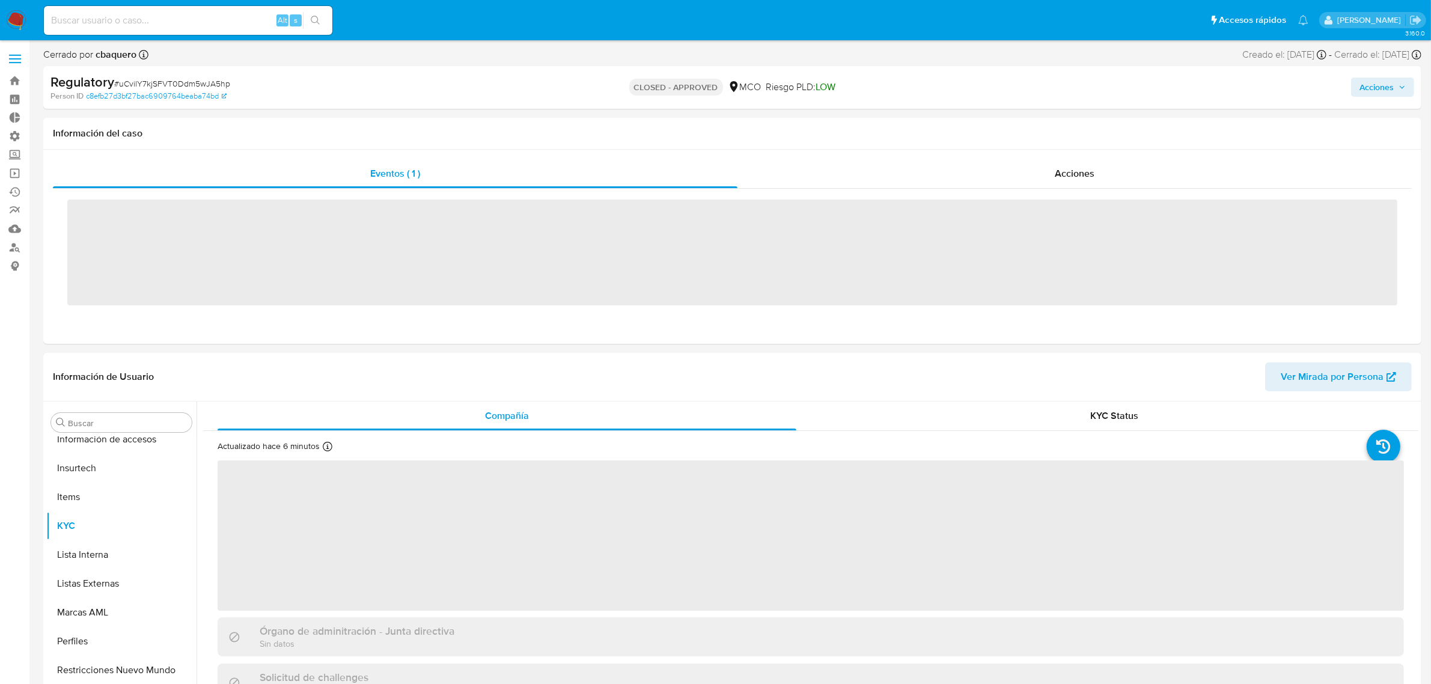
click at [16, 13] on img at bounding box center [16, 20] width 20 height 20
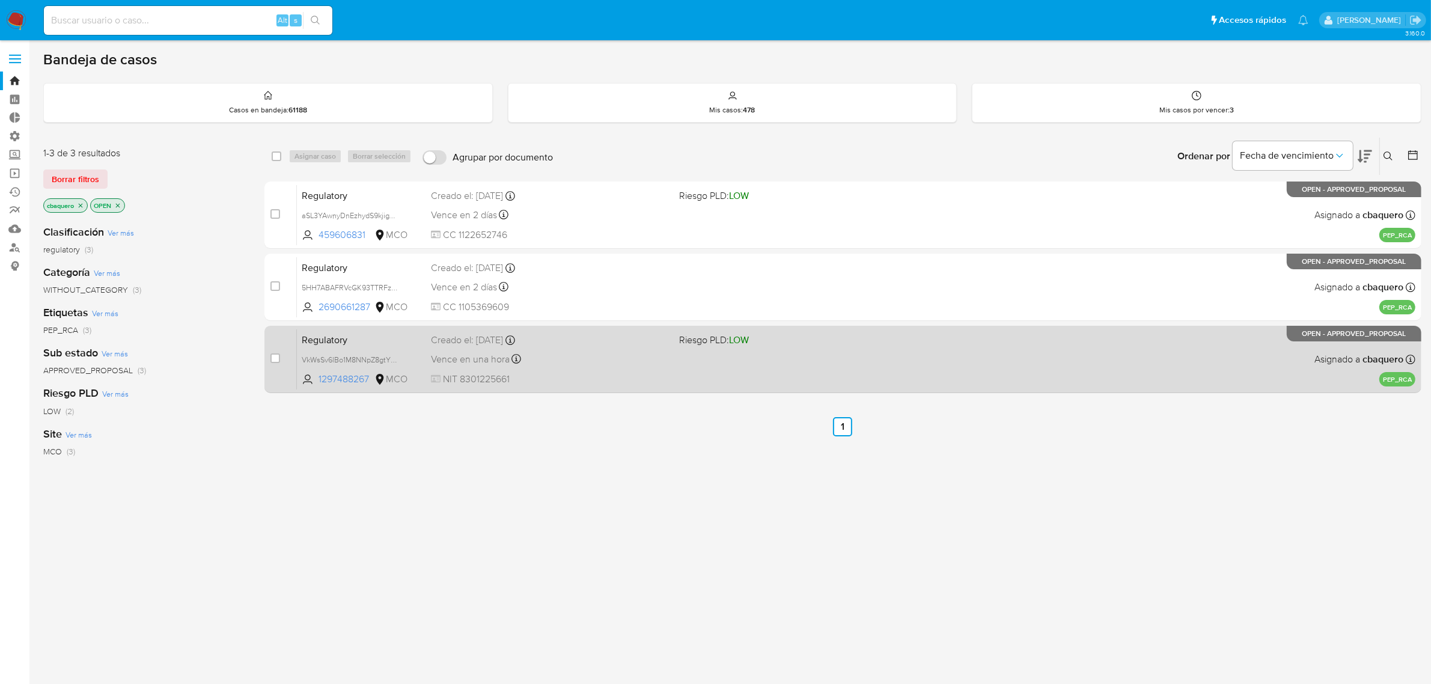
click at [609, 355] on div "Vence en una hora Vence el 17/09/2025 11:52:56" at bounding box center [550, 359] width 239 height 16
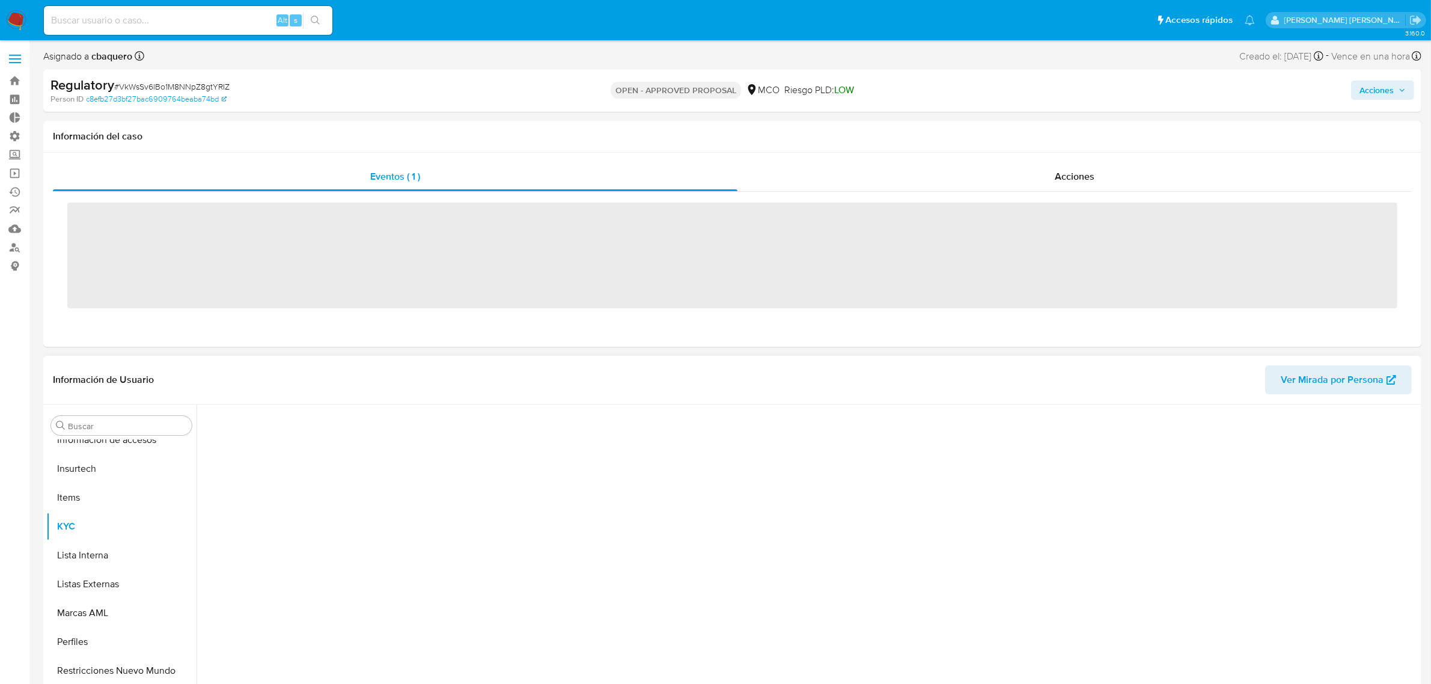
scroll to position [507, 0]
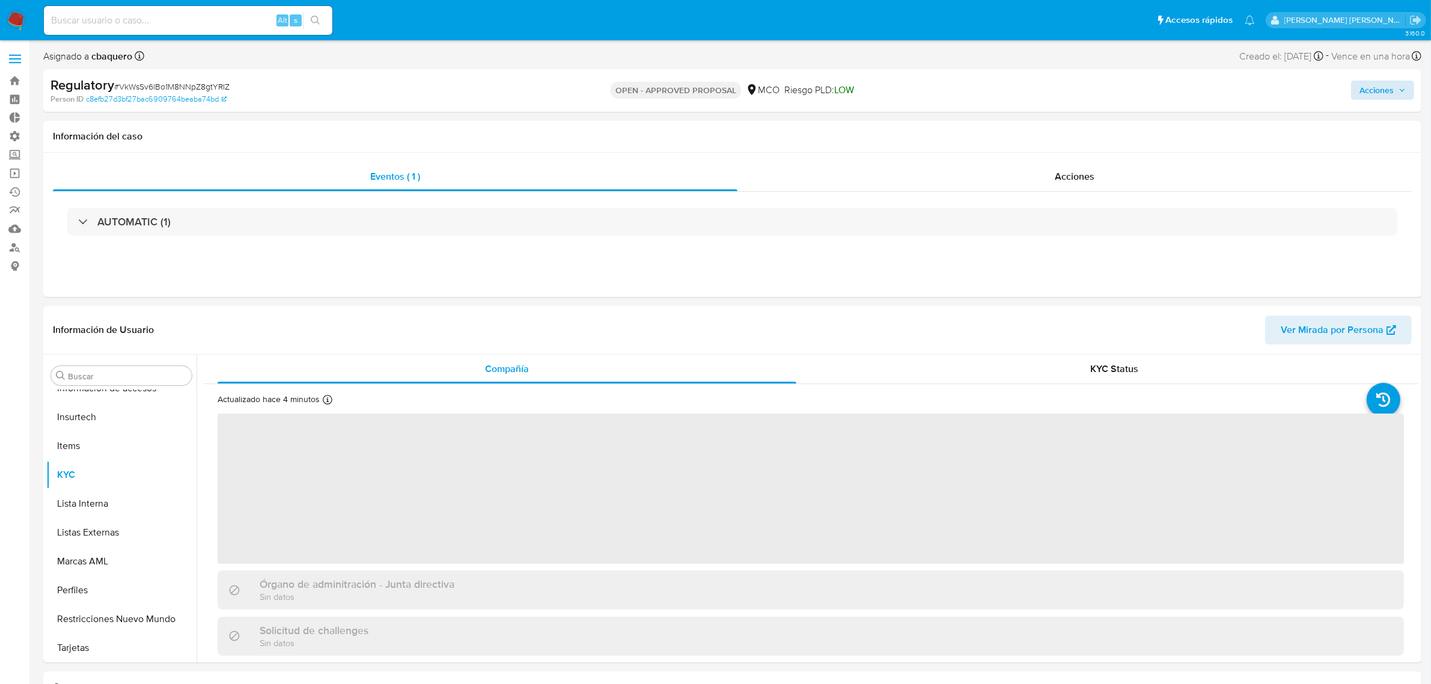
select select "10"
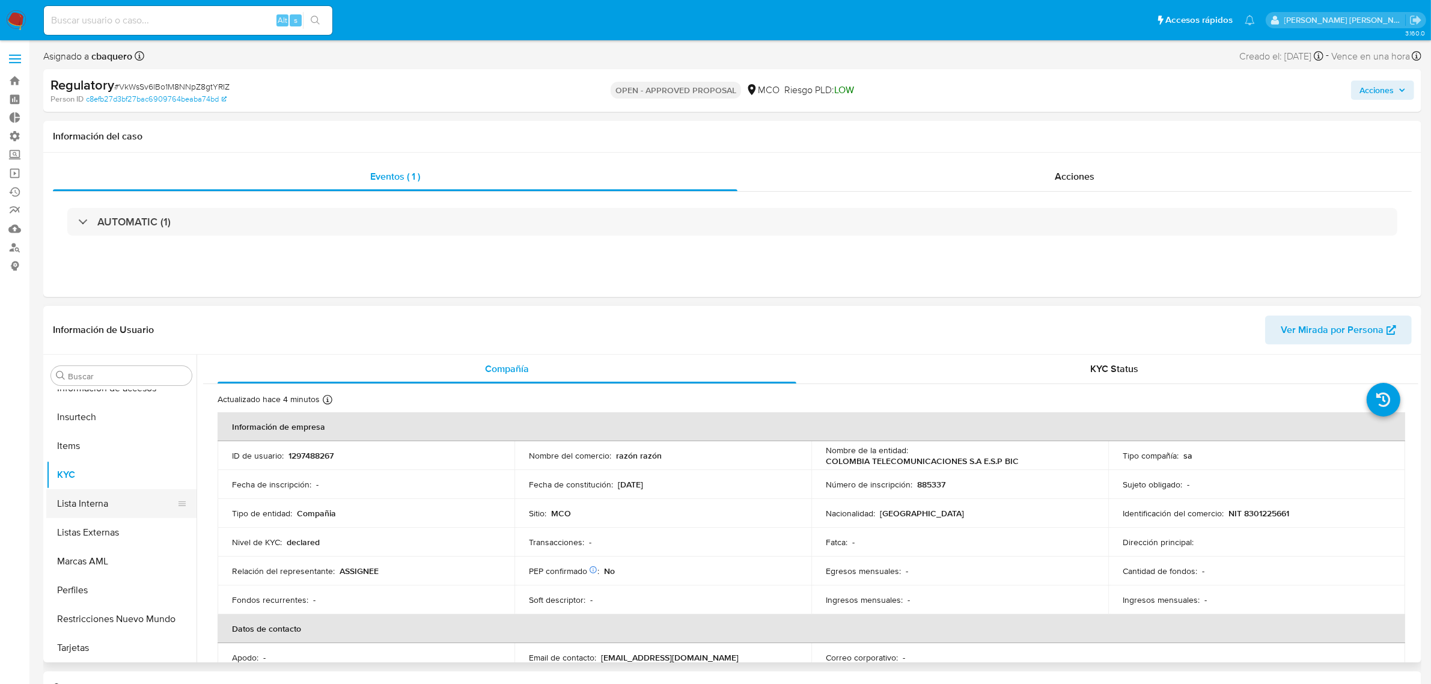
click at [76, 503] on button "Lista Interna" at bounding box center [116, 503] width 141 height 29
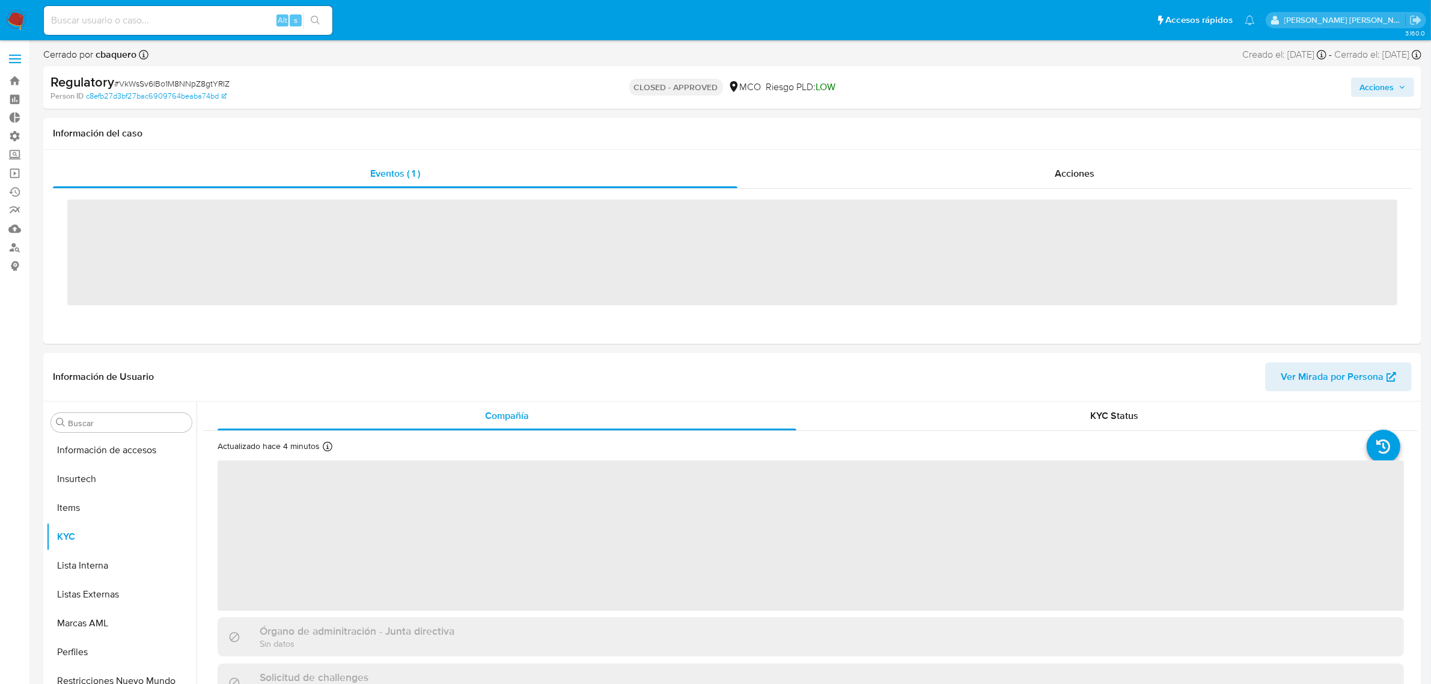
scroll to position [507, 0]
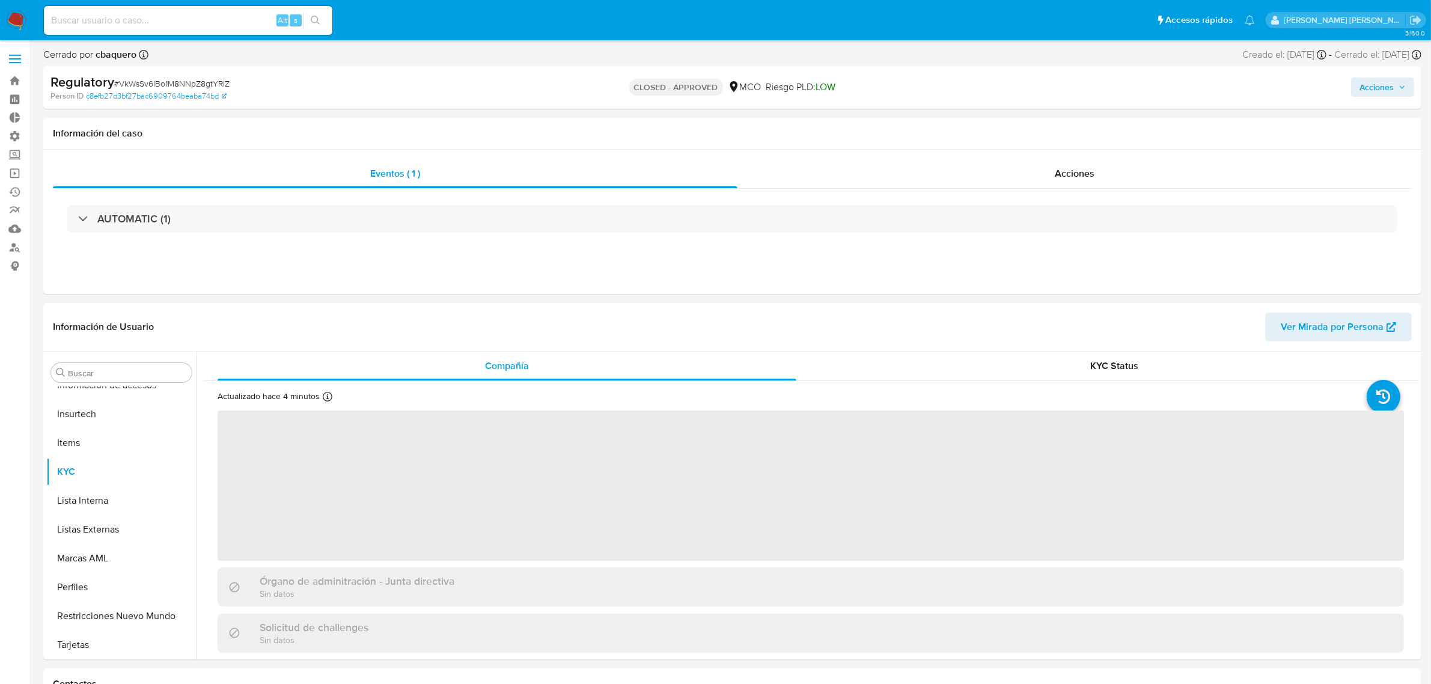
select select "10"
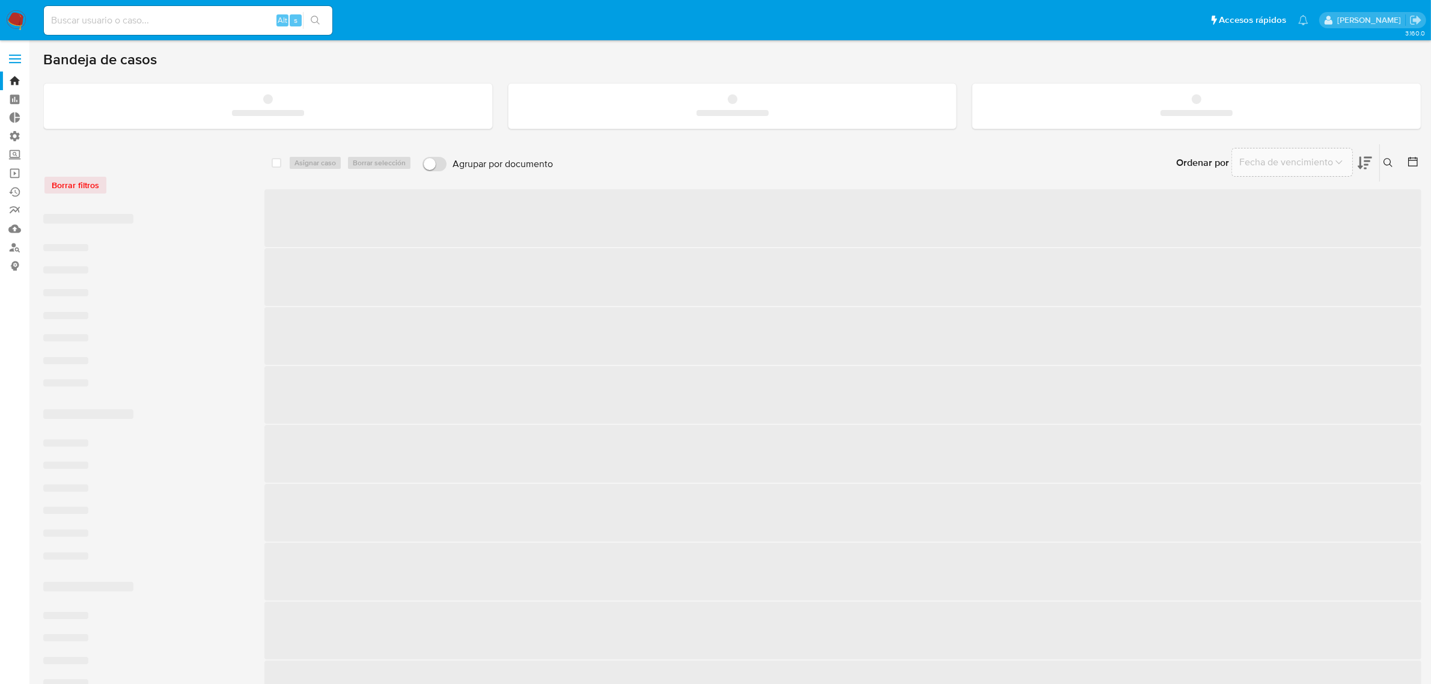
click at [19, 58] on span at bounding box center [15, 59] width 12 height 2
click at [0, 0] on input "checkbox" at bounding box center [0, 0] width 0 height 0
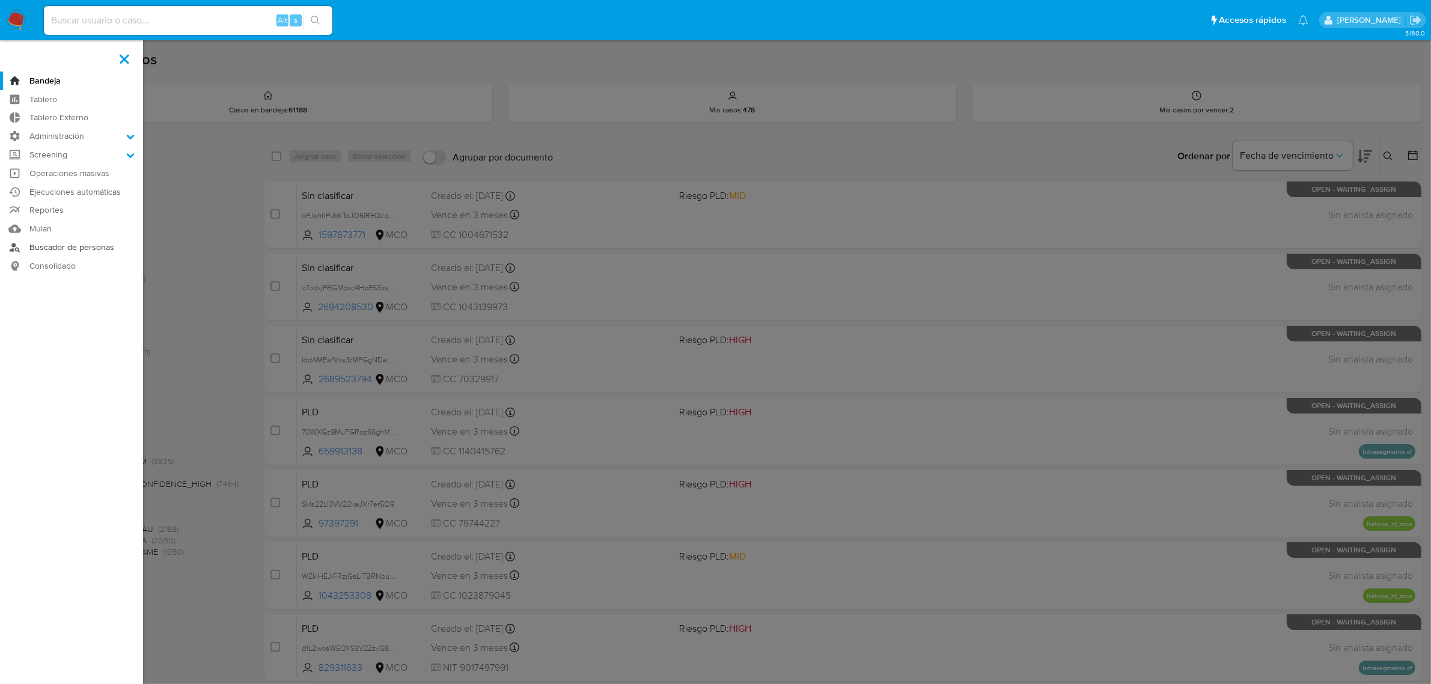
click at [61, 247] on link "Buscador de personas" at bounding box center [71, 247] width 143 height 19
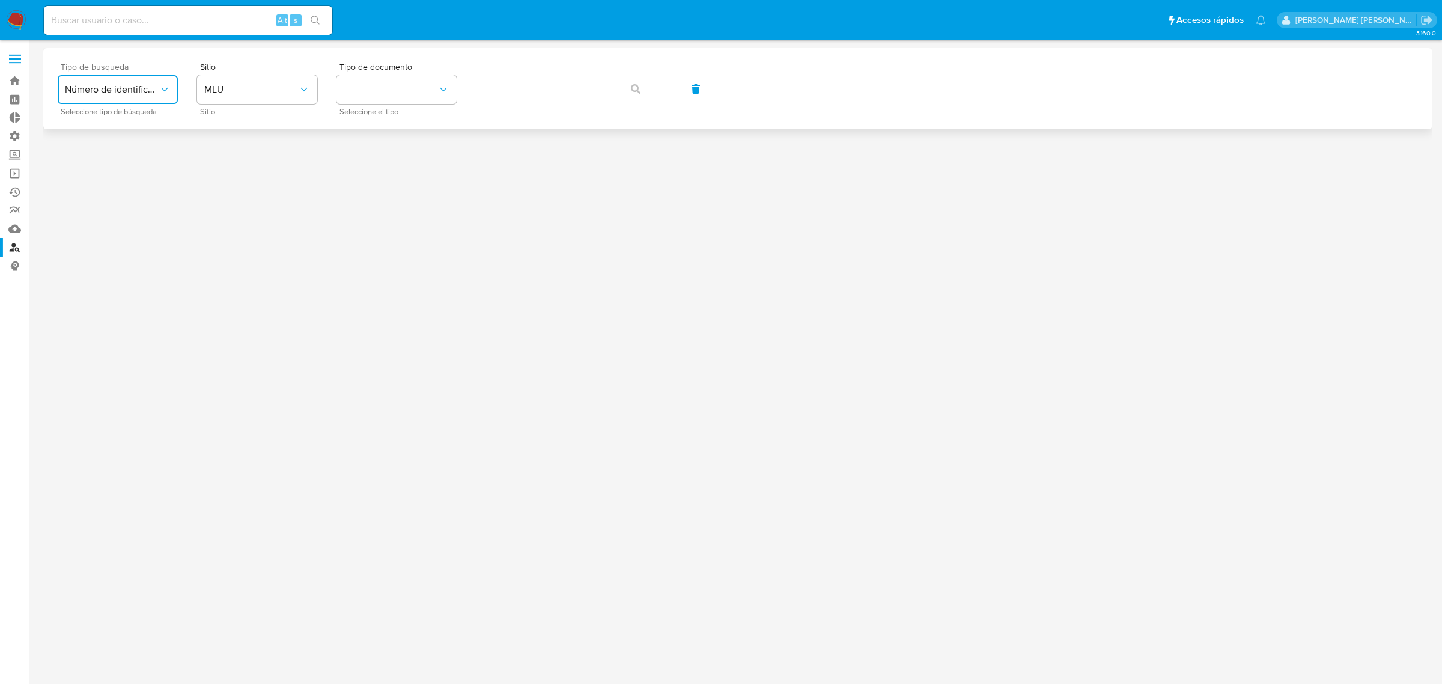
click at [139, 84] on span "Número de identificación" at bounding box center [112, 90] width 94 height 12
click at [121, 151] on div "User ID" at bounding box center [114, 162] width 99 height 29
click at [97, 90] on span "User ID" at bounding box center [112, 90] width 94 height 12
click at [103, 120] on span "Número de identificación" at bounding box center [114, 128] width 99 height 24
click at [258, 78] on button "site_id" at bounding box center [257, 89] width 120 height 29
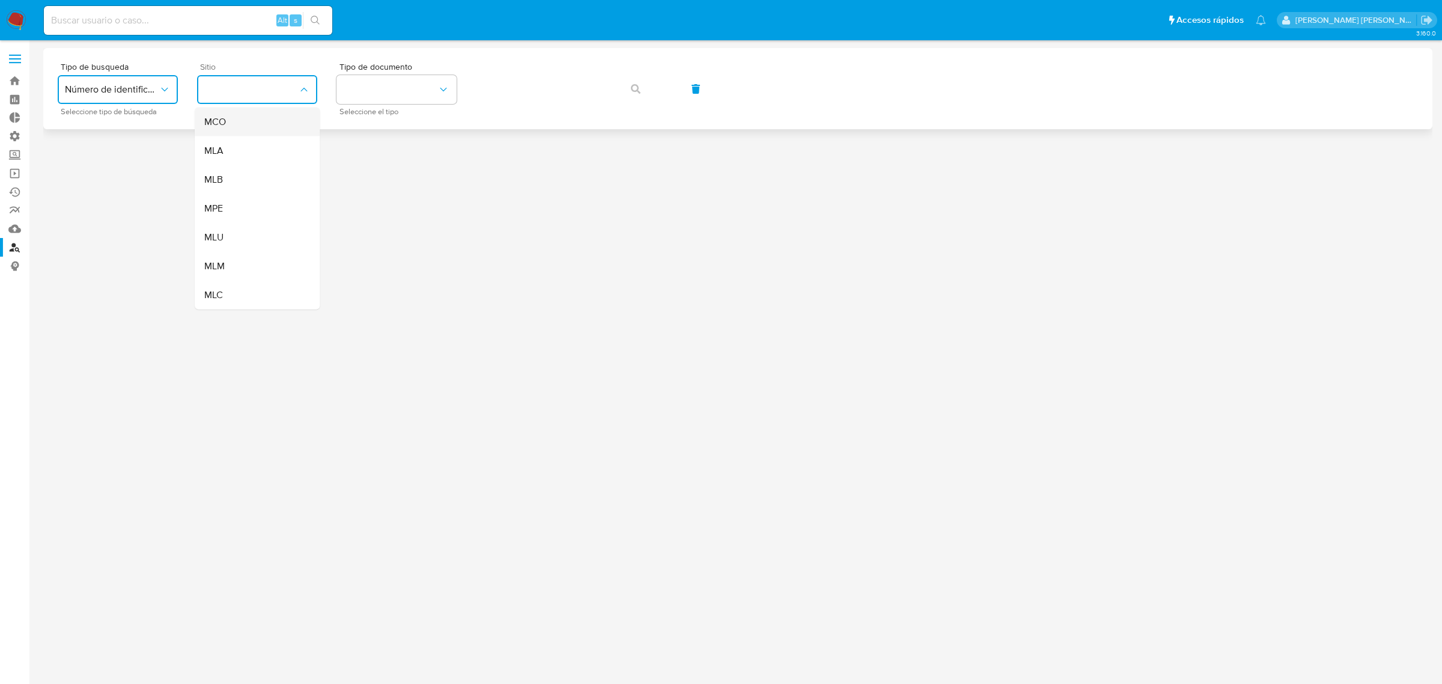
click at [239, 114] on div "MCO" at bounding box center [253, 122] width 99 height 29
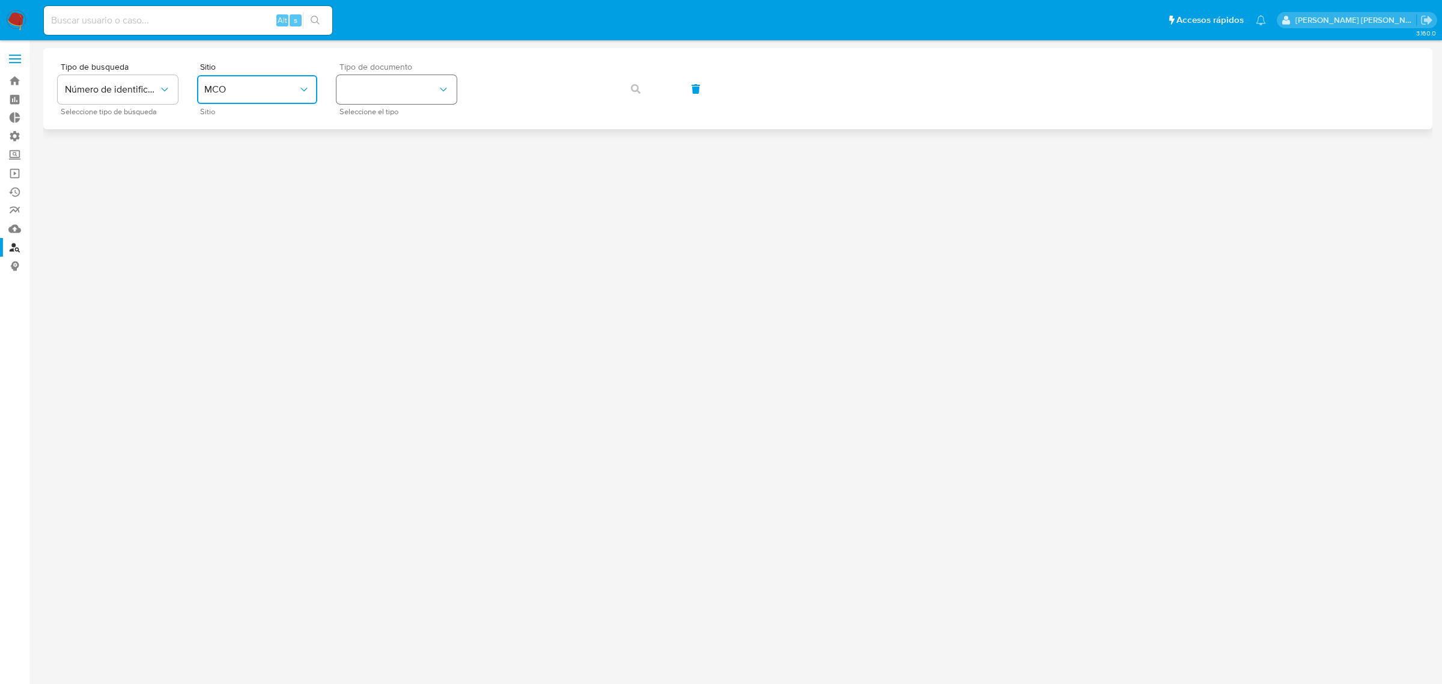
click at [361, 93] on button "identificationType" at bounding box center [396, 89] width 120 height 29
click at [371, 109] on div "CC CC" at bounding box center [393, 128] width 99 height 41
click at [635, 93] on icon "button" at bounding box center [636, 89] width 10 height 10
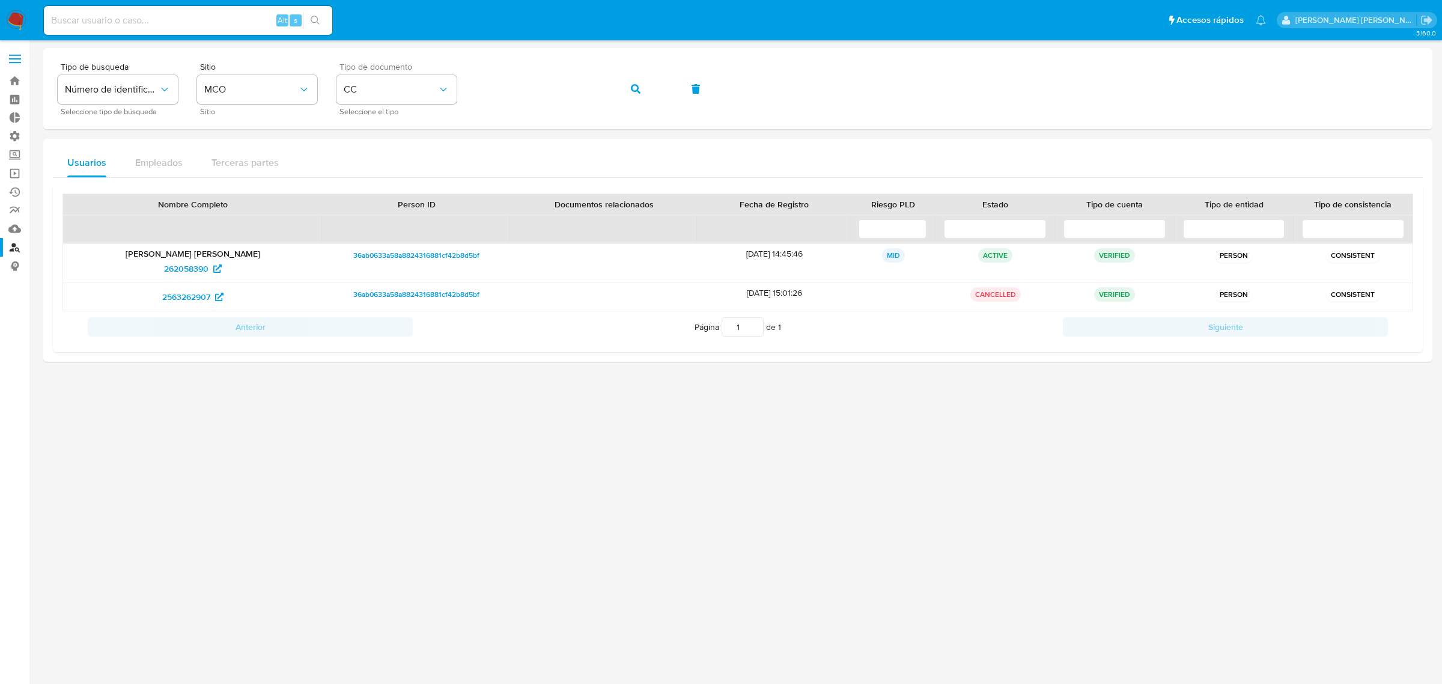
click at [21, 22] on img at bounding box center [16, 20] width 20 height 20
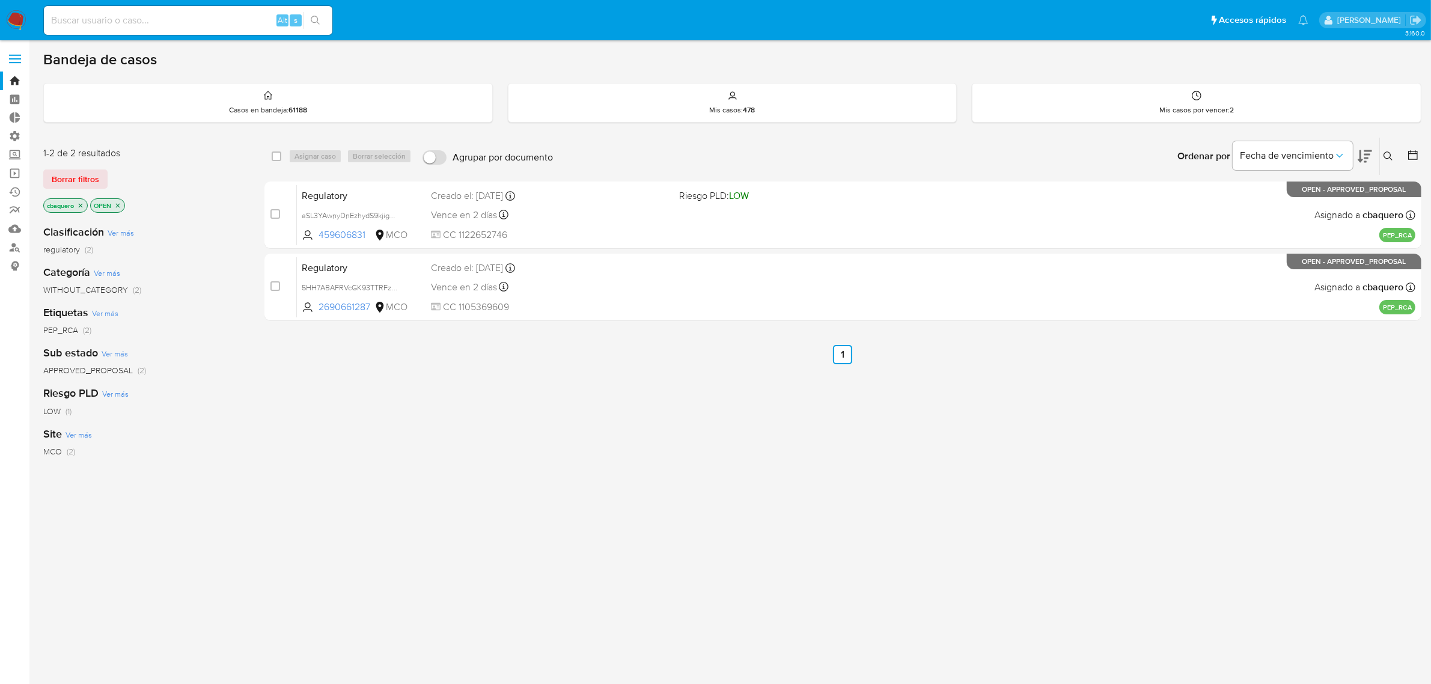
click at [61, 30] on div "Alt s" at bounding box center [188, 20] width 288 height 29
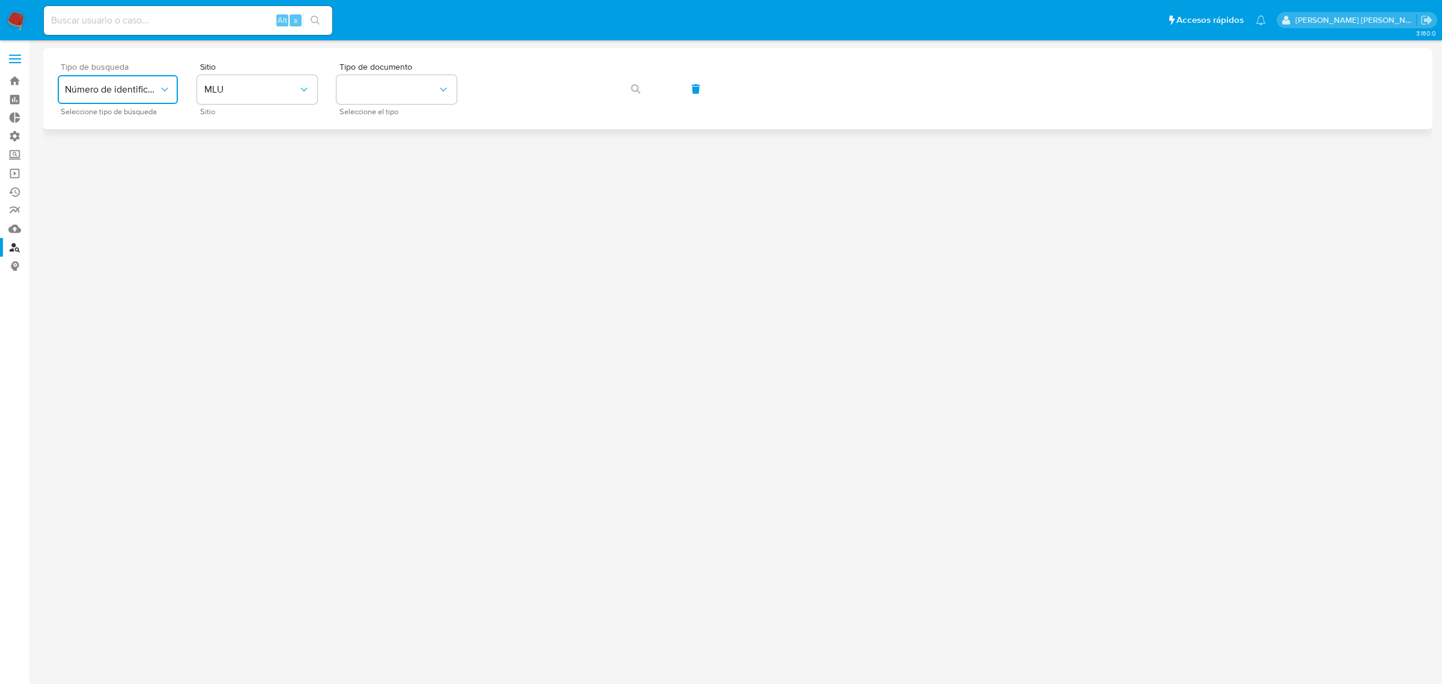
click at [145, 75] on button "Número de identificación" at bounding box center [118, 89] width 120 height 29
click at [106, 135] on span "Número de identificación" at bounding box center [114, 128] width 99 height 24
click at [261, 89] on button "site_id" at bounding box center [257, 89] width 120 height 29
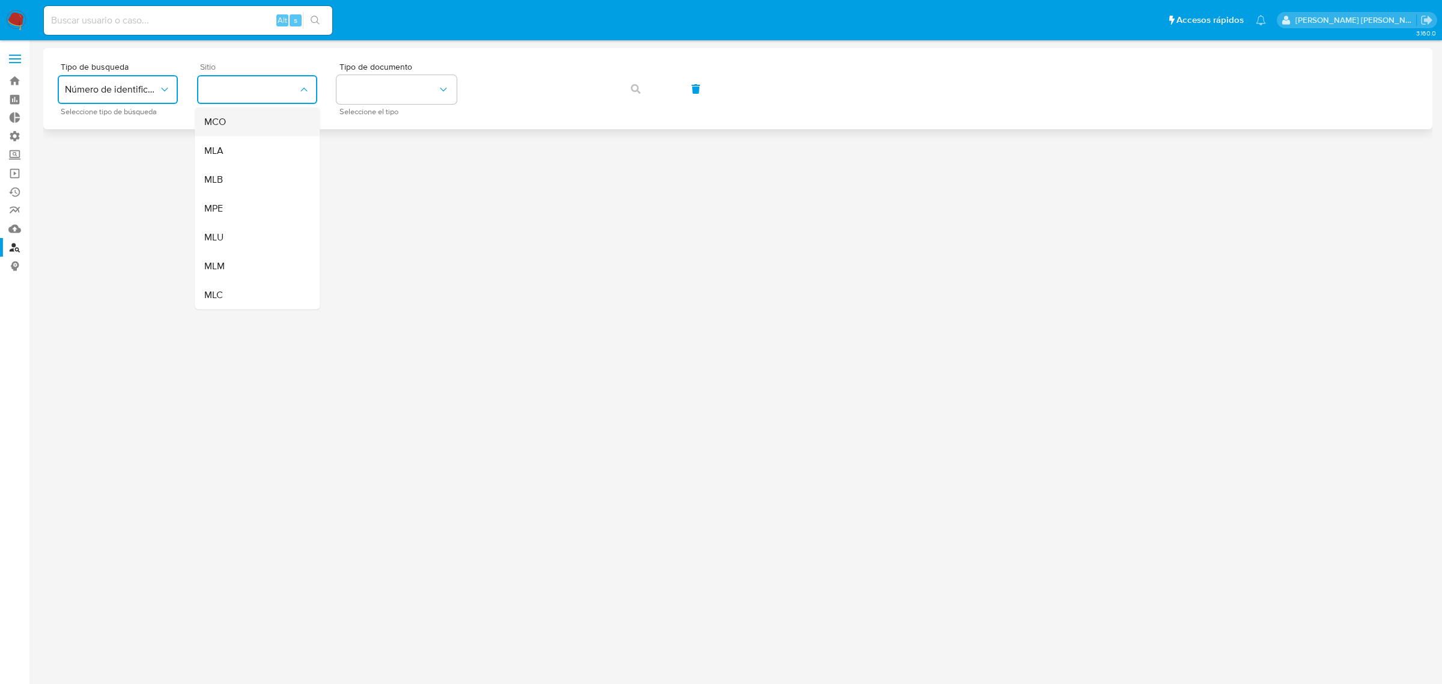
click at [242, 126] on div "MCO" at bounding box center [253, 122] width 99 height 29
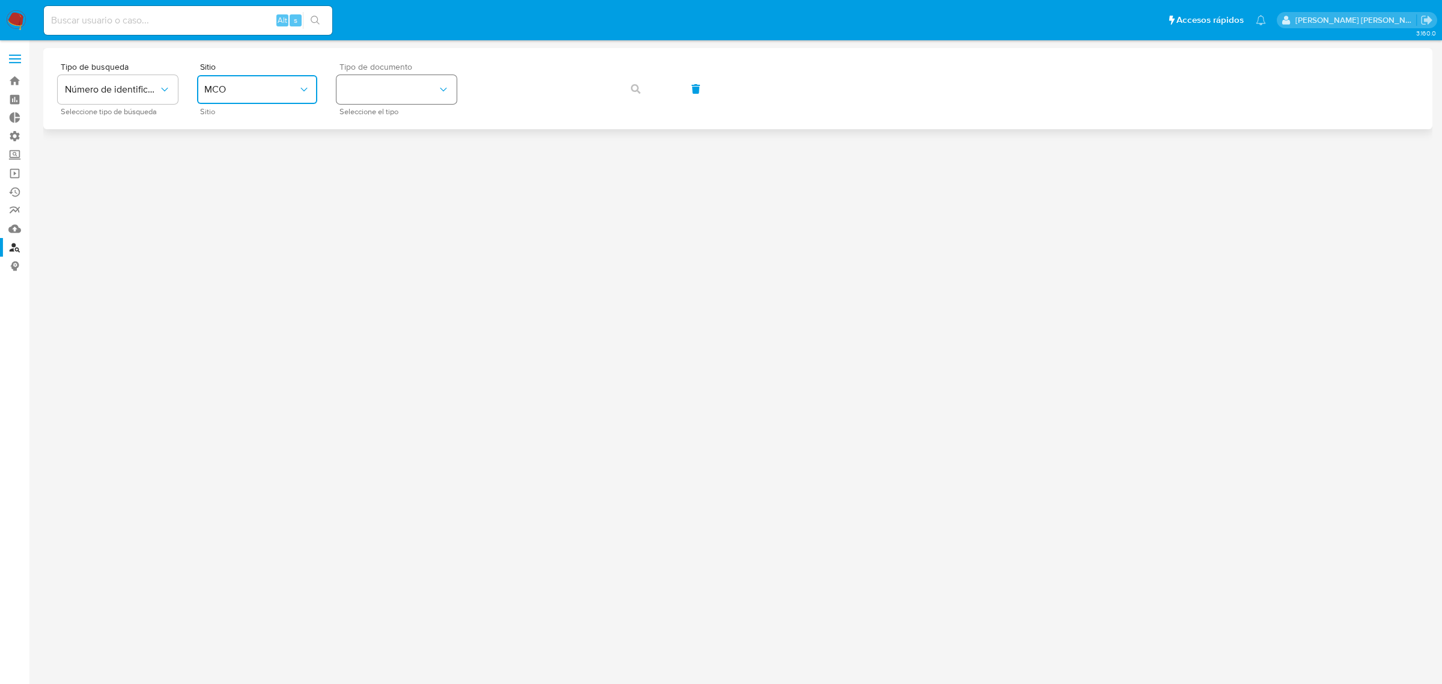
click at [413, 91] on button "identificationType" at bounding box center [396, 89] width 120 height 29
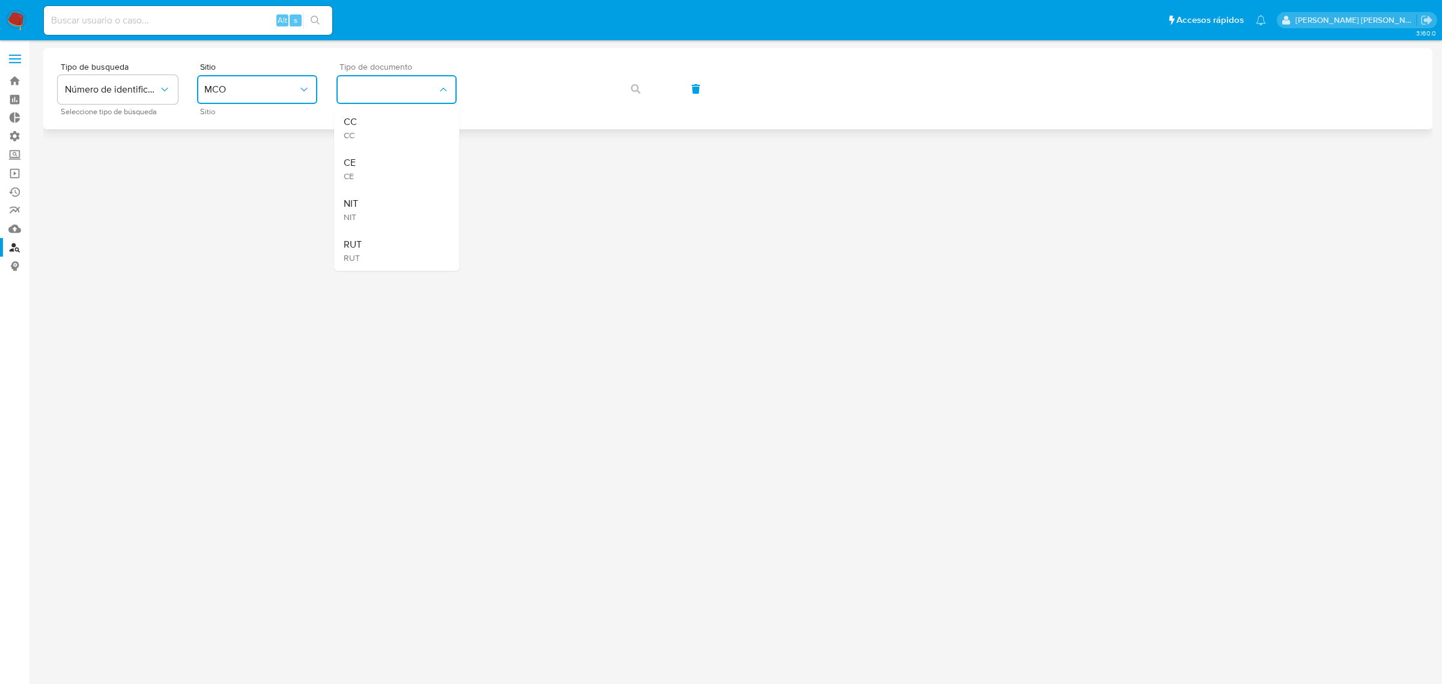
drag, startPoint x: 398, startPoint y: 119, endPoint x: 457, endPoint y: 111, distance: 60.0
click at [401, 119] on div "CC CC" at bounding box center [393, 128] width 99 height 41
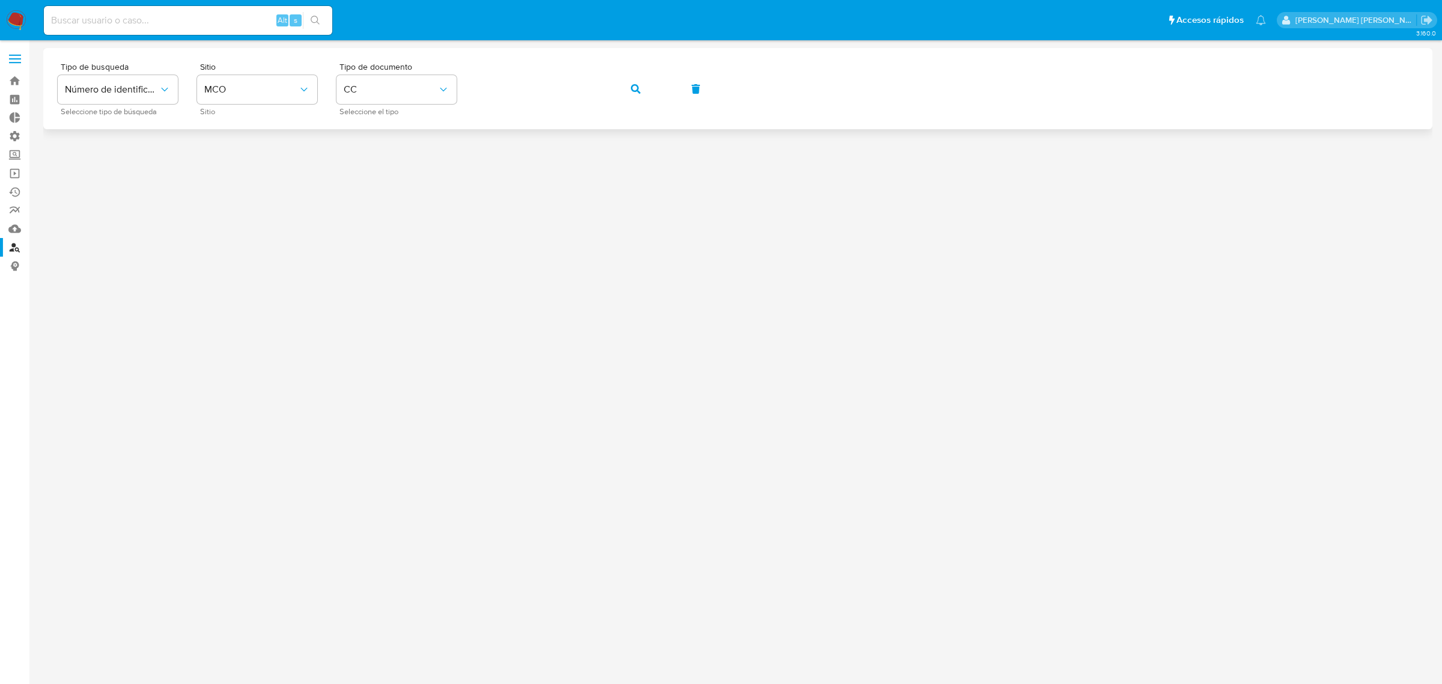
click at [644, 86] on button "button" at bounding box center [635, 89] width 41 height 29
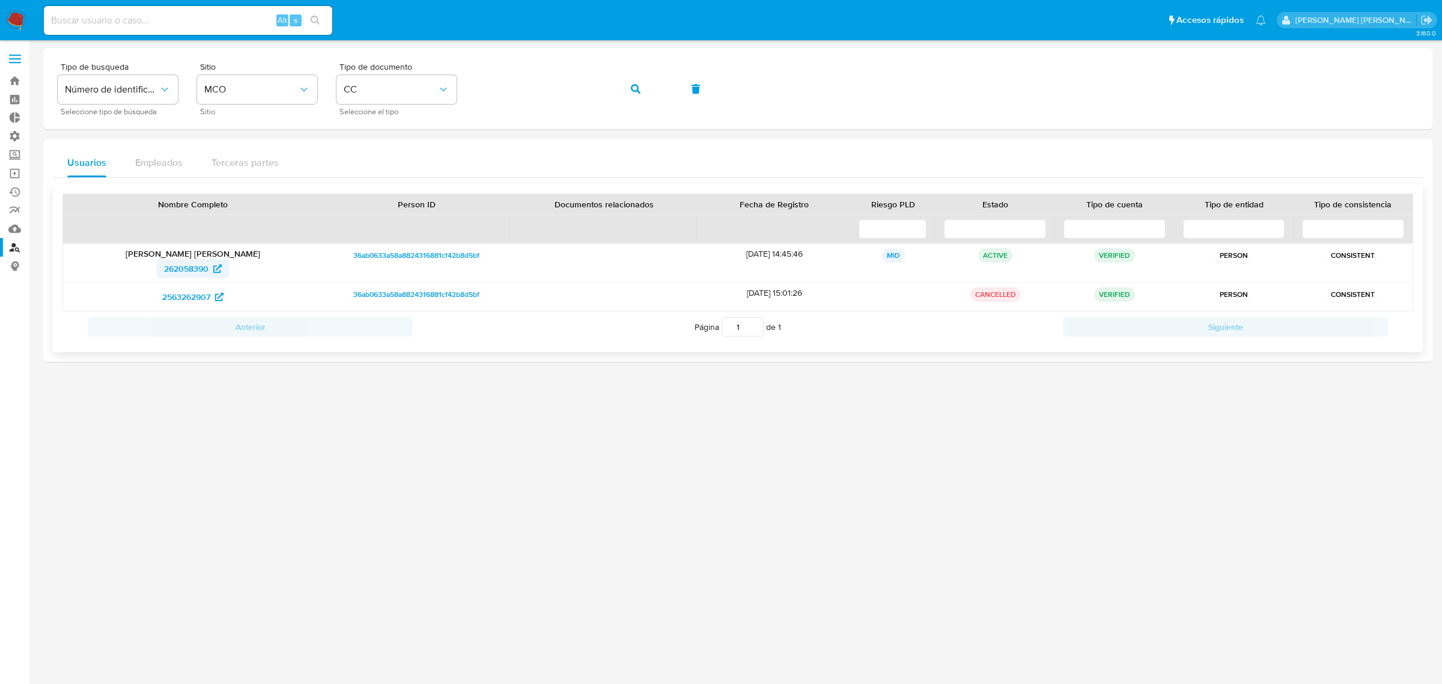
click at [188, 263] on span "262058390" at bounding box center [186, 268] width 44 height 19
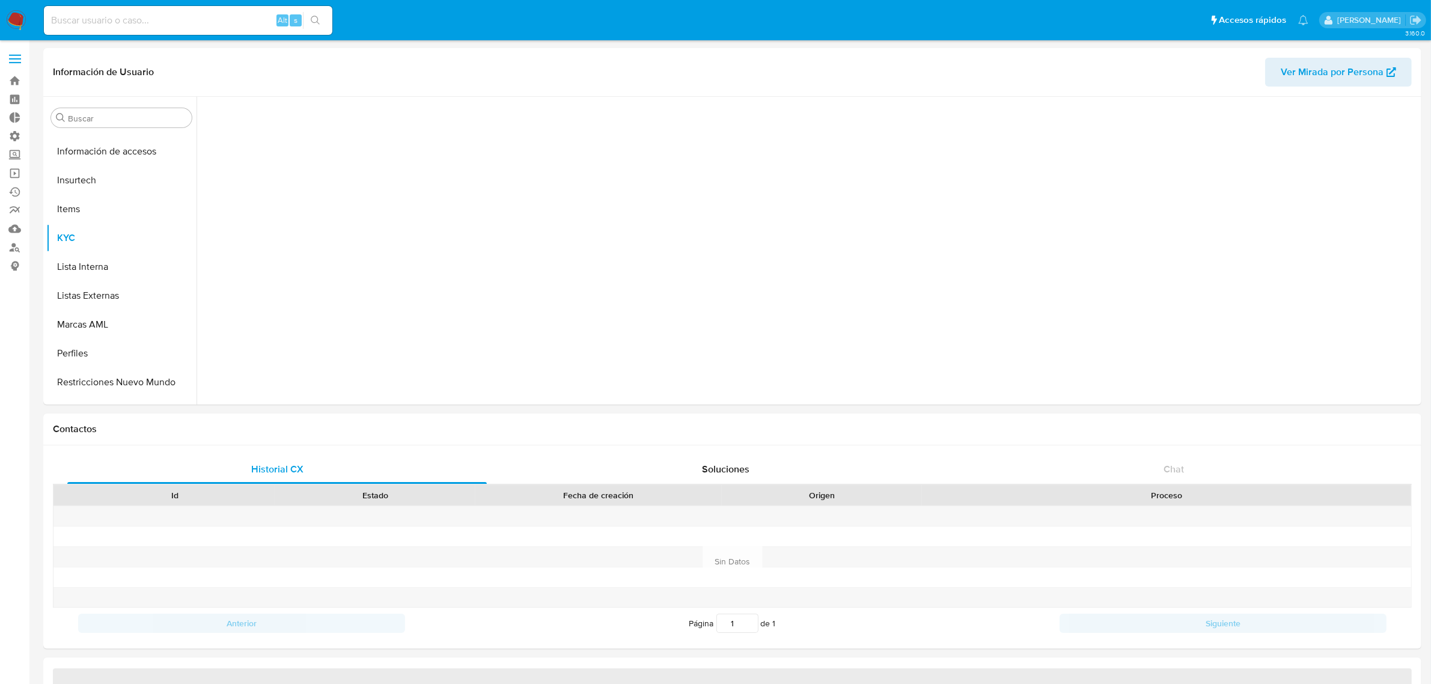
scroll to position [507, 0]
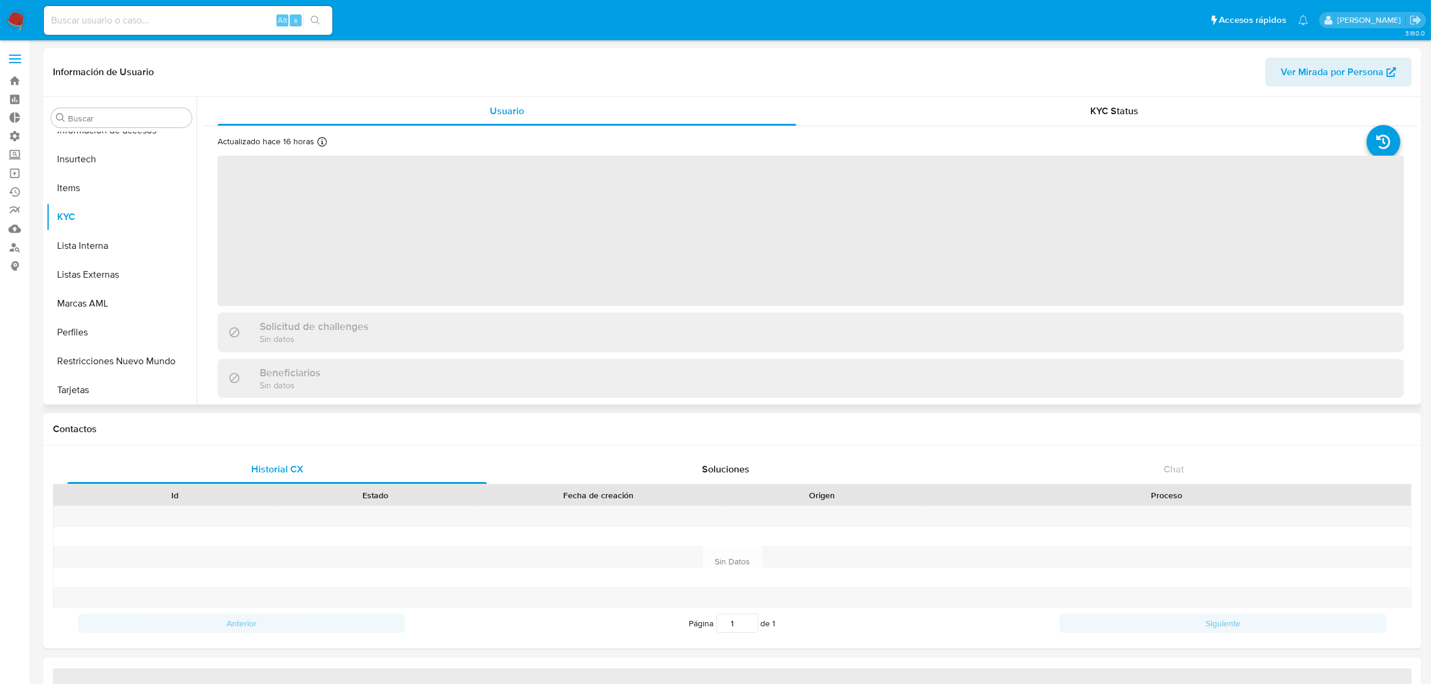
select select "10"
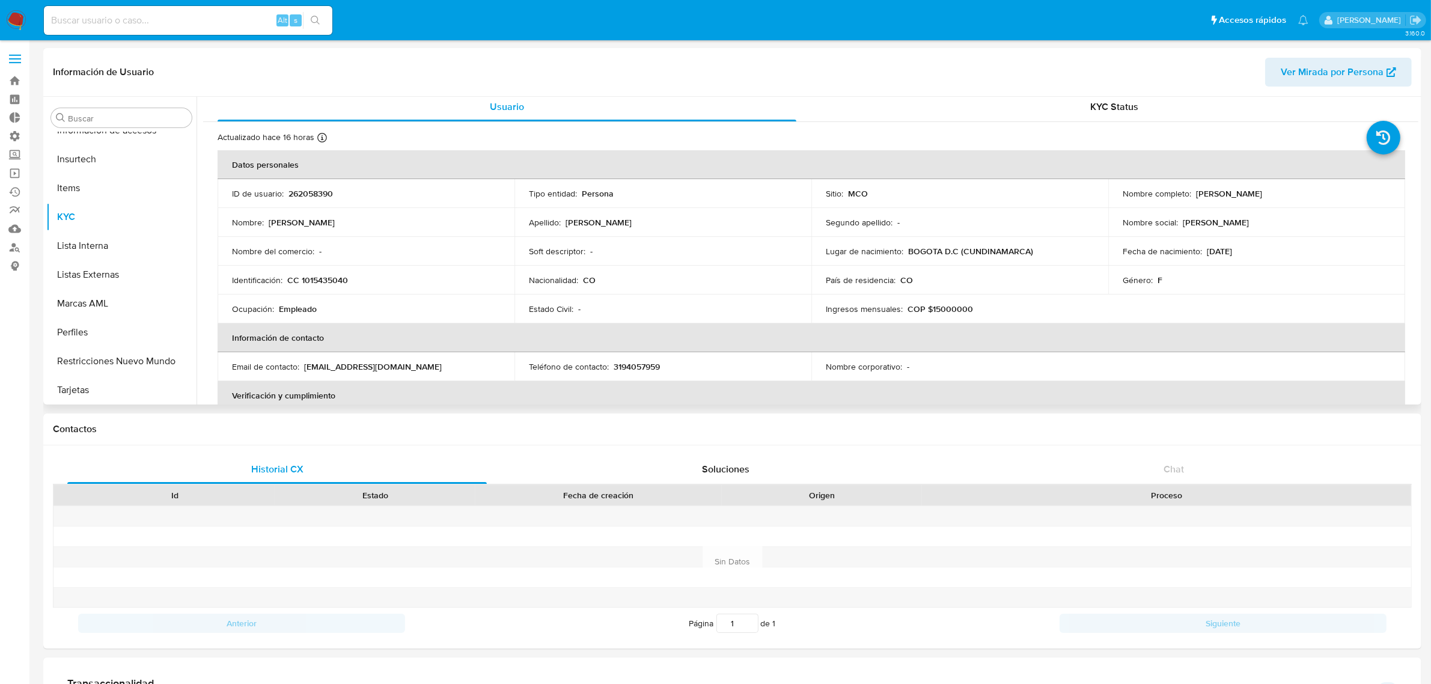
scroll to position [0, 0]
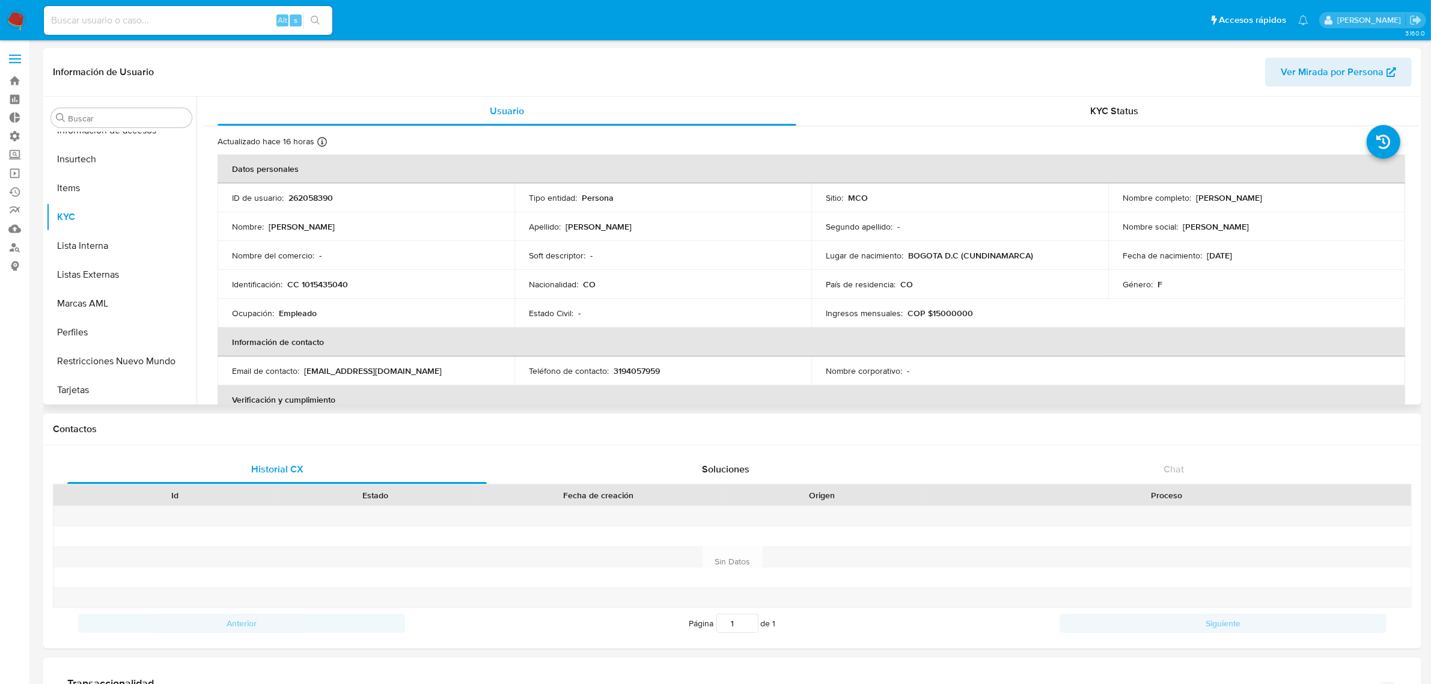
click at [315, 196] on p "262058390" at bounding box center [310, 197] width 44 height 11
drag, startPoint x: 315, startPoint y: 196, endPoint x: 311, endPoint y: 202, distance: 6.9
click at [315, 199] on p "262058390" at bounding box center [310, 197] width 44 height 11
copy p "262058390"
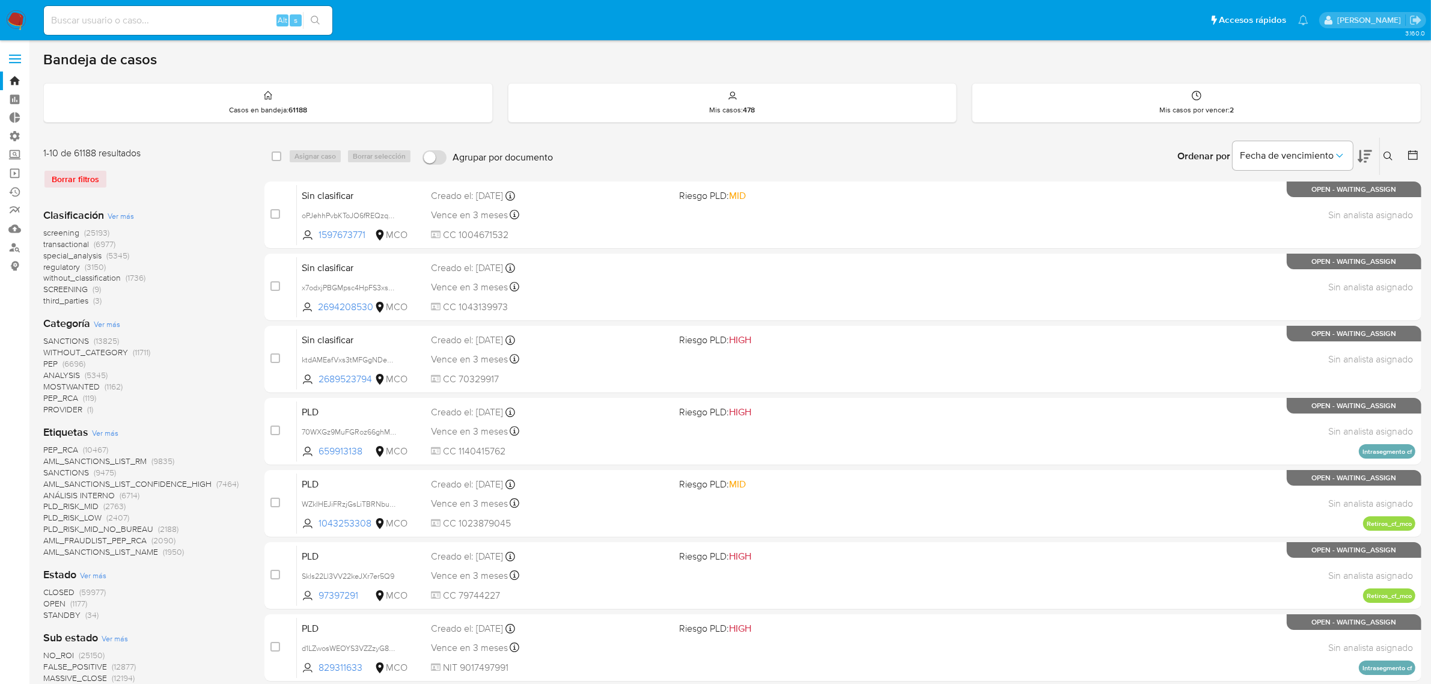
click at [20, 53] on label at bounding box center [15, 58] width 30 height 25
click at [0, 0] on input "checkbox" at bounding box center [0, 0] width 0 height 0
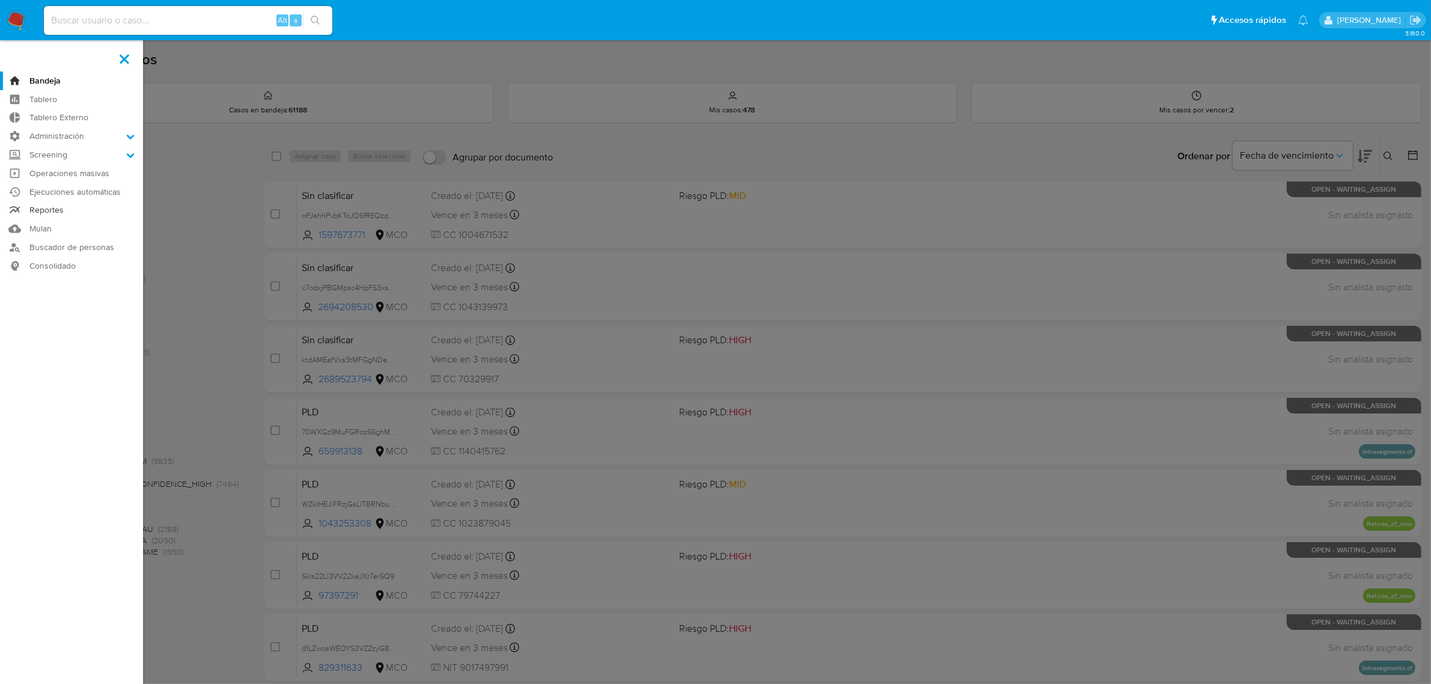
click at [58, 215] on link "Reportes" at bounding box center [71, 210] width 143 height 19
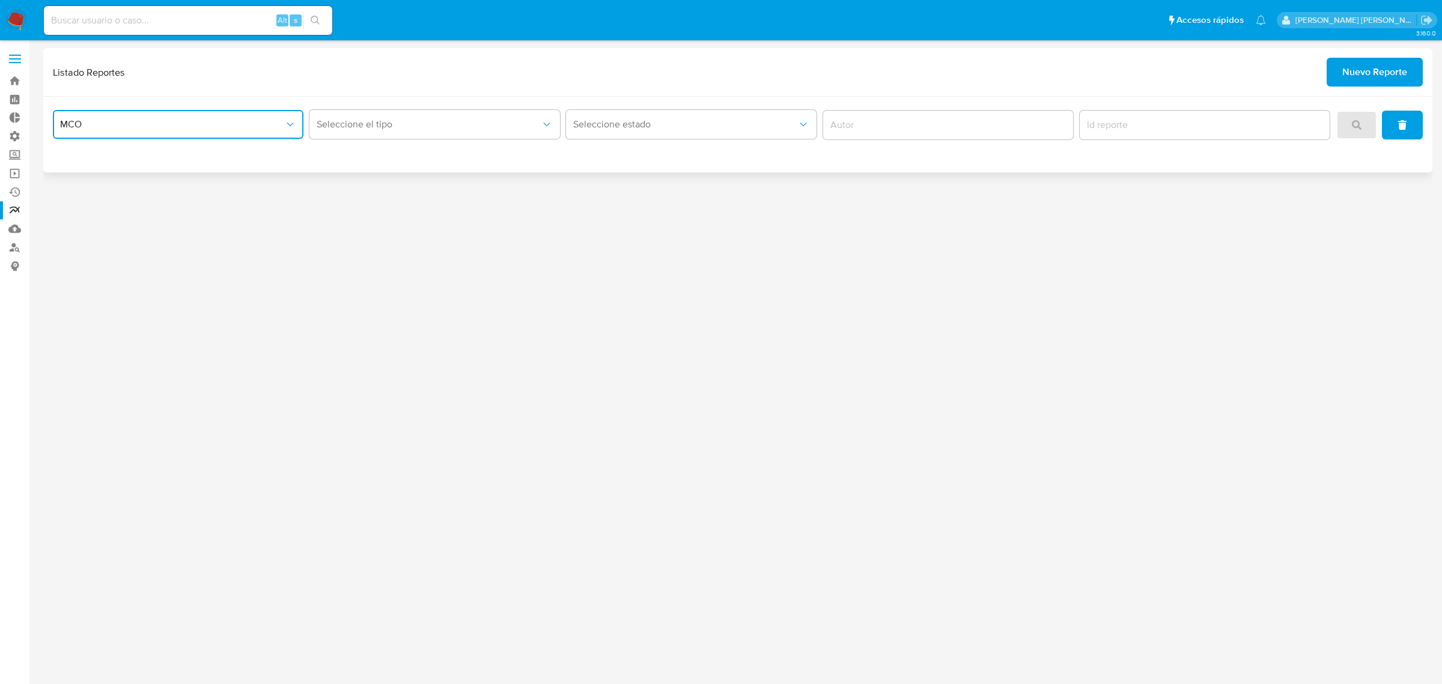
click at [155, 126] on span "MCO" at bounding box center [172, 124] width 224 height 12
click at [324, 130] on button "Seleccione el tipo" at bounding box center [434, 124] width 251 height 29
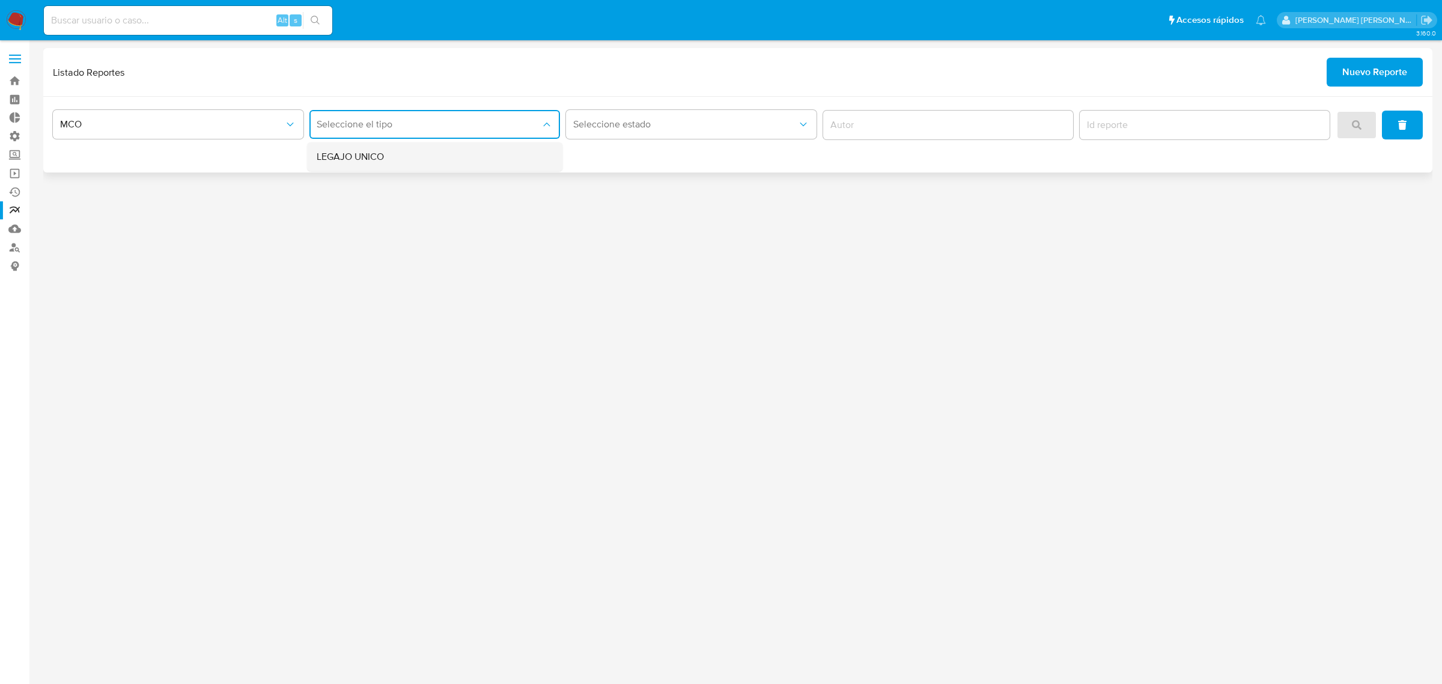
click at [364, 146] on div "LEGAJO UNICO" at bounding box center [431, 156] width 229 height 29
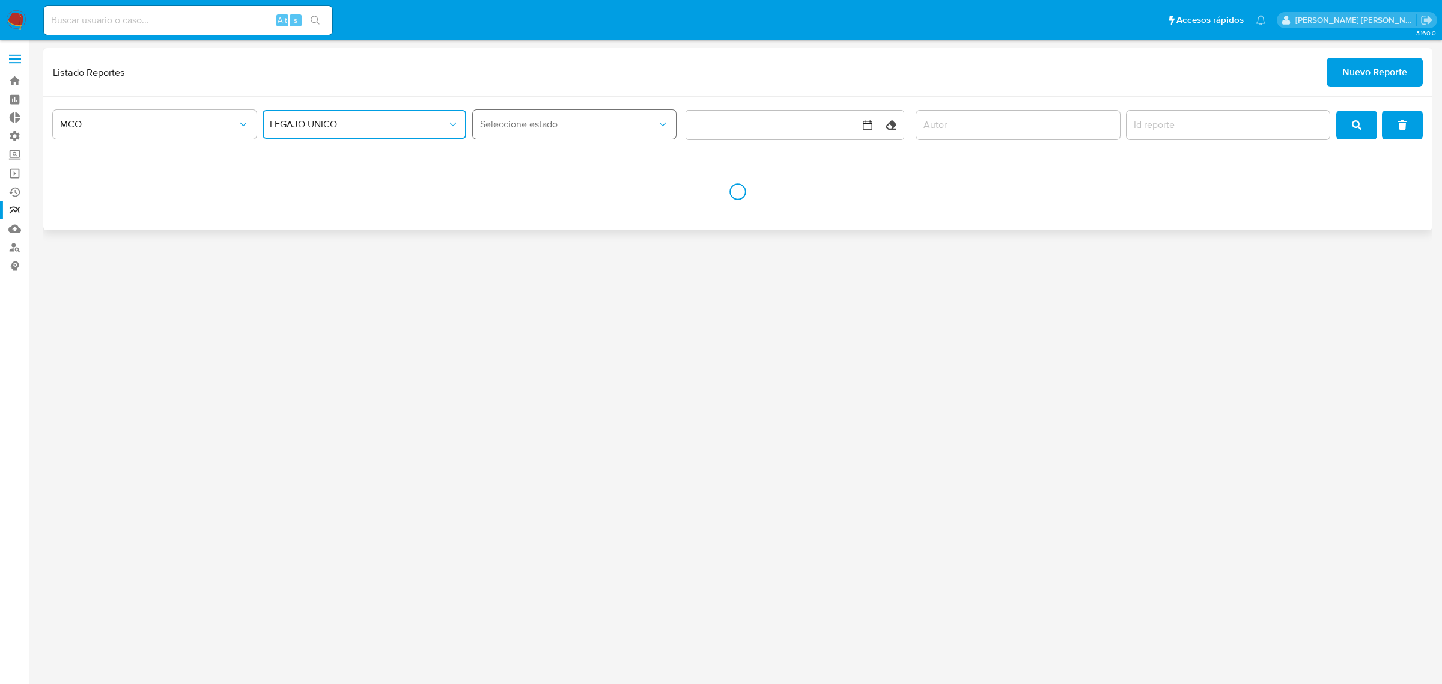
click at [586, 127] on span "Seleccione estado" at bounding box center [568, 124] width 177 height 12
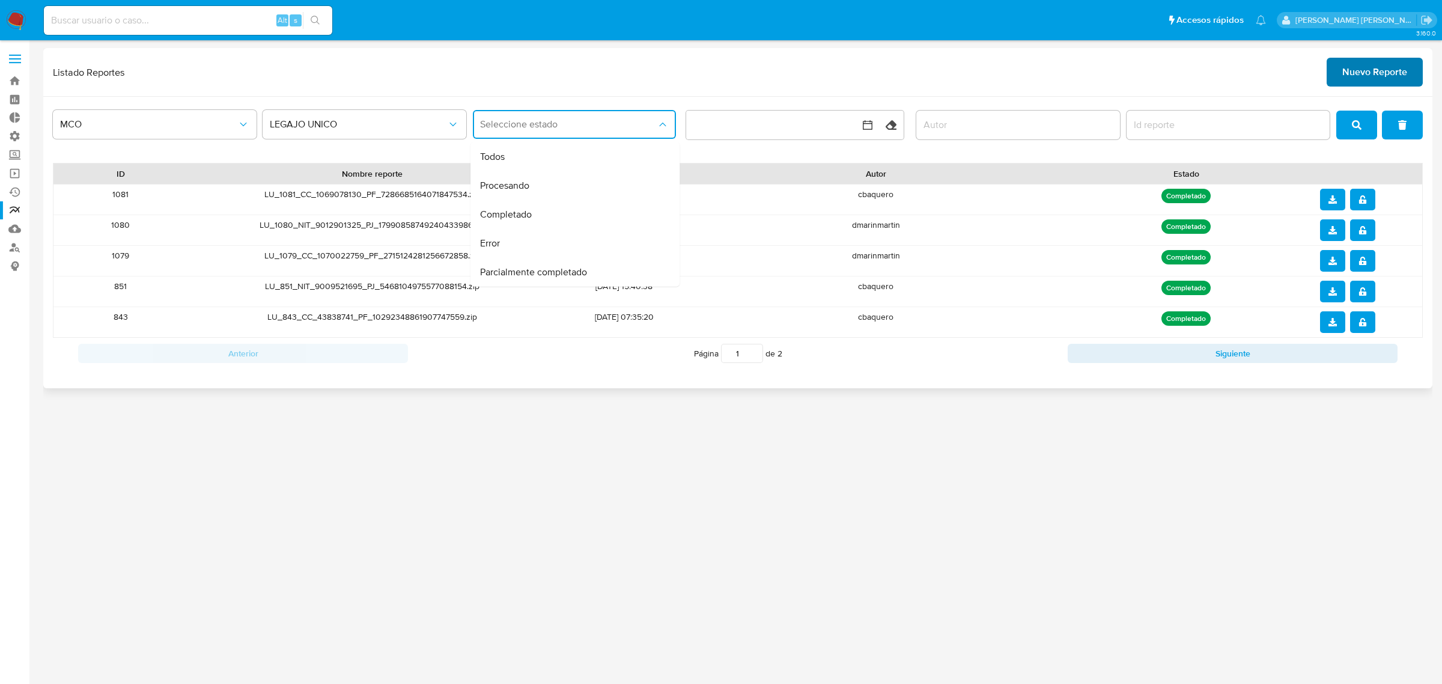
click at [1396, 77] on span "Nuevo Reporte" at bounding box center [1374, 72] width 65 height 26
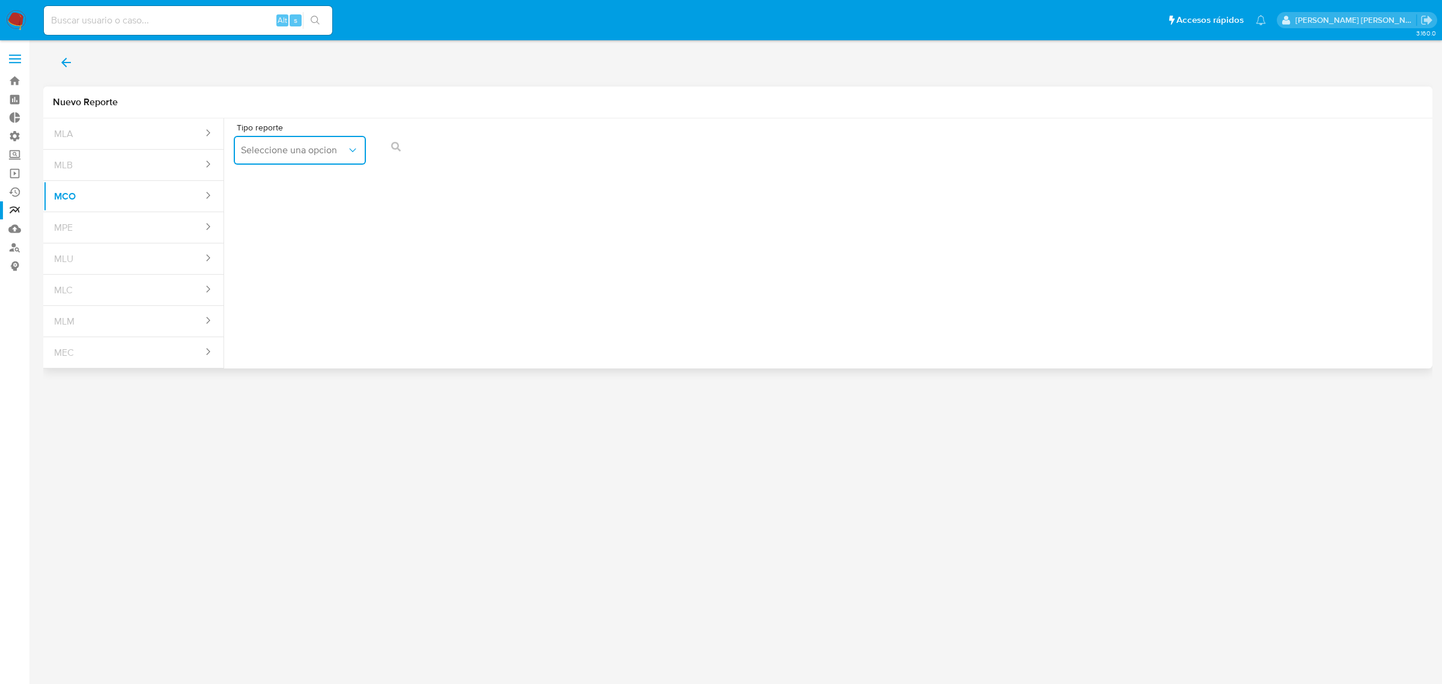
click at [313, 157] on button "Seleccione una opcion" at bounding box center [300, 150] width 132 height 29
click at [319, 173] on div "LEGAJO UNICO" at bounding box center [296, 182] width 111 height 29
click at [419, 156] on span "CC" at bounding box center [436, 150] width 106 height 12
click at [673, 139] on button "action-search" at bounding box center [663, 146] width 41 height 29
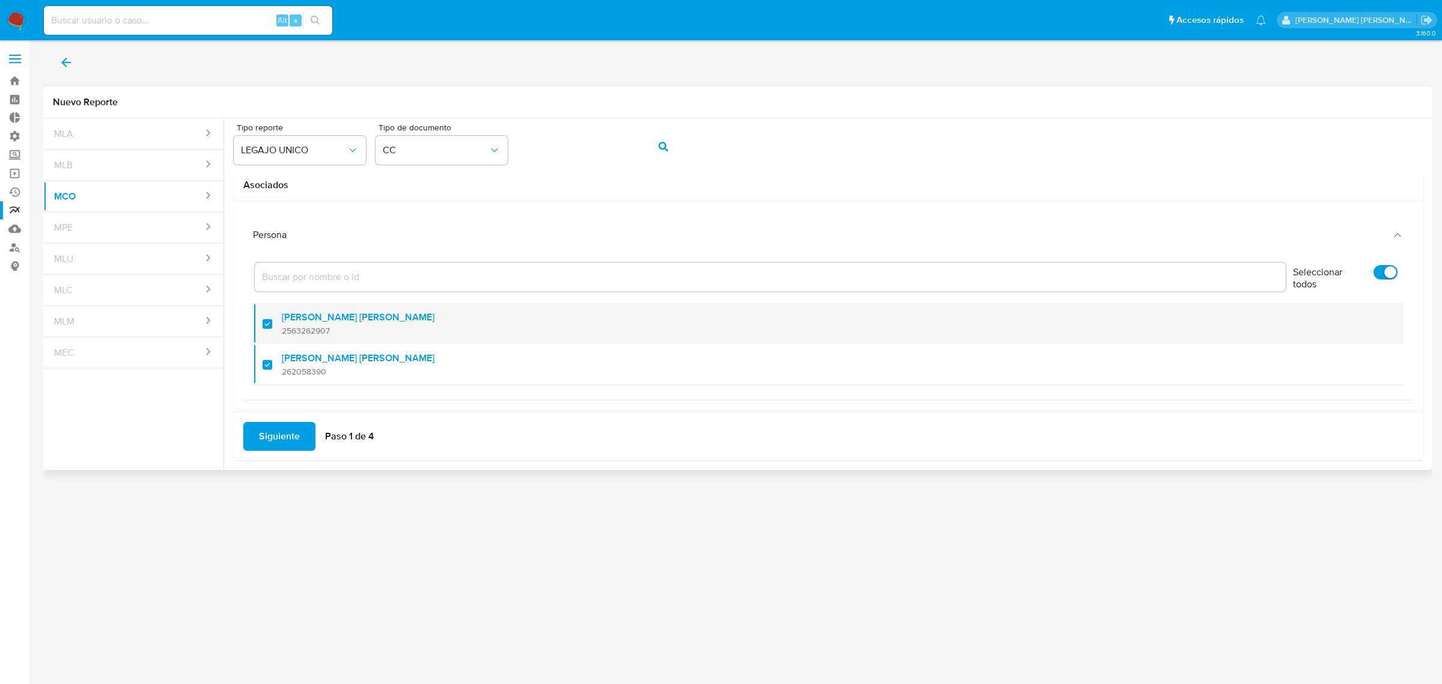
click at [267, 327] on div at bounding box center [272, 323] width 19 height 28
checkbox input "false"
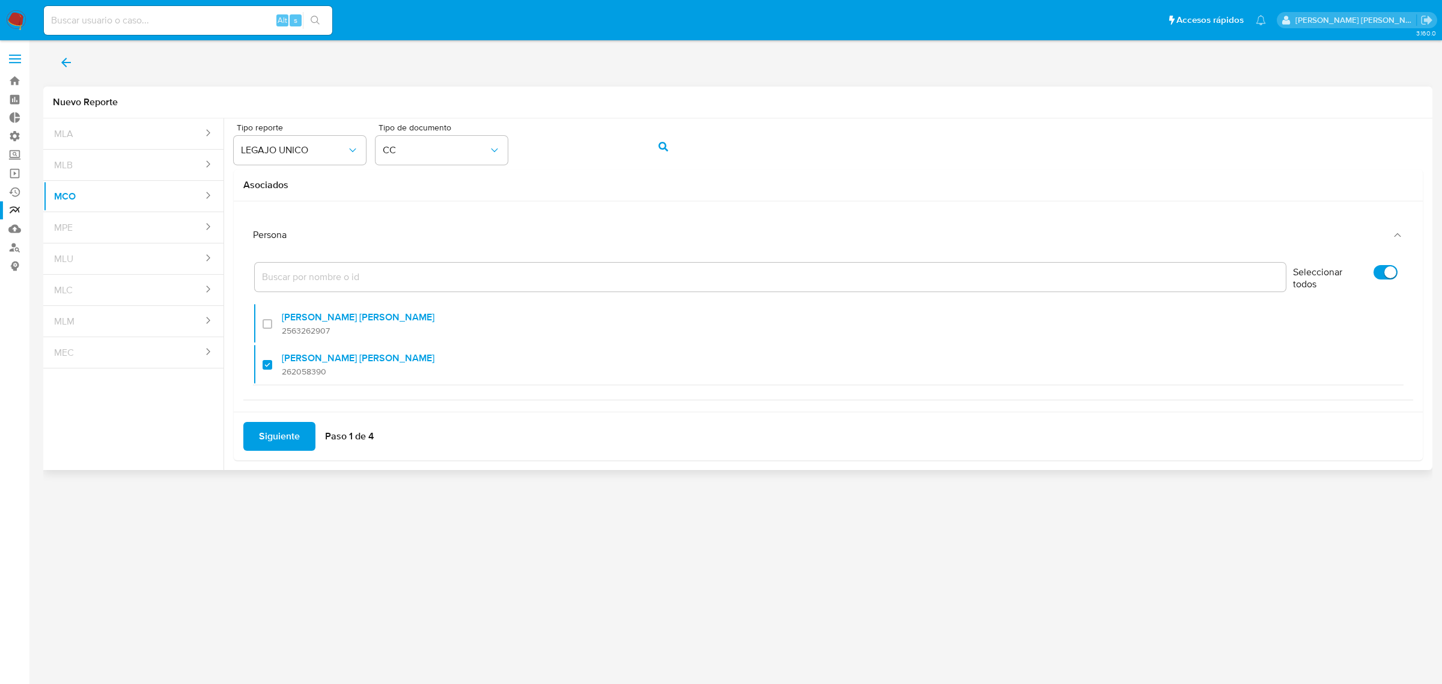
click at [296, 434] on span "Siguiente" at bounding box center [279, 436] width 41 height 26
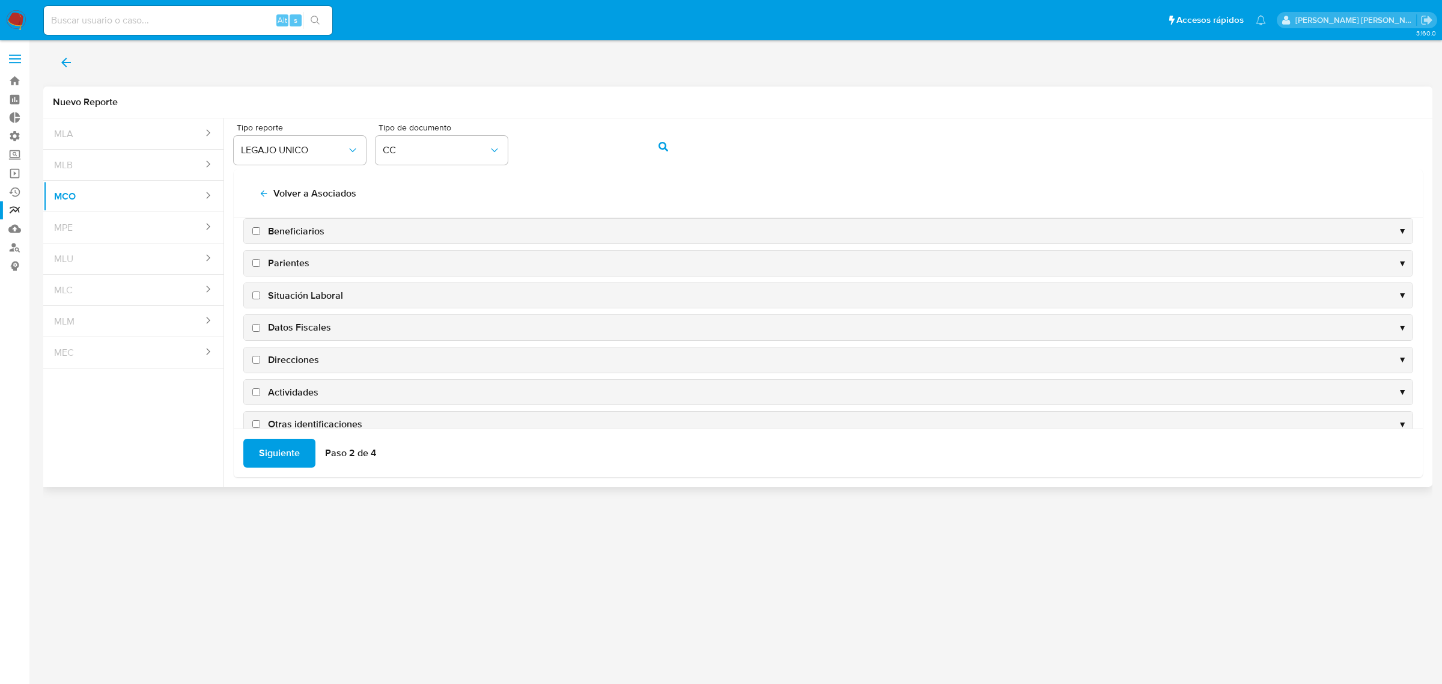
scroll to position [119, 0]
click at [278, 406] on span "Checkpoints" at bounding box center [294, 400] width 53 height 13
click at [260, 404] on input "Checkpoints" at bounding box center [256, 400] width 8 height 8
click at [278, 406] on span "Checkpoints" at bounding box center [294, 400] width 53 height 13
click at [260, 404] on input "Checkpoints" at bounding box center [256, 400] width 8 height 8
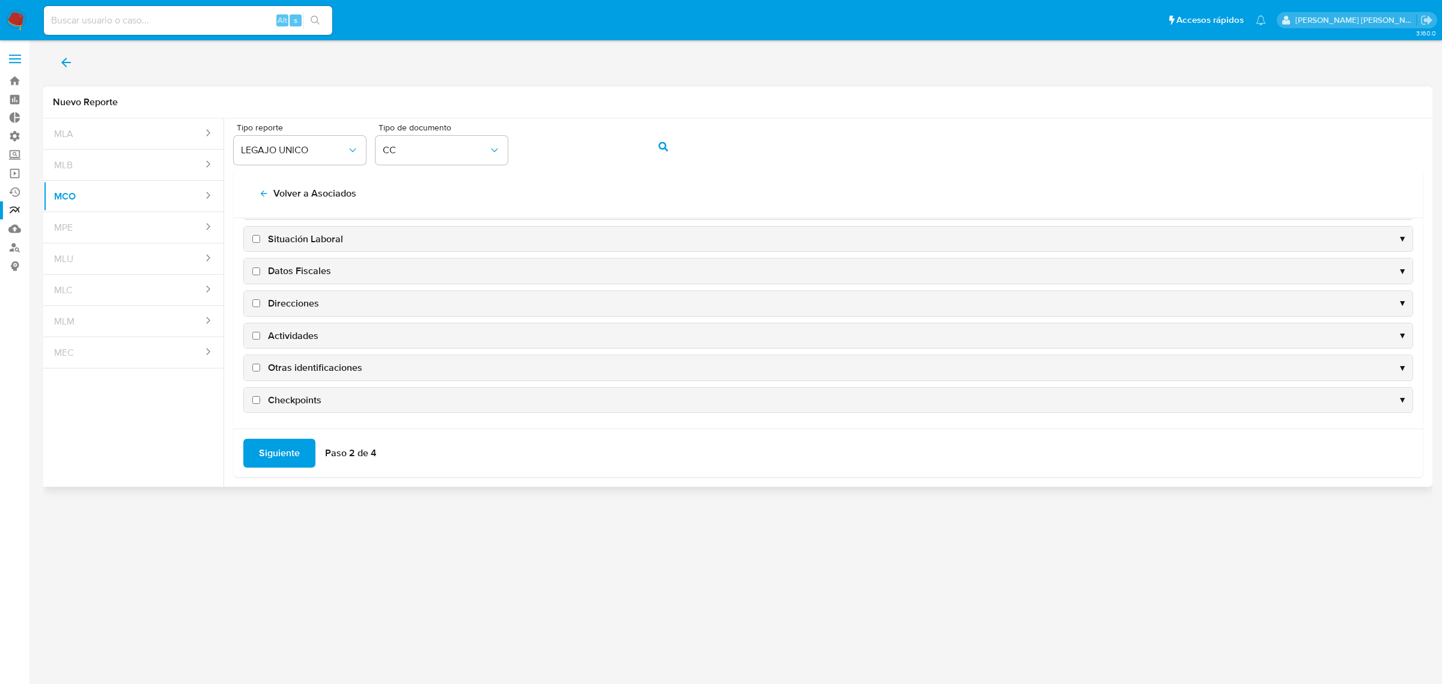
checkbox input "false"
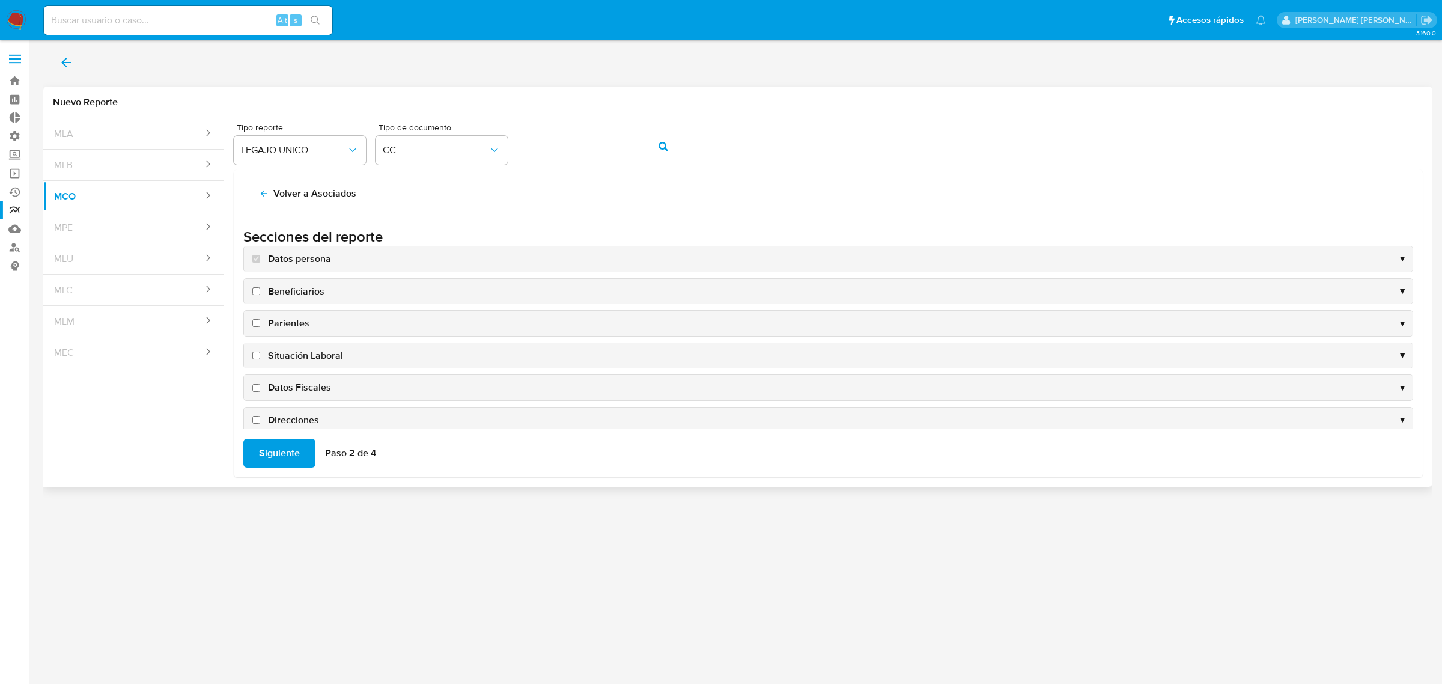
click at [288, 443] on span "Siguiente" at bounding box center [279, 453] width 41 height 26
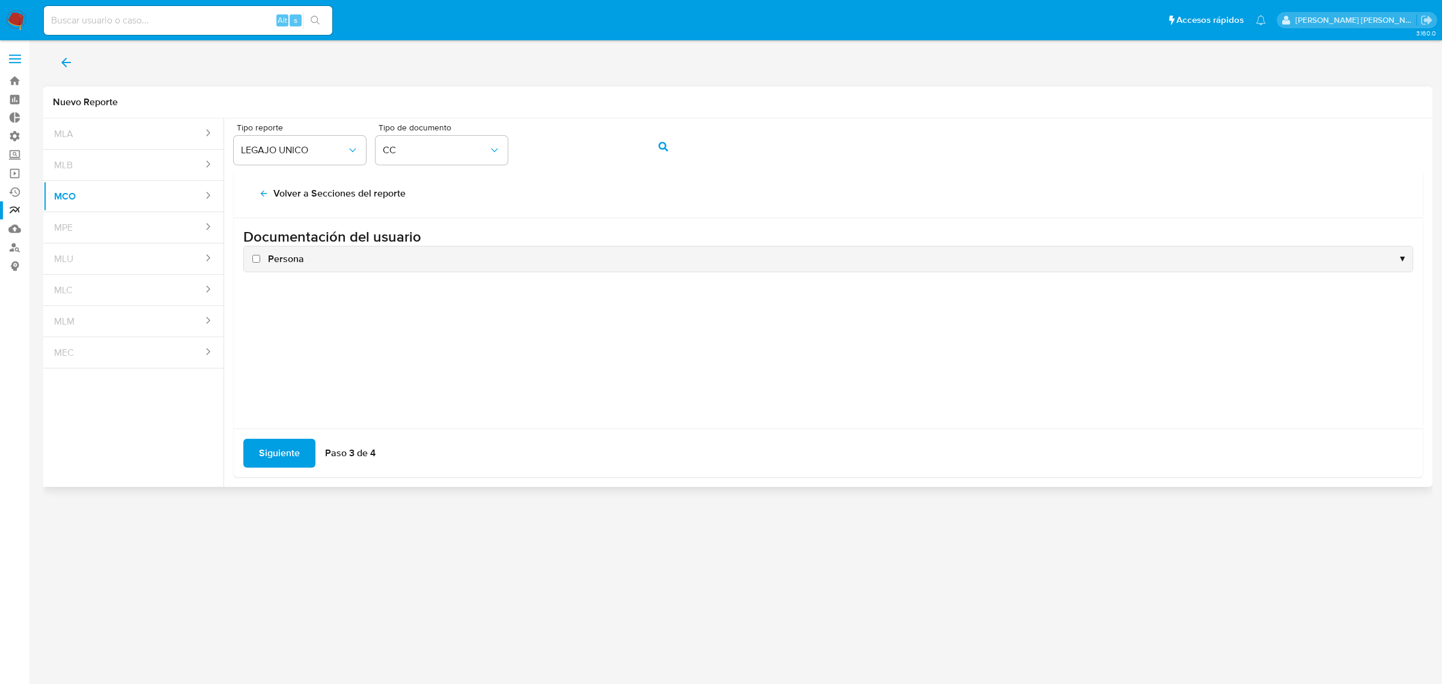
click at [266, 257] on label "Persona" at bounding box center [277, 258] width 54 height 13
click at [260, 257] on input "Persona" at bounding box center [256, 259] width 8 height 8
checkbox input "true"
click at [300, 445] on button "Siguiente" at bounding box center [279, 453] width 72 height 29
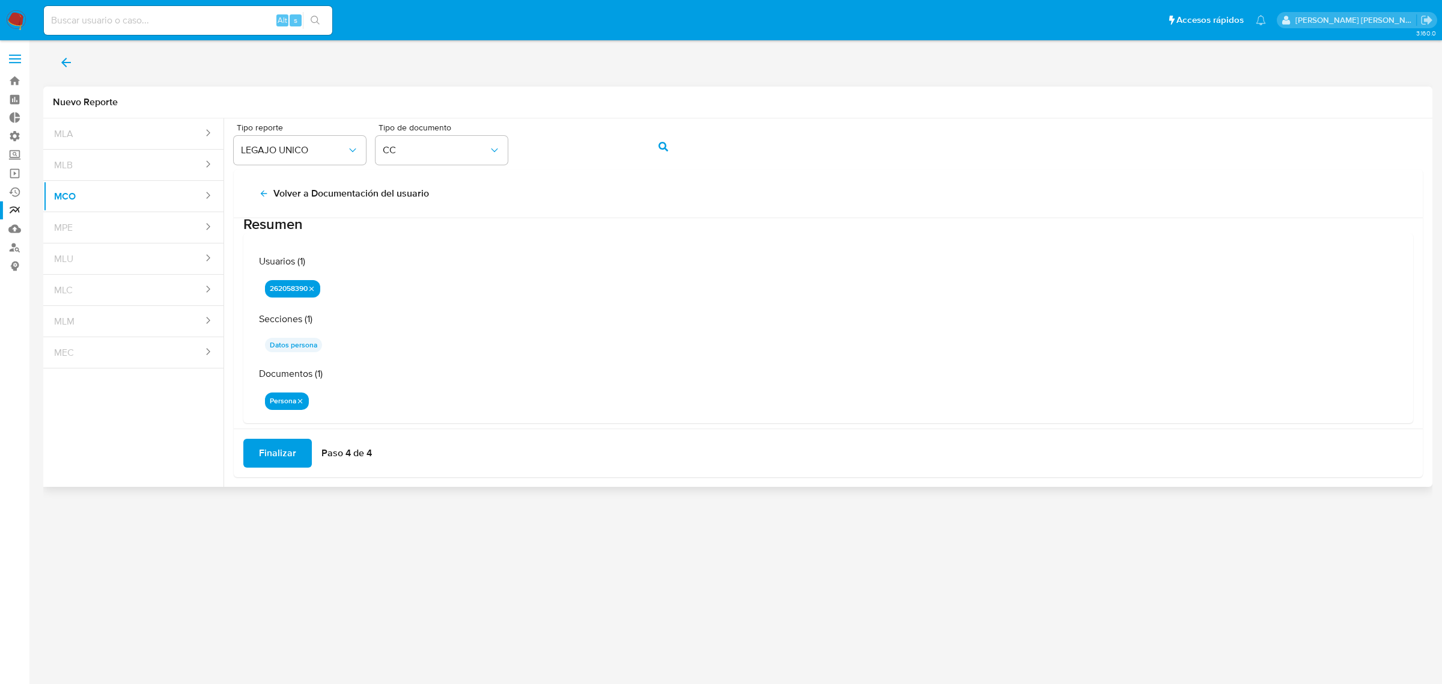
scroll to position [35, 0]
click at [288, 446] on span "Finalizar" at bounding box center [277, 453] width 37 height 26
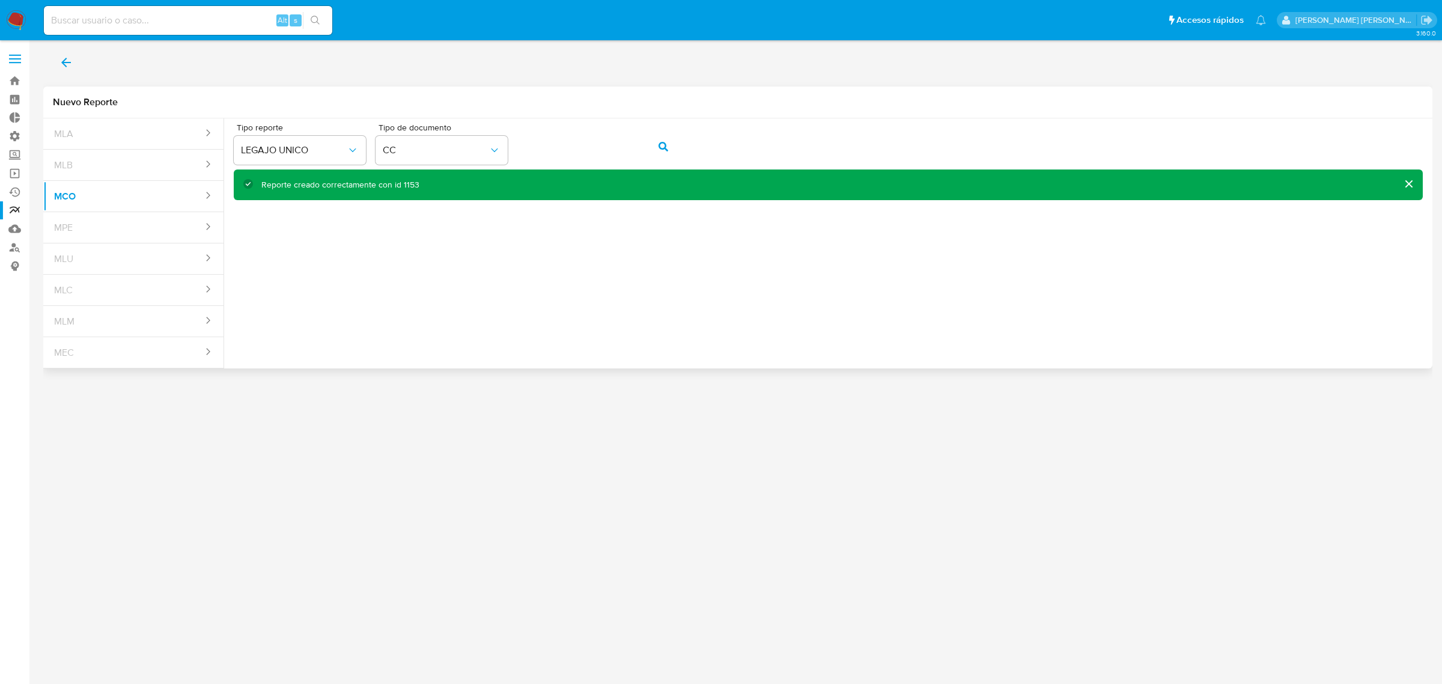
click at [68, 67] on icon "back" at bounding box center [66, 62] width 14 height 14
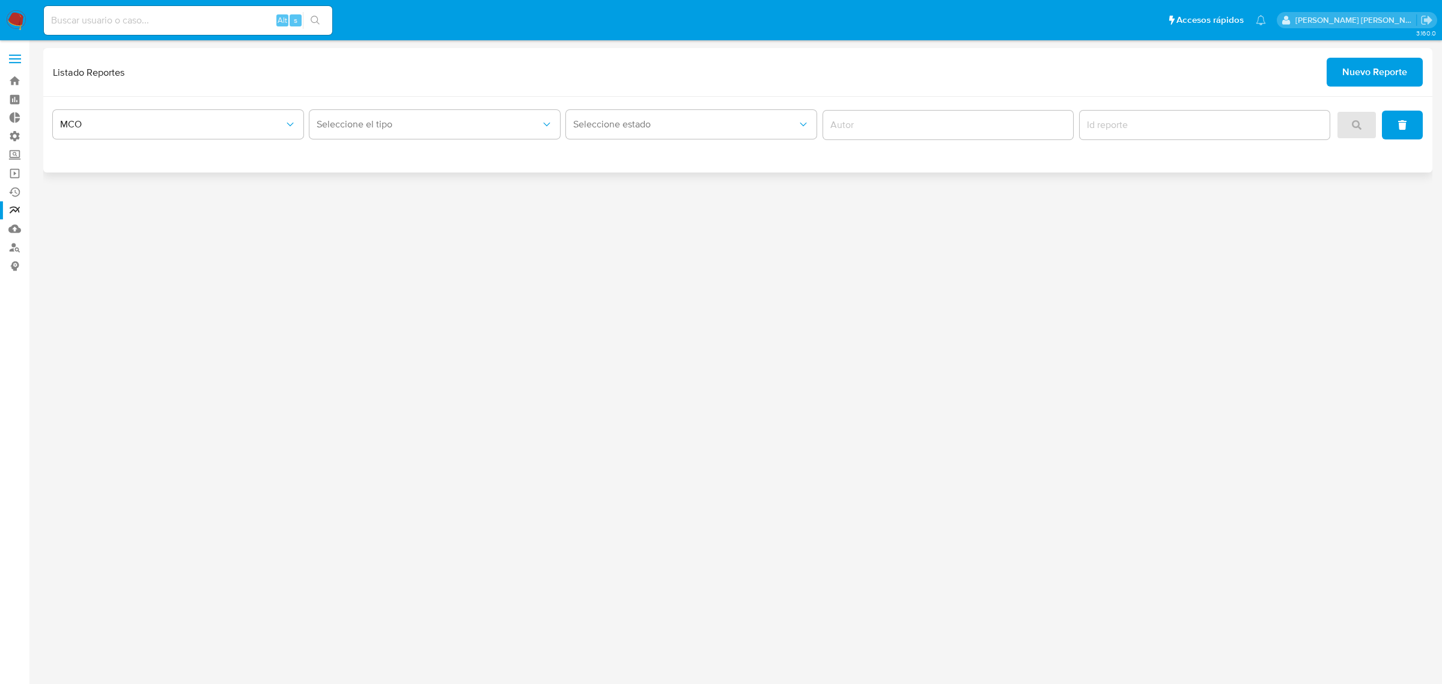
click at [1362, 53] on div "Listado Reportes Nuevo Reporte" at bounding box center [737, 72] width 1389 height 49
click at [412, 127] on span "Seleccione el tipo" at bounding box center [429, 124] width 224 height 12
drag, startPoint x: 358, startPoint y: 152, endPoint x: 364, endPoint y: 149, distance: 6.2
click at [359, 151] on span "LEGAJO UNICO" at bounding box center [350, 157] width 67 height 12
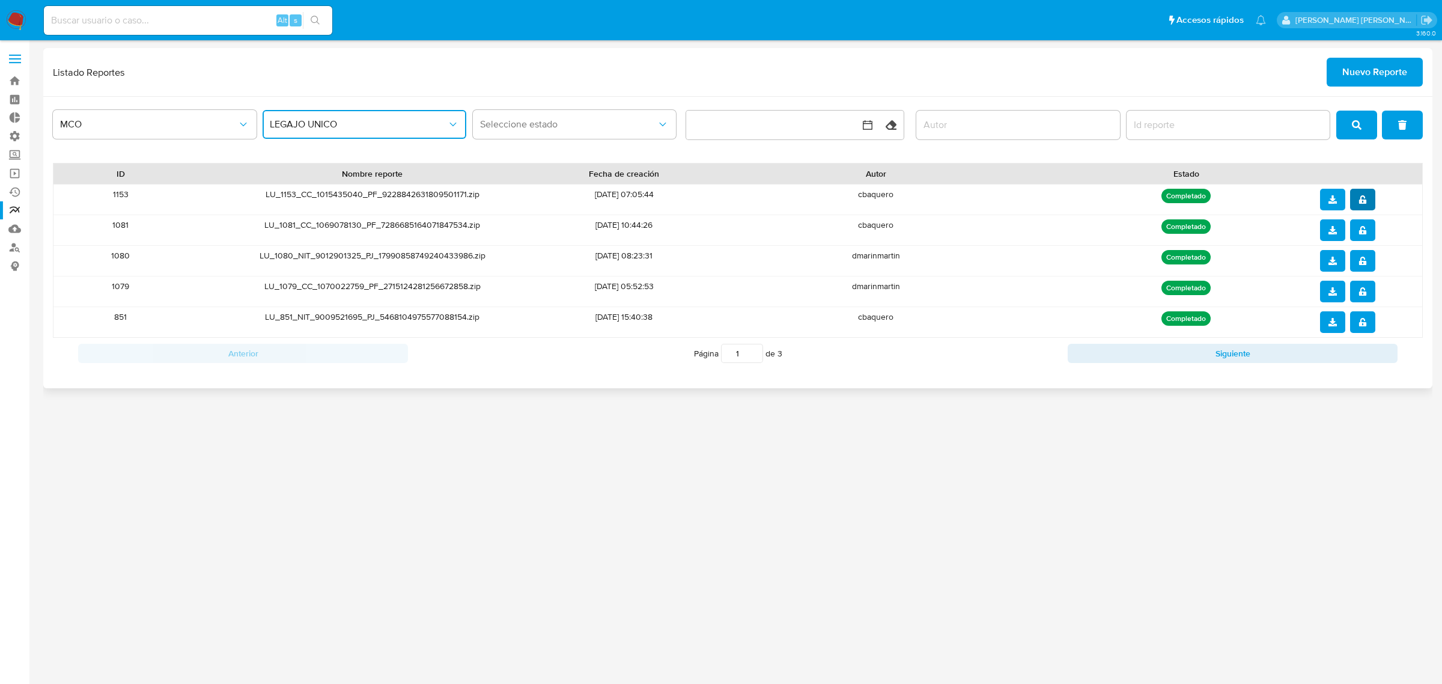
click at [1359, 196] on icon "notify_security" at bounding box center [1363, 199] width 8 height 8
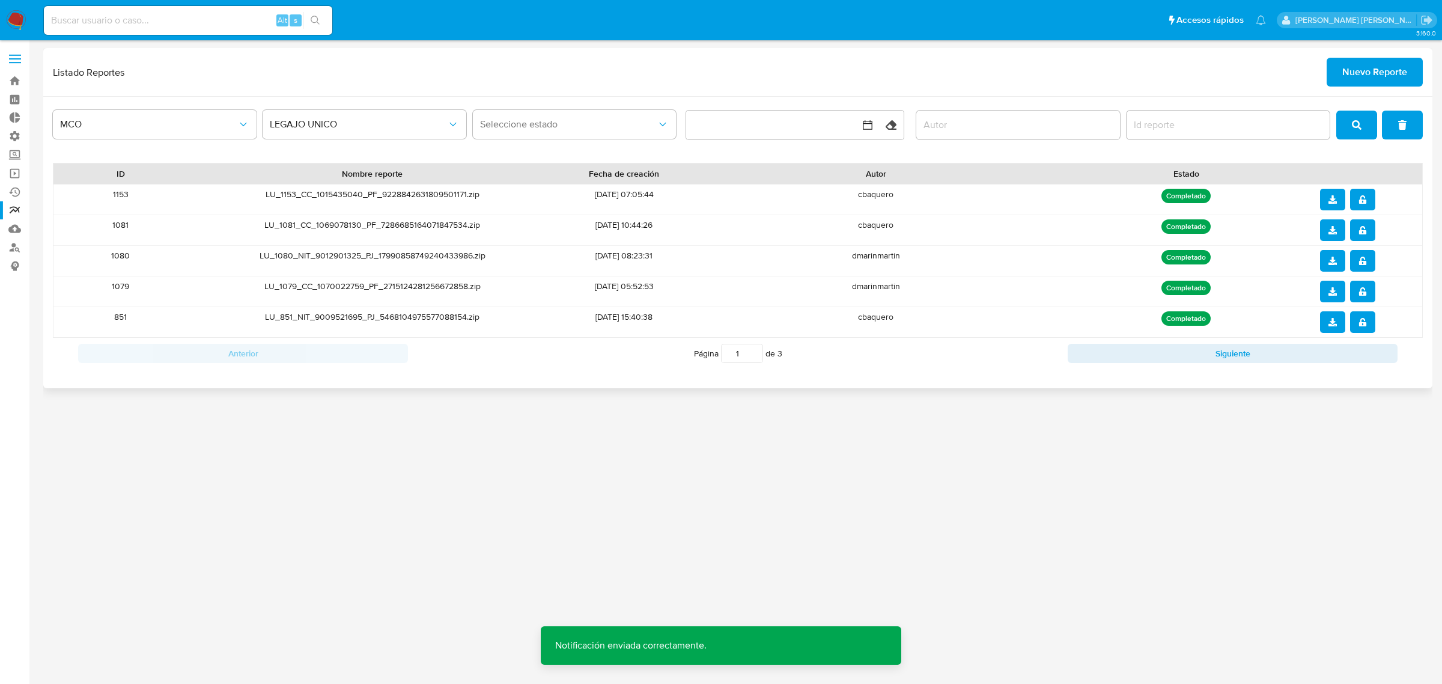
click at [1332, 196] on icon "download" at bounding box center [1332, 199] width 8 height 8
